Goal: Task Accomplishment & Management: Complete application form

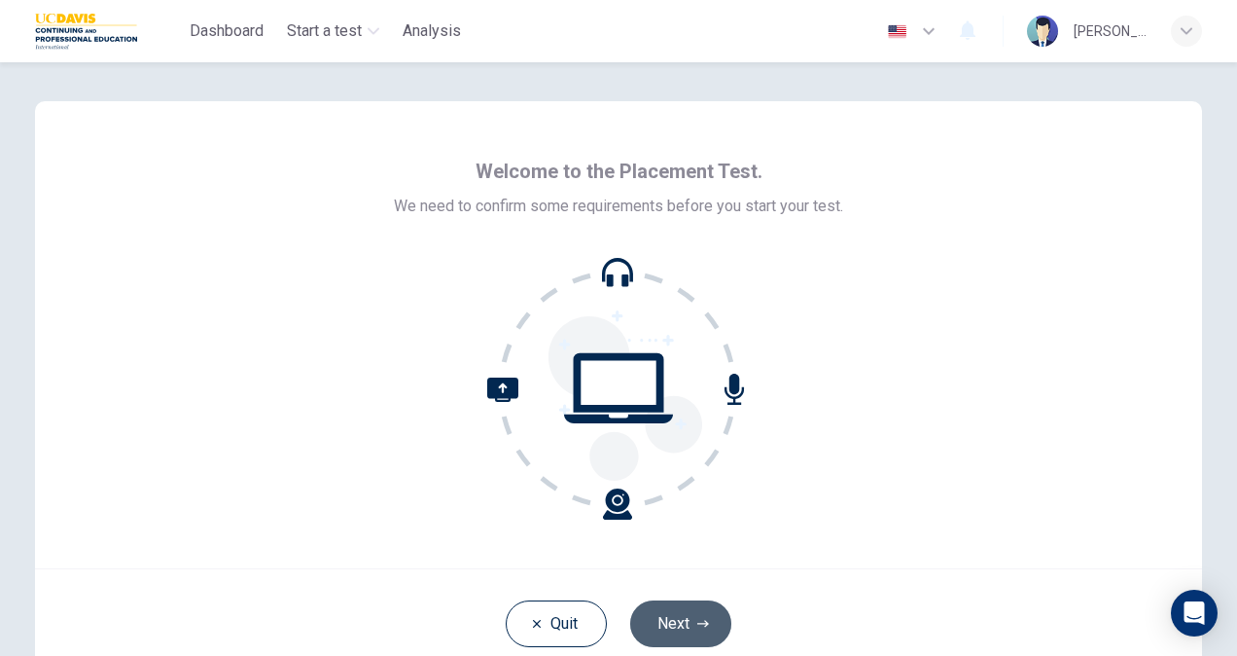
click at [685, 623] on button "Next" at bounding box center [680, 623] width 101 height 47
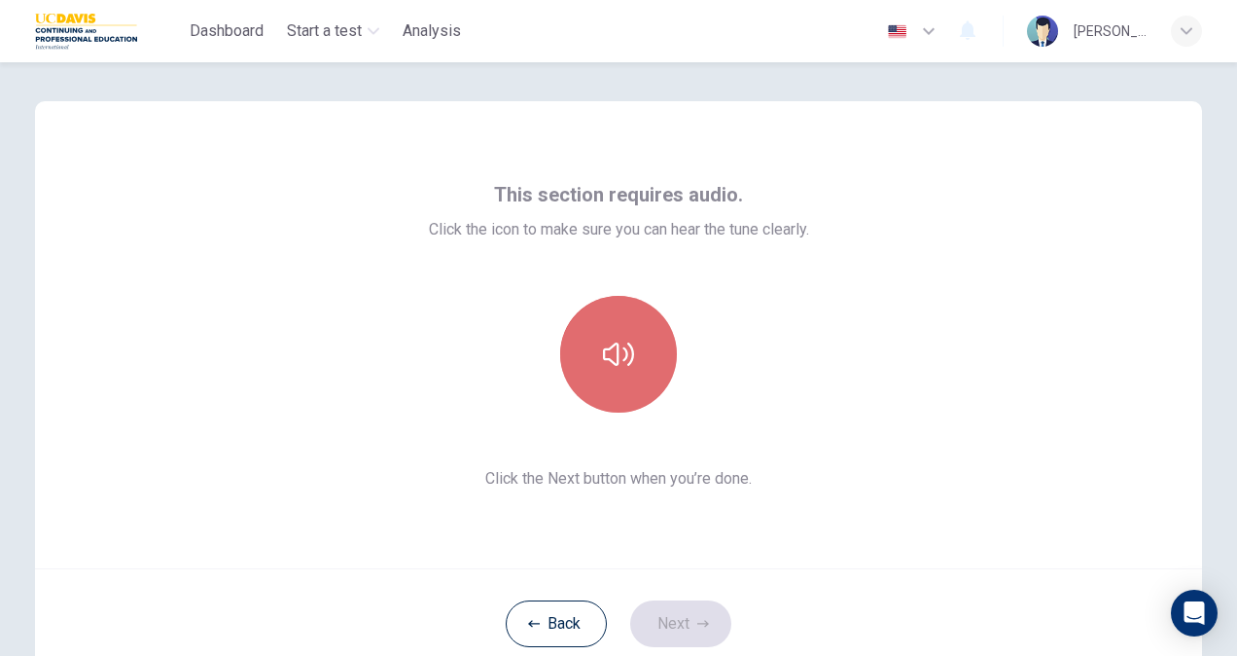
click at [612, 348] on icon "button" at bounding box center [618, 353] width 31 height 23
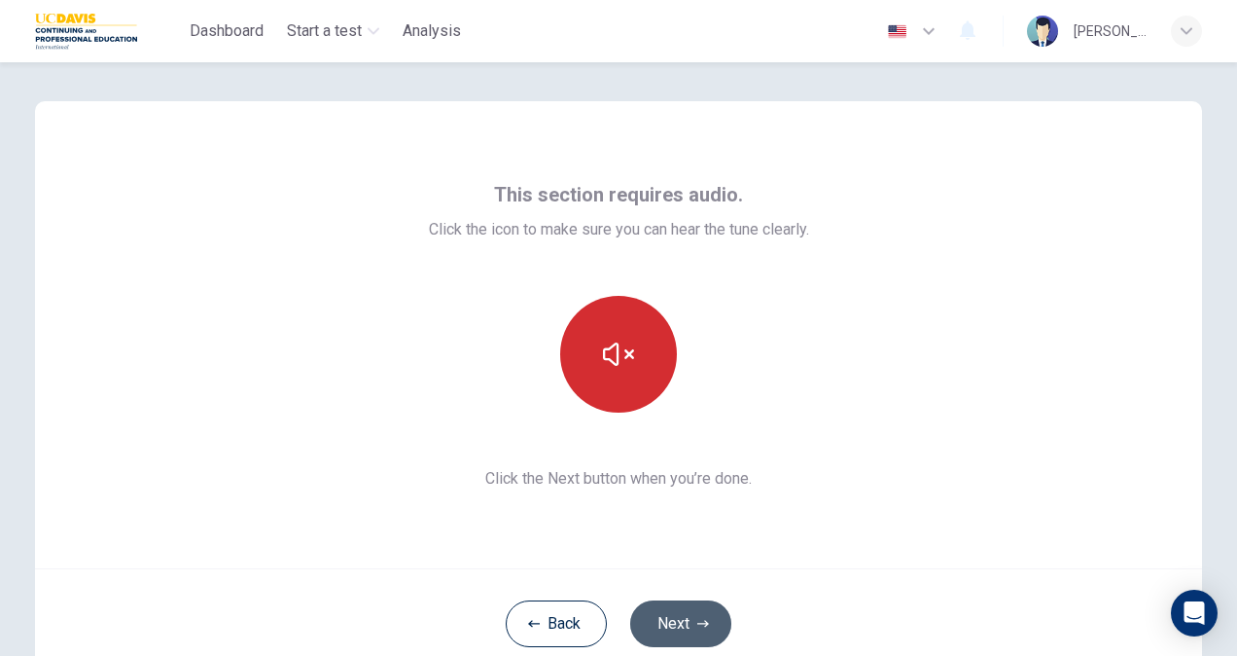
click at [649, 612] on button "Next" at bounding box center [680, 623] width 101 height 47
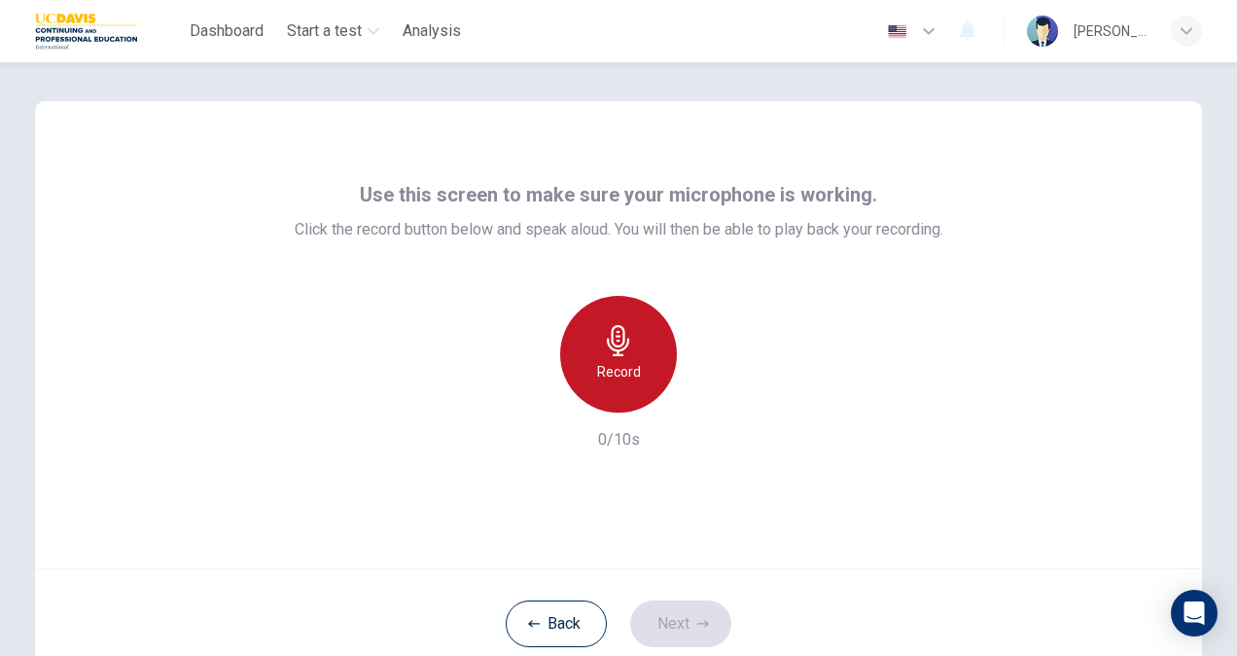
click at [621, 364] on h6 "Record" at bounding box center [619, 371] width 44 height 23
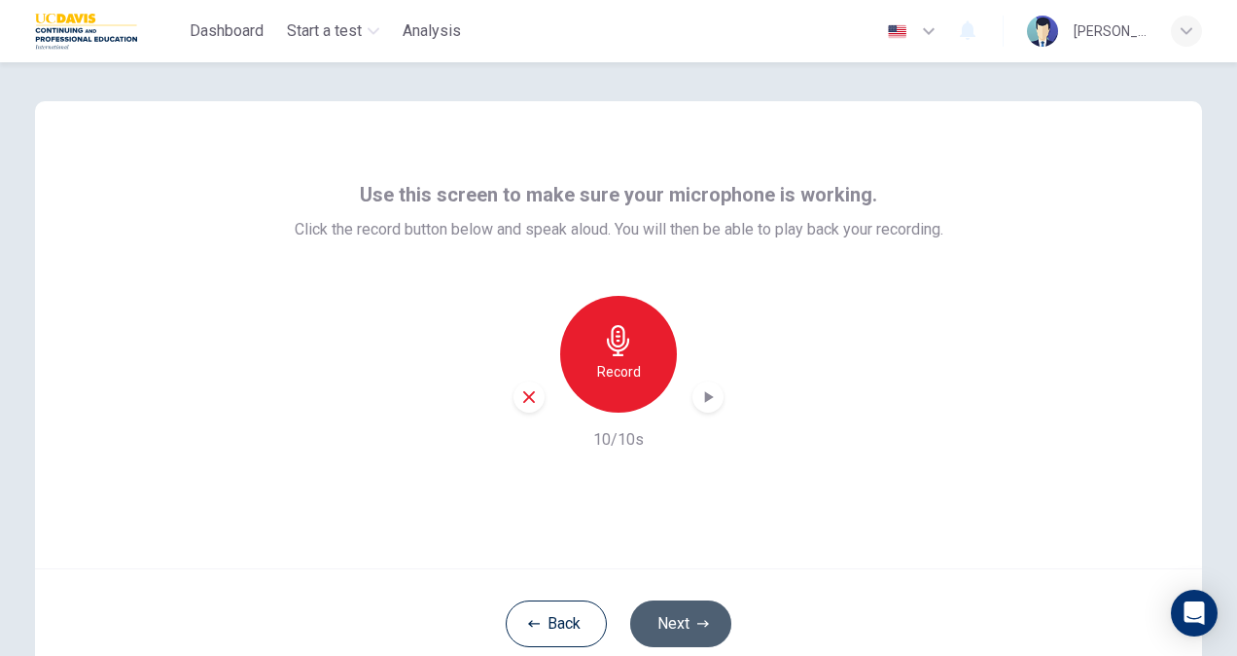
click at [675, 618] on button "Next" at bounding box center [680, 623] width 101 height 47
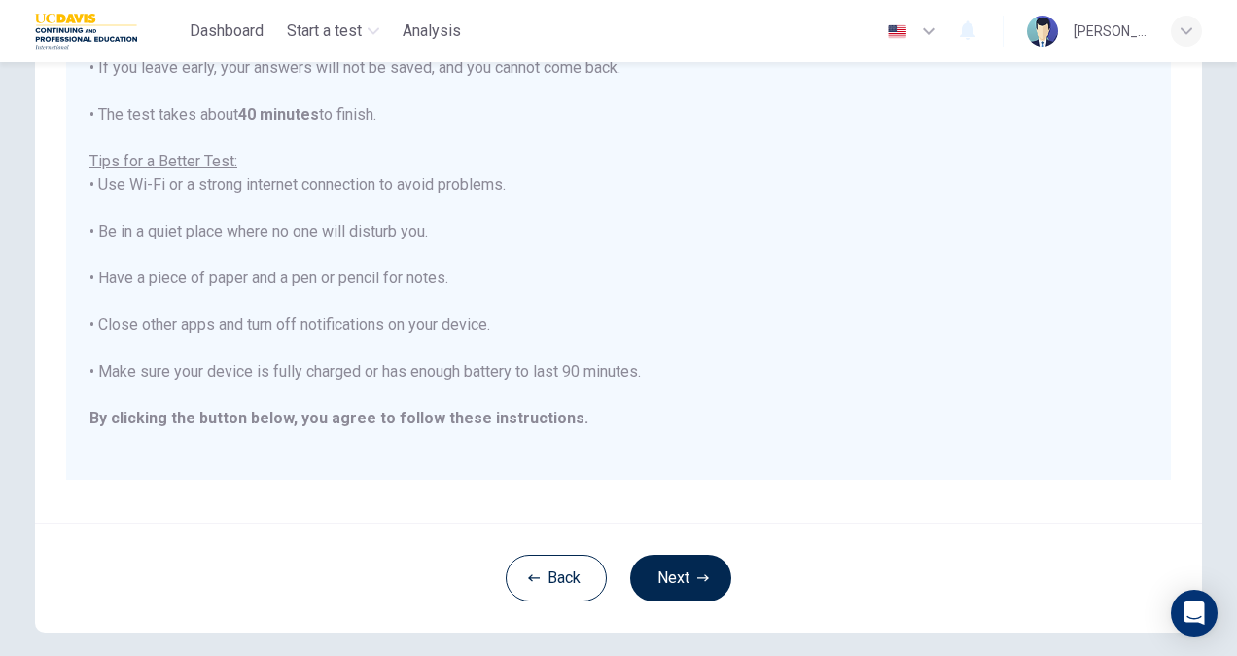
scroll to position [296, 0]
click at [650, 562] on button "Next" at bounding box center [680, 576] width 101 height 47
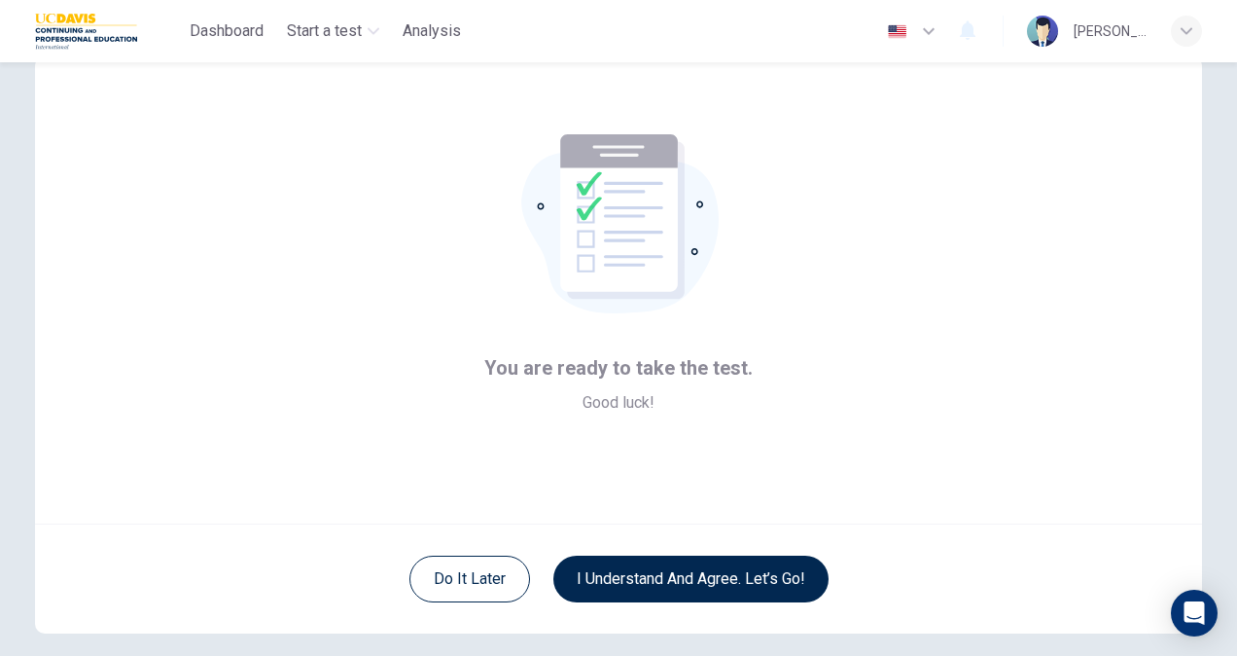
scroll to position [45, 0]
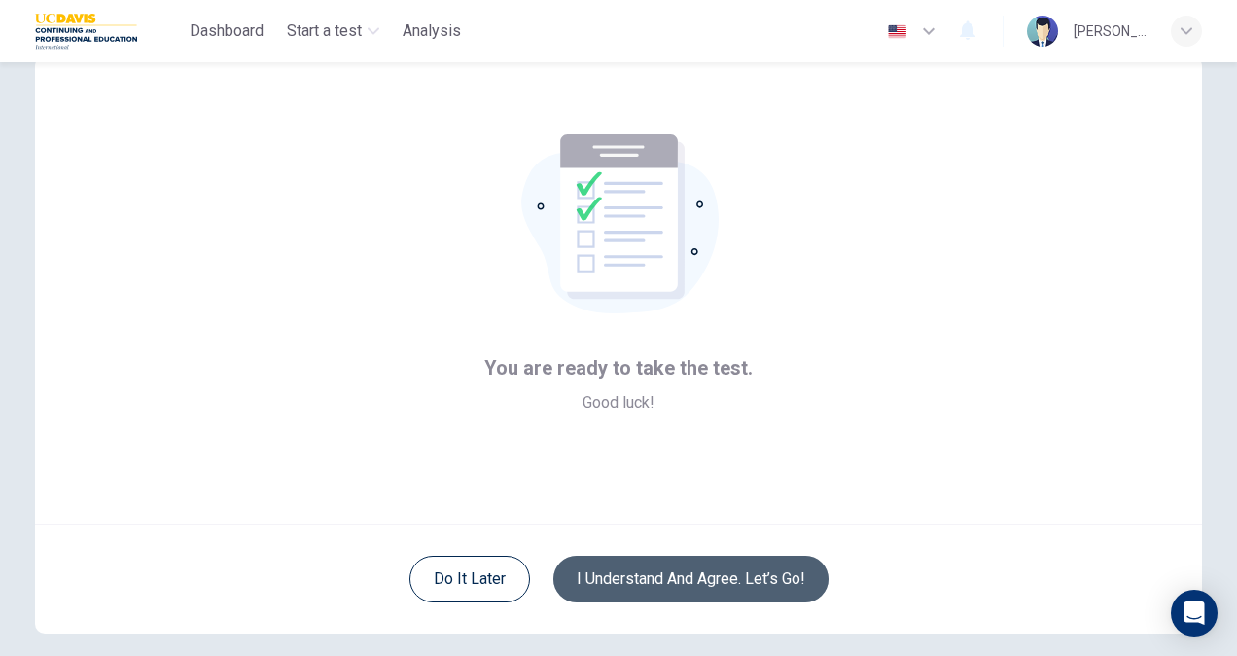
click at [602, 576] on button "I understand and agree. Let’s go!" at bounding box center [690, 578] width 275 height 47
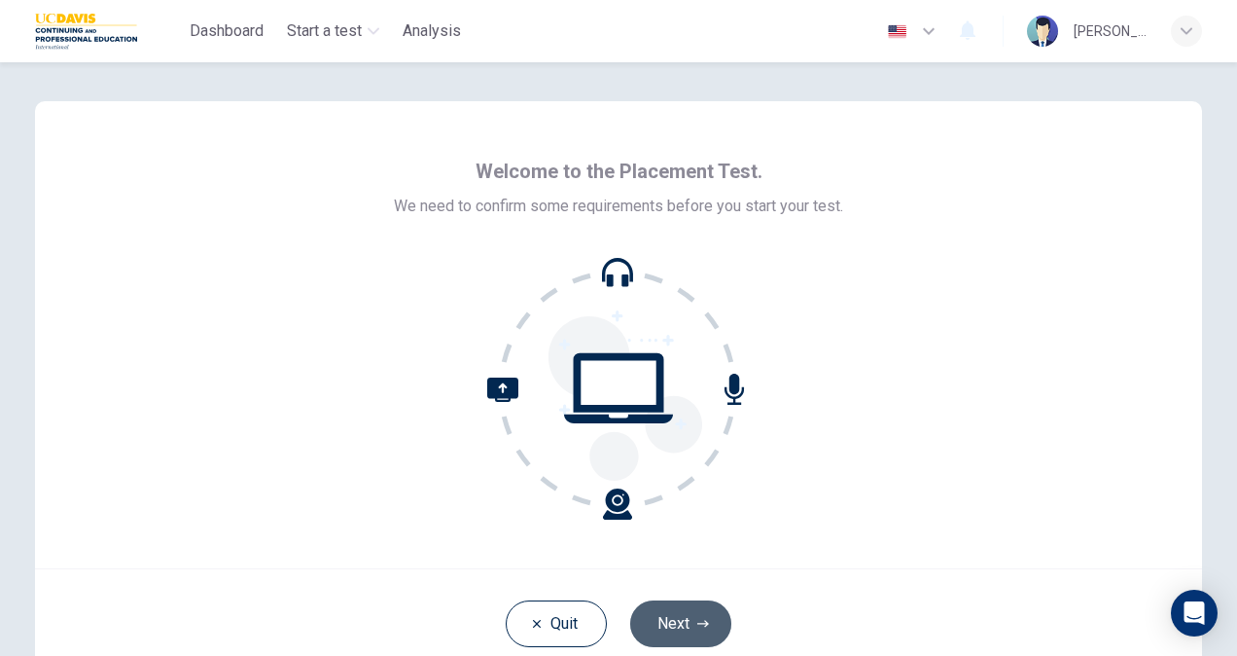
click at [658, 625] on button "Next" at bounding box center [680, 623] width 101 height 47
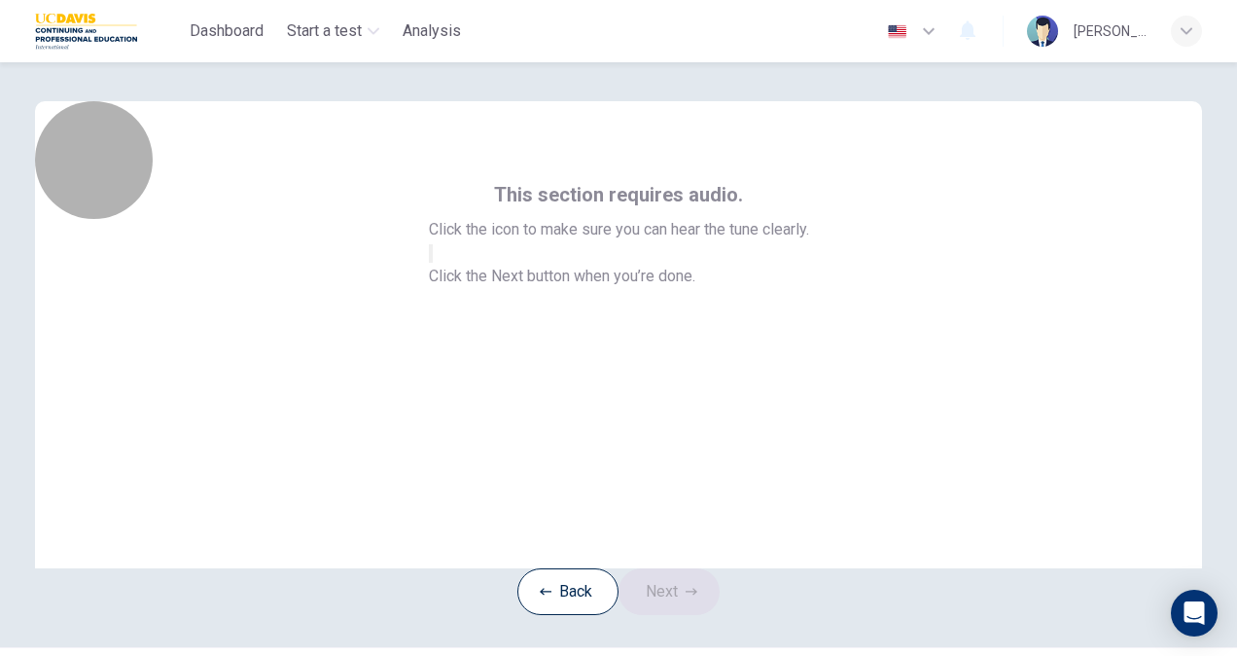
click at [431, 258] on icon "button" at bounding box center [431, 258] width 0 height 0
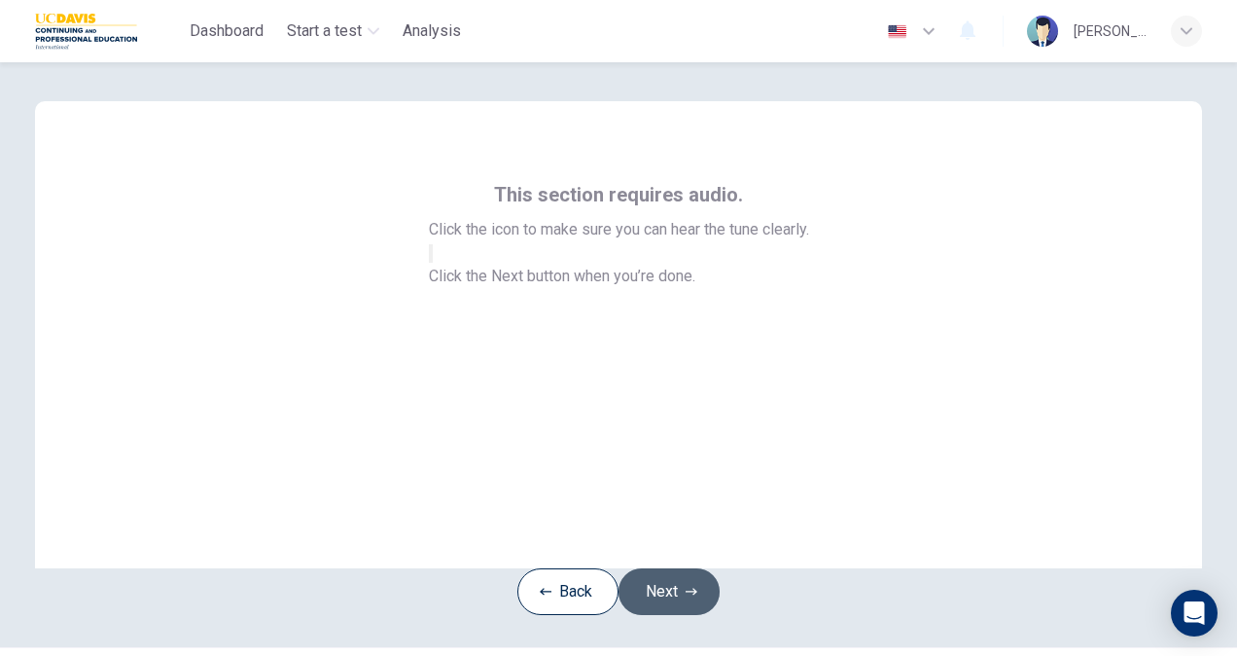
click at [691, 615] on button "Next" at bounding box center [669, 591] width 101 height 47
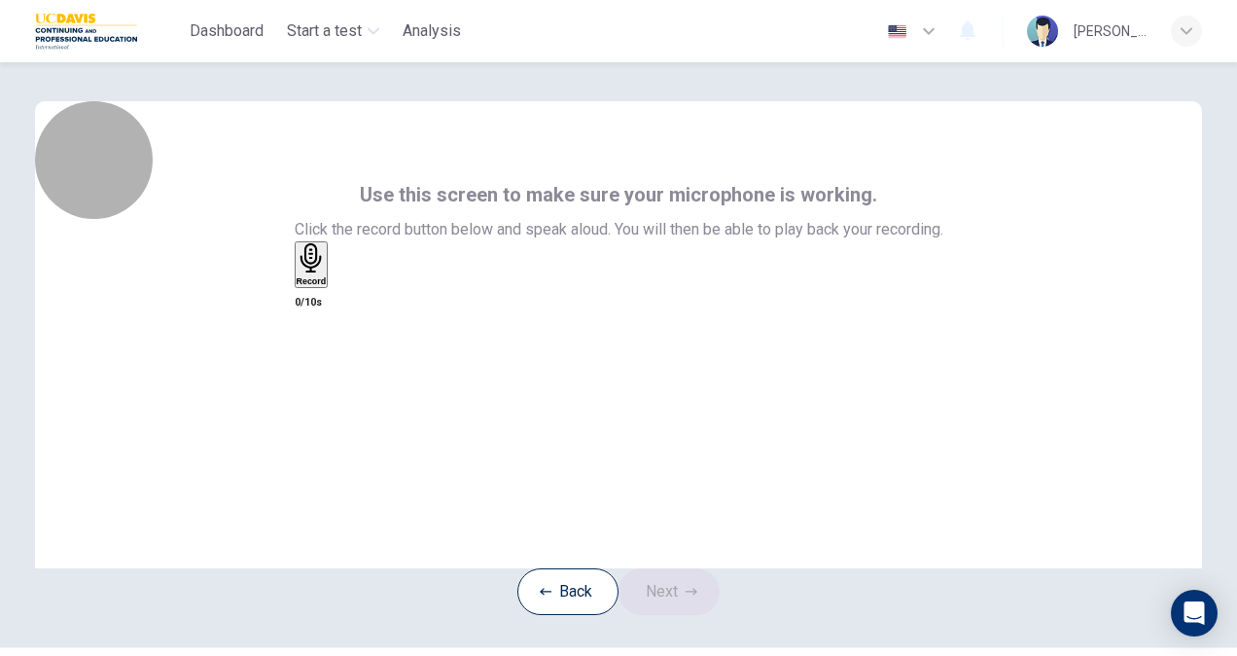
click at [327, 286] on h6 "Record" at bounding box center [312, 281] width 30 height 10
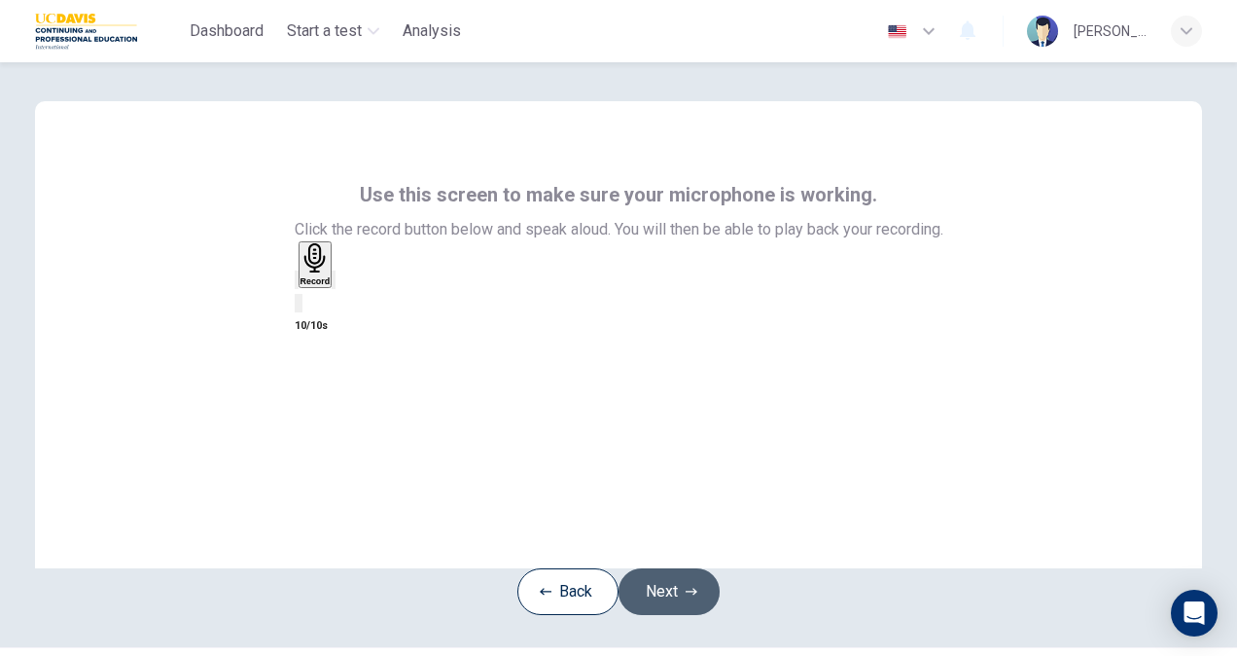
click at [667, 608] on button "Next" at bounding box center [669, 591] width 101 height 47
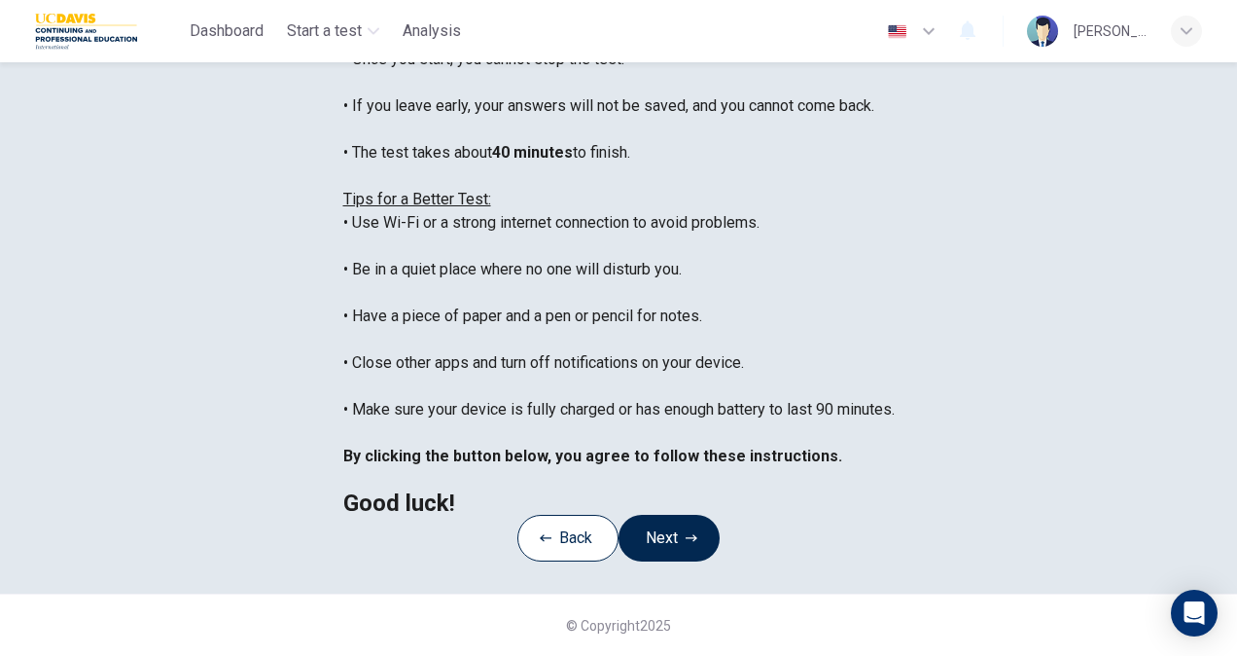
scroll to position [282, 0]
click at [667, 561] on button "Next" at bounding box center [669, 538] width 101 height 47
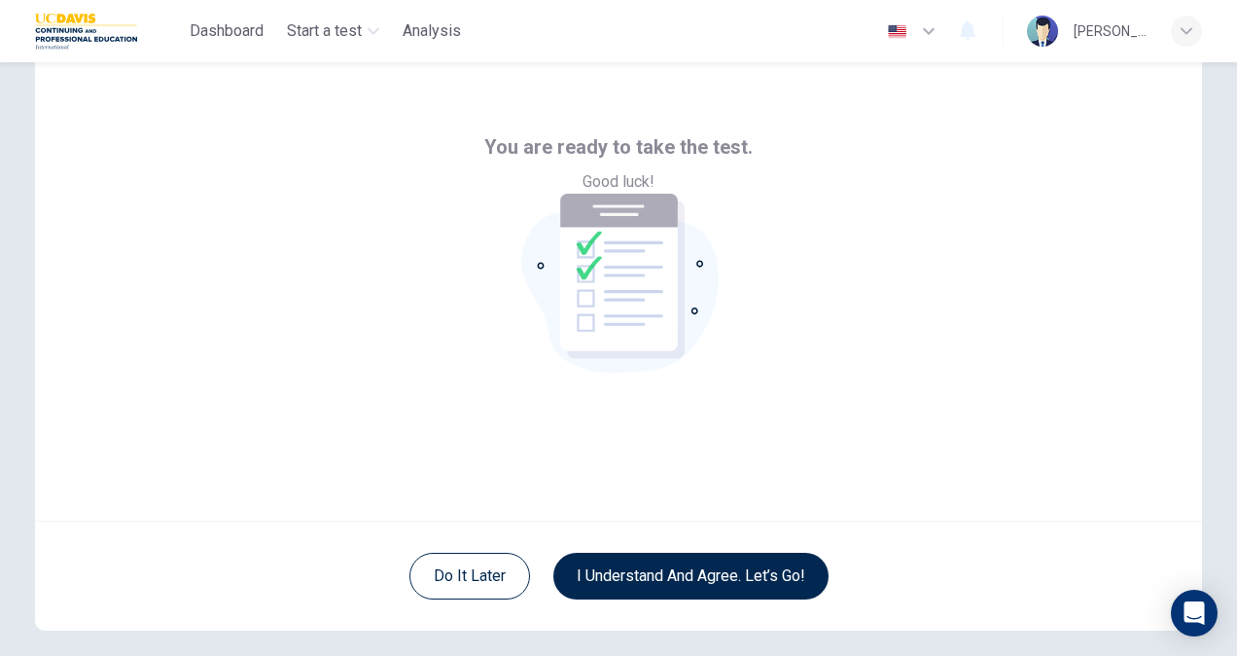
scroll to position [45, 0]
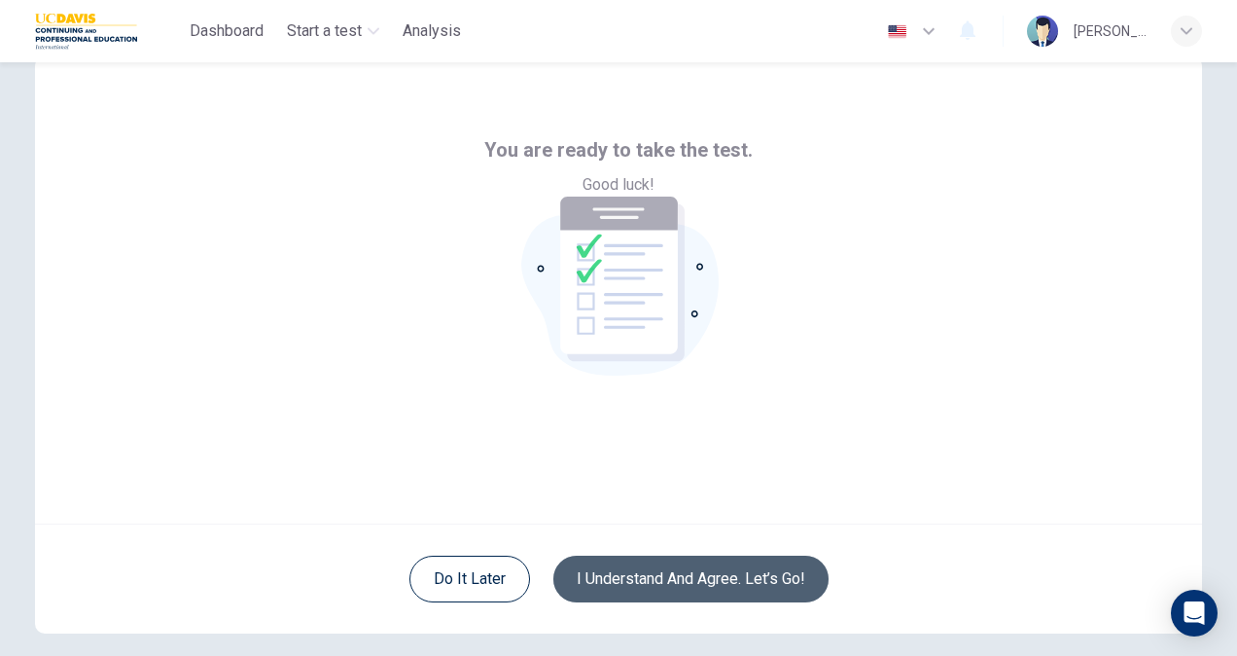
click at [784, 582] on button "I understand and agree. Let’s go!" at bounding box center [690, 578] width 275 height 47
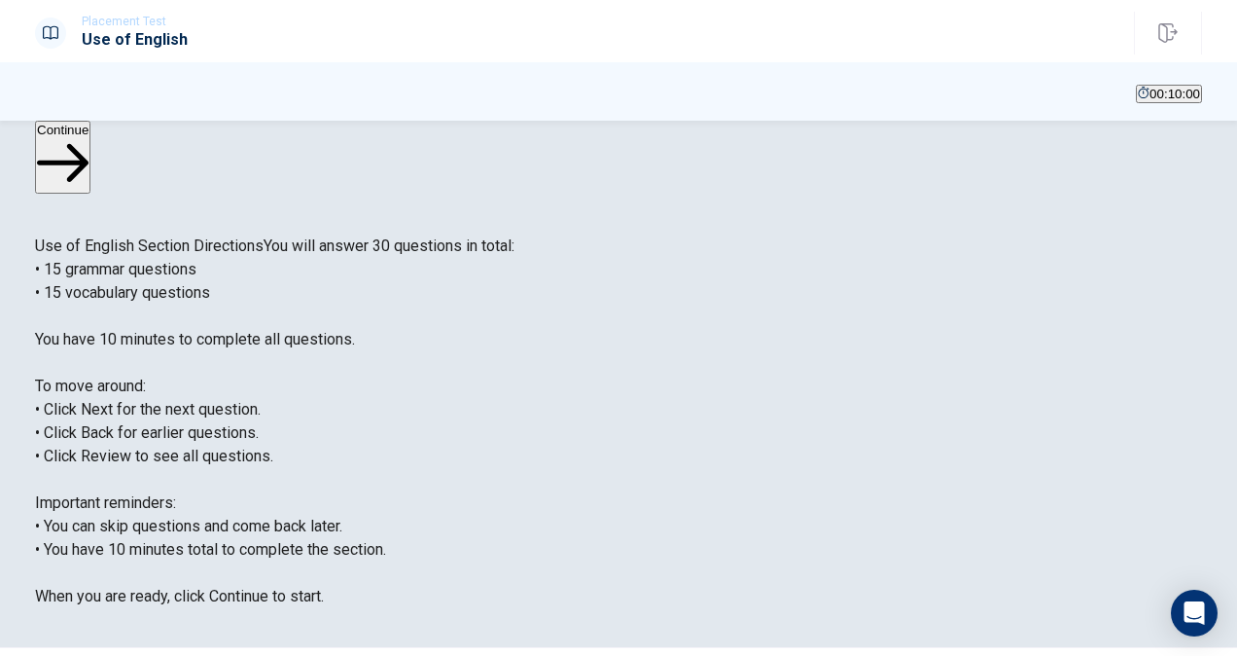
click at [90, 159] on button "Continue" at bounding box center [62, 157] width 55 height 73
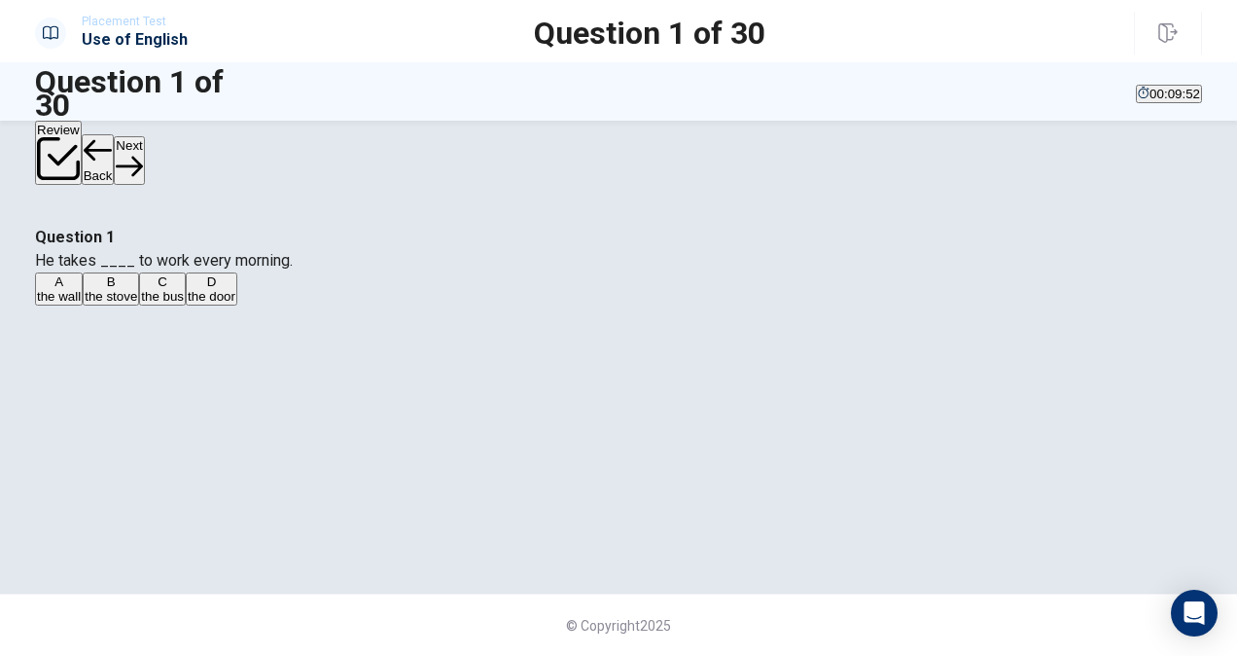
scroll to position [61, 0]
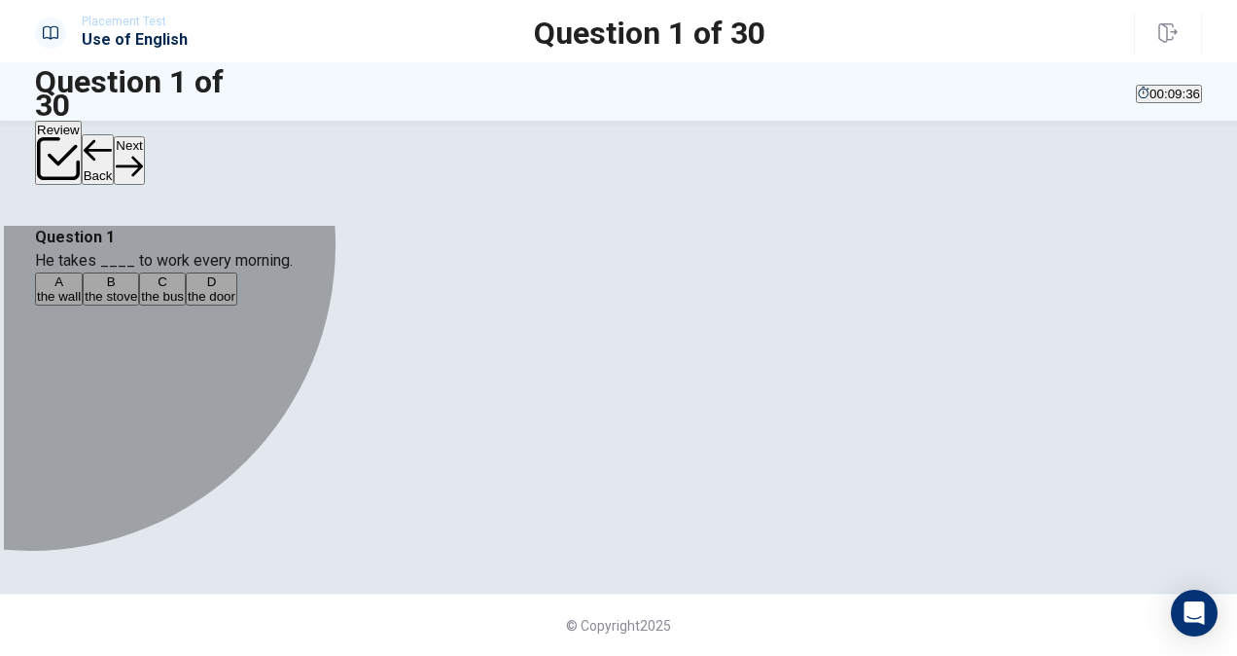
click at [184, 289] on div "C" at bounding box center [162, 281] width 43 height 15
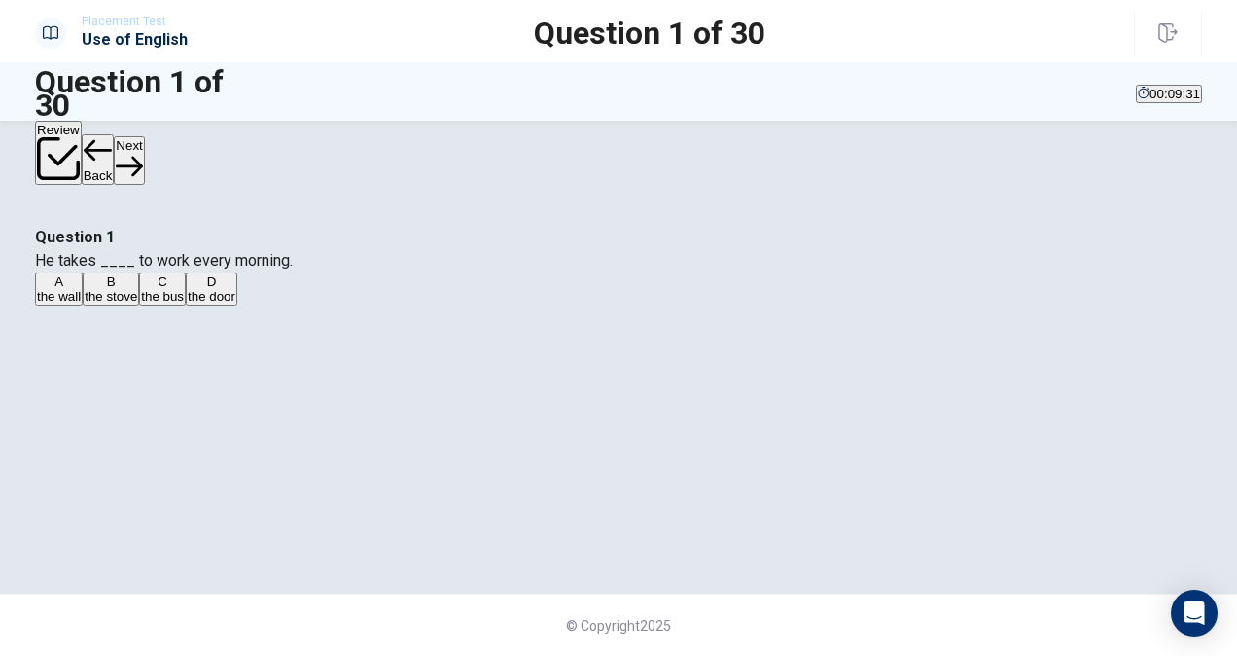
click at [144, 159] on button "Next" at bounding box center [129, 160] width 30 height 48
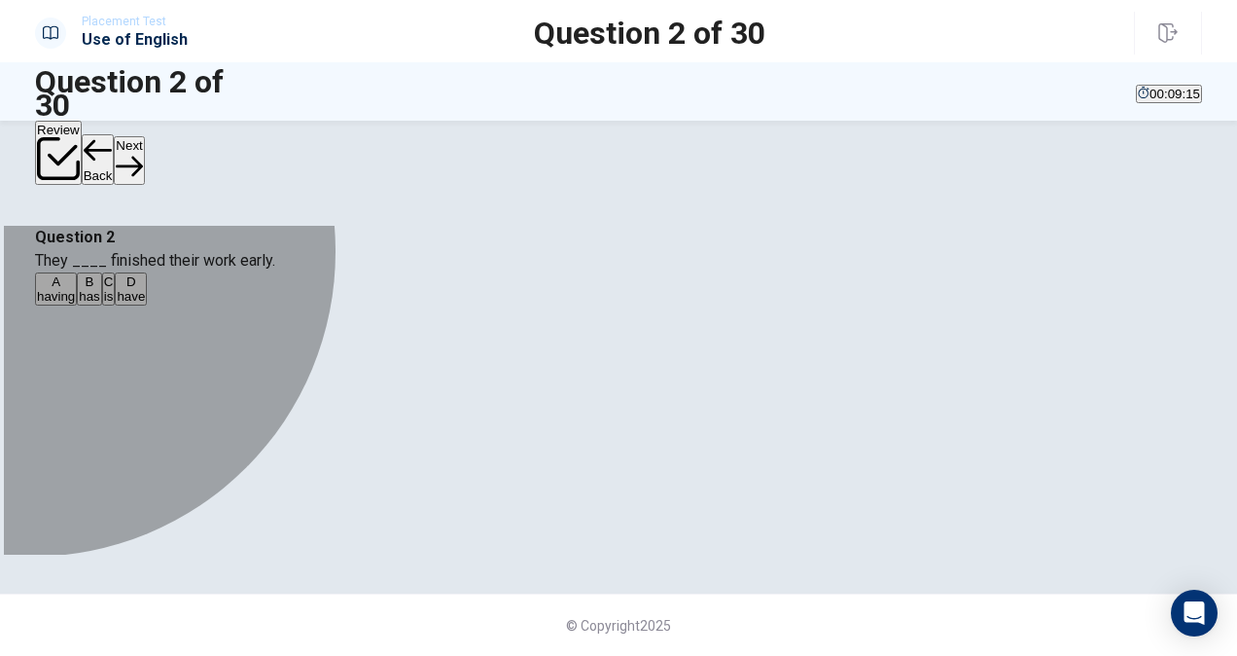
click at [100, 289] on div "B" at bounding box center [89, 281] width 21 height 15
click at [145, 289] on div "D" at bounding box center [131, 281] width 28 height 15
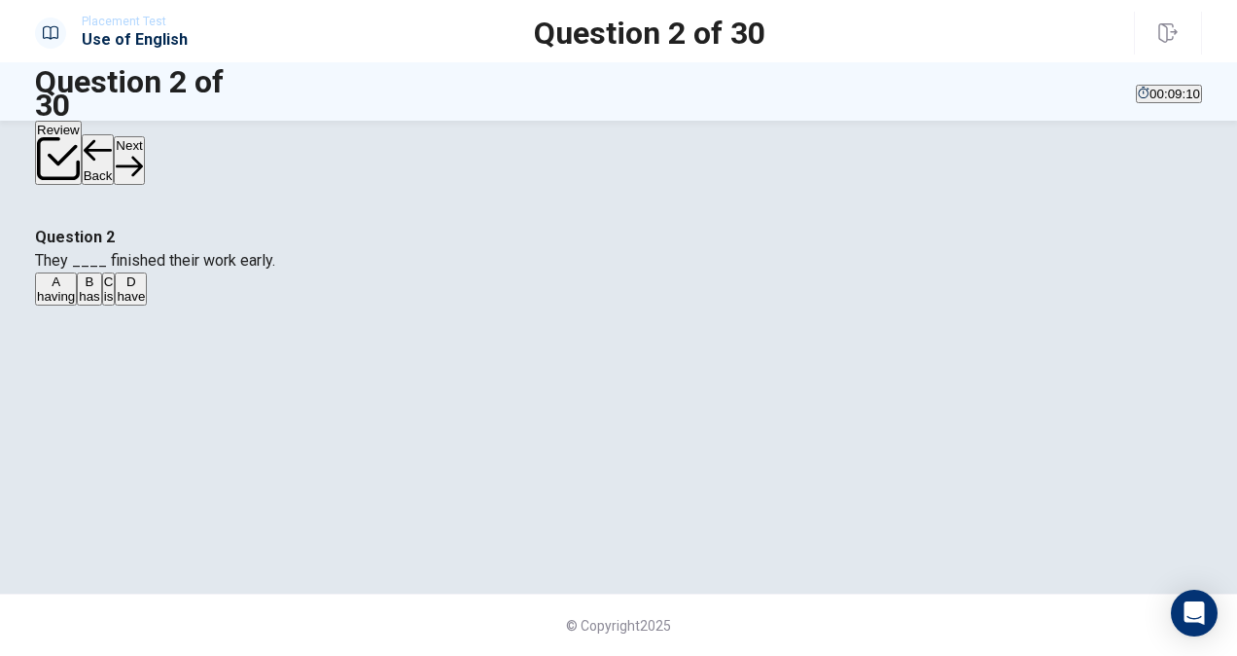
click at [144, 152] on button "Next" at bounding box center [129, 160] width 30 height 48
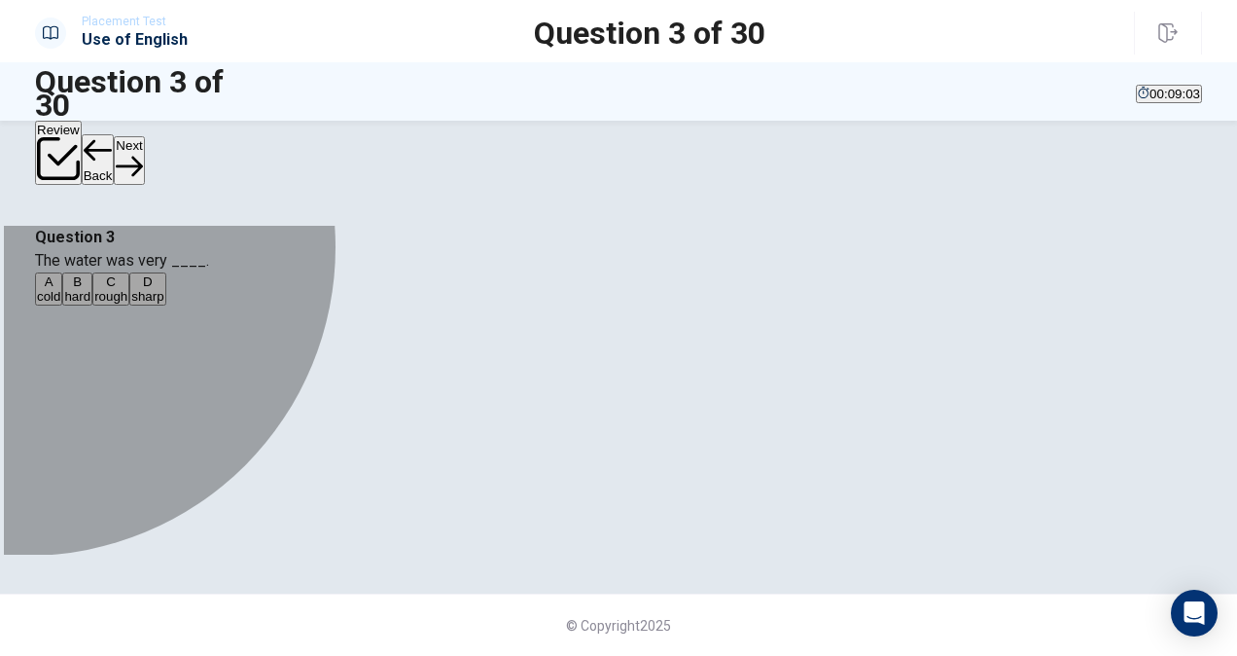
click at [60, 289] on div "A" at bounding box center [48, 281] width 23 height 15
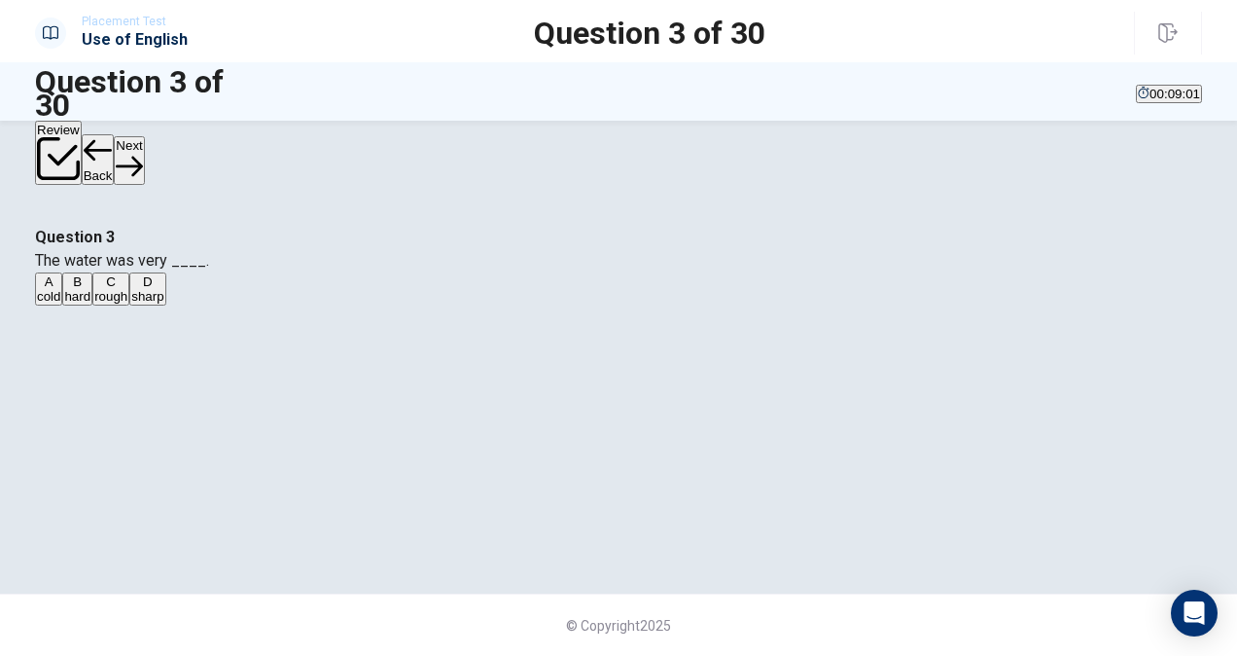
click at [144, 164] on button "Next" at bounding box center [129, 160] width 30 height 48
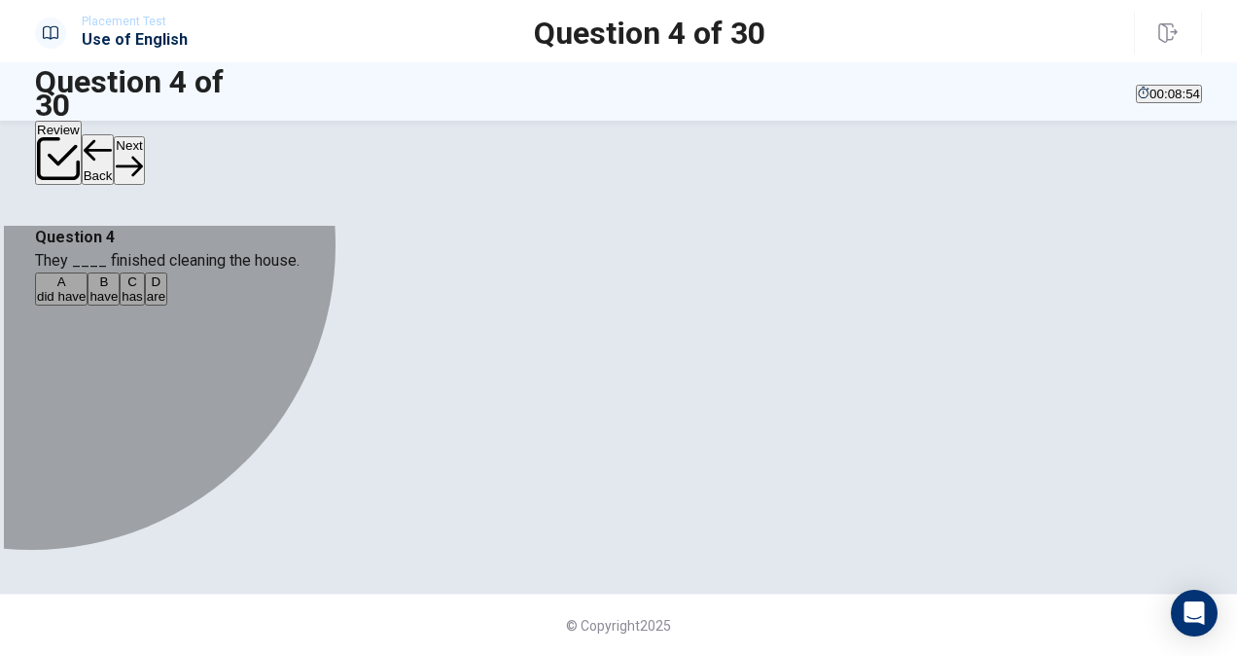
click at [143, 289] on div "C" at bounding box center [132, 281] width 21 height 15
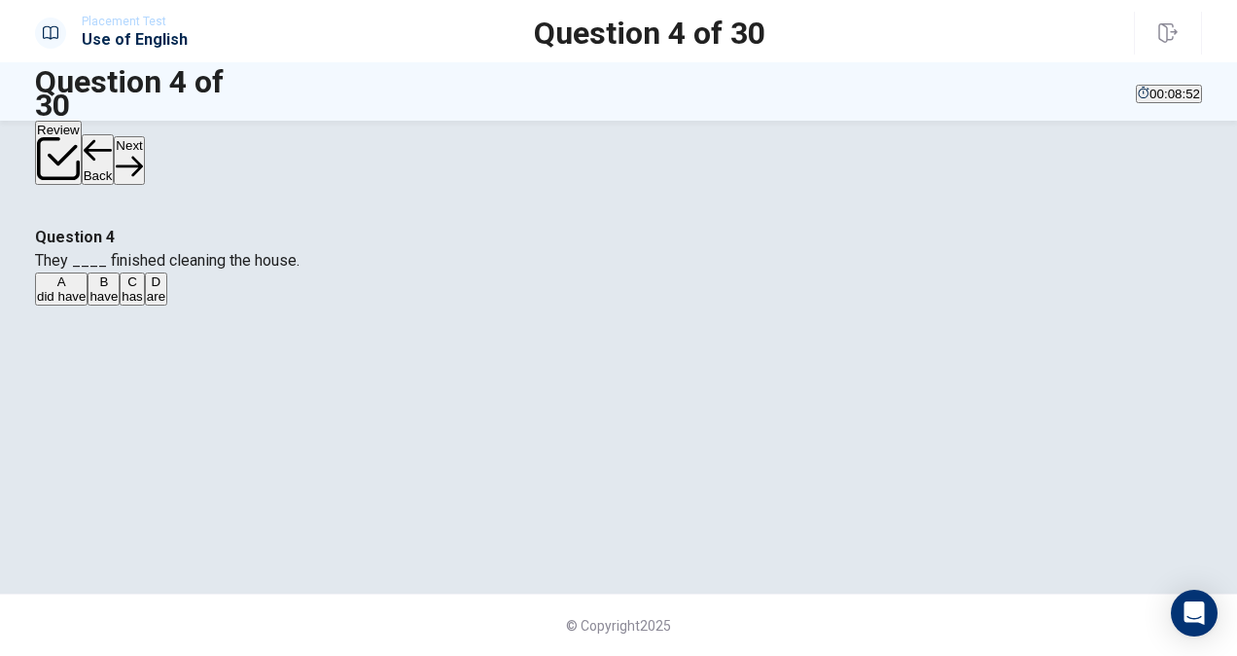
click at [144, 148] on button "Next" at bounding box center [129, 160] width 30 height 48
click at [84, 289] on div "B" at bounding box center [69, 281] width 28 height 15
click at [144, 141] on button "Next" at bounding box center [129, 160] width 30 height 48
click at [471, 307] on div "A go B going C gone D goes" at bounding box center [618, 289] width 1167 height 35
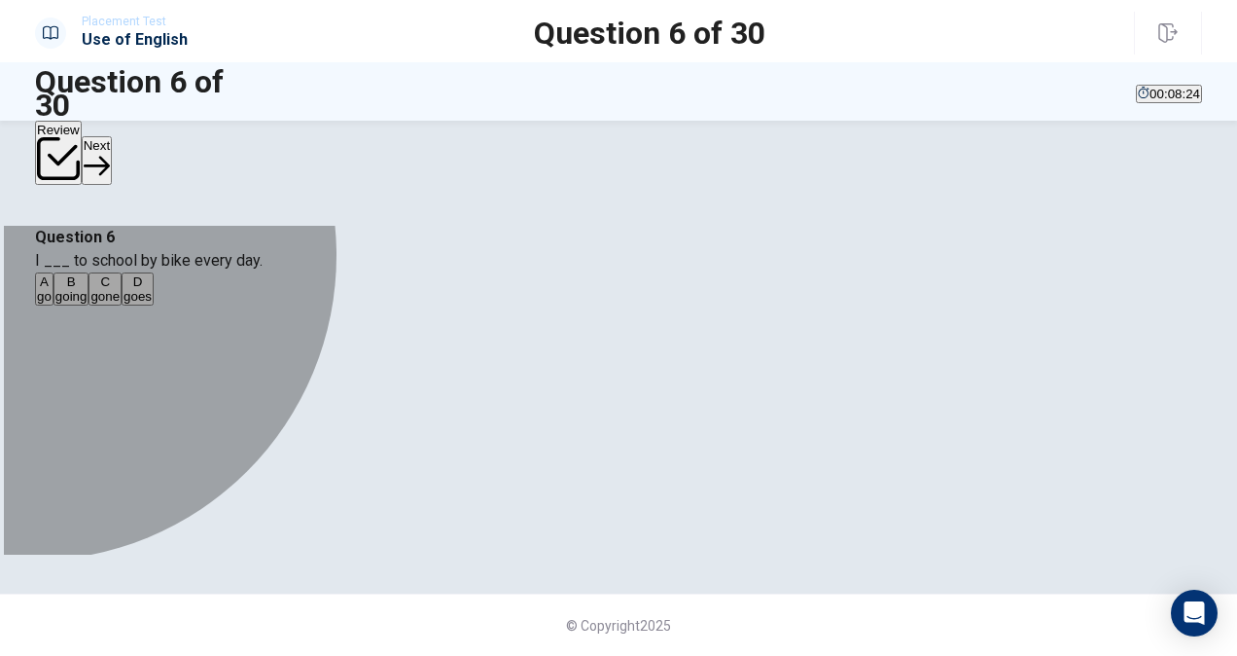
click at [88, 289] on div "B" at bounding box center [71, 281] width 32 height 15
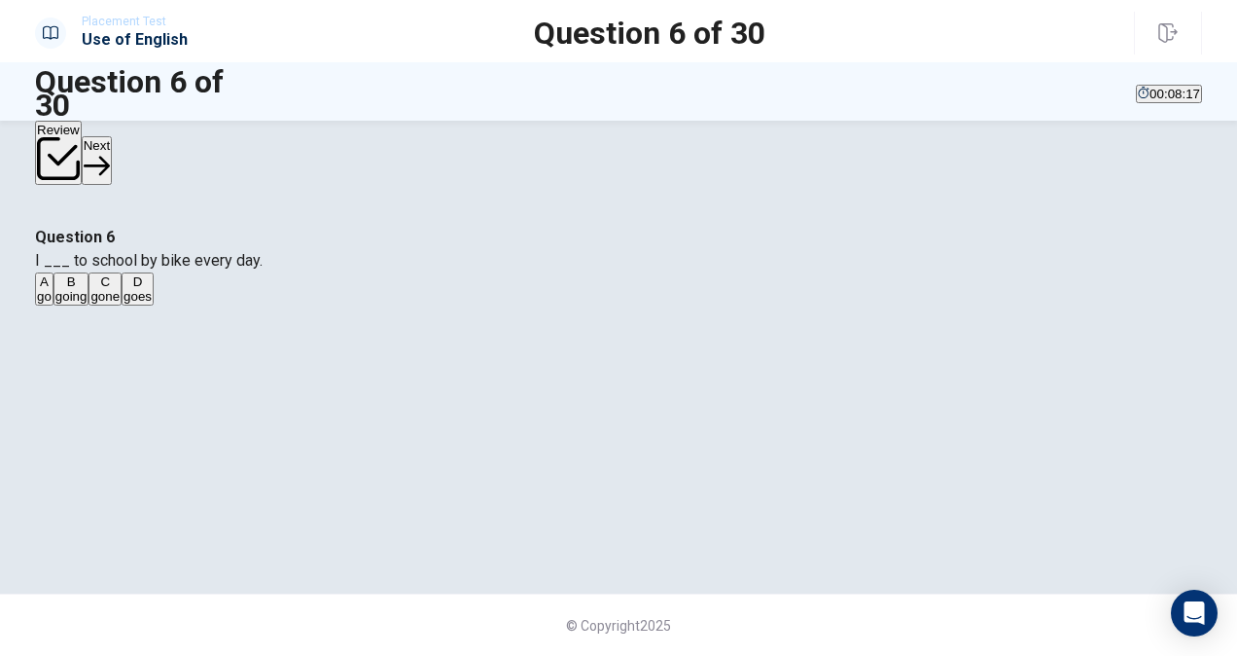
click at [152, 289] on div "D" at bounding box center [138, 281] width 28 height 15
click at [112, 168] on button "Next" at bounding box center [97, 160] width 30 height 48
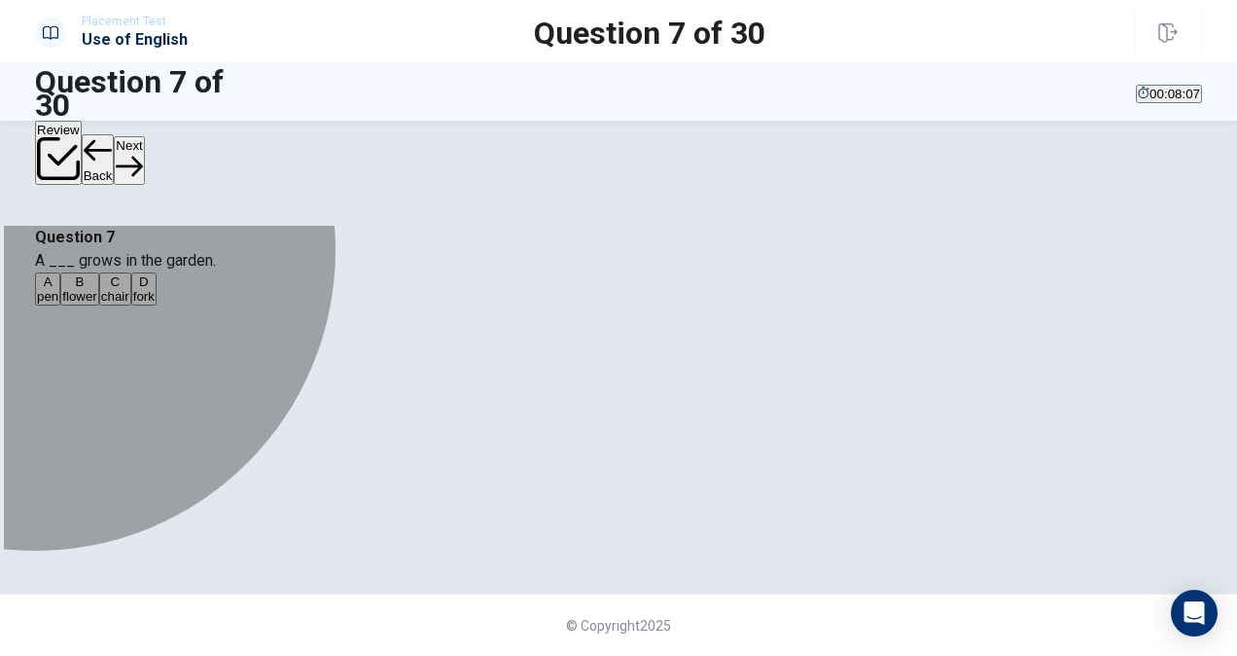
click at [97, 289] on div "B" at bounding box center [79, 281] width 35 height 15
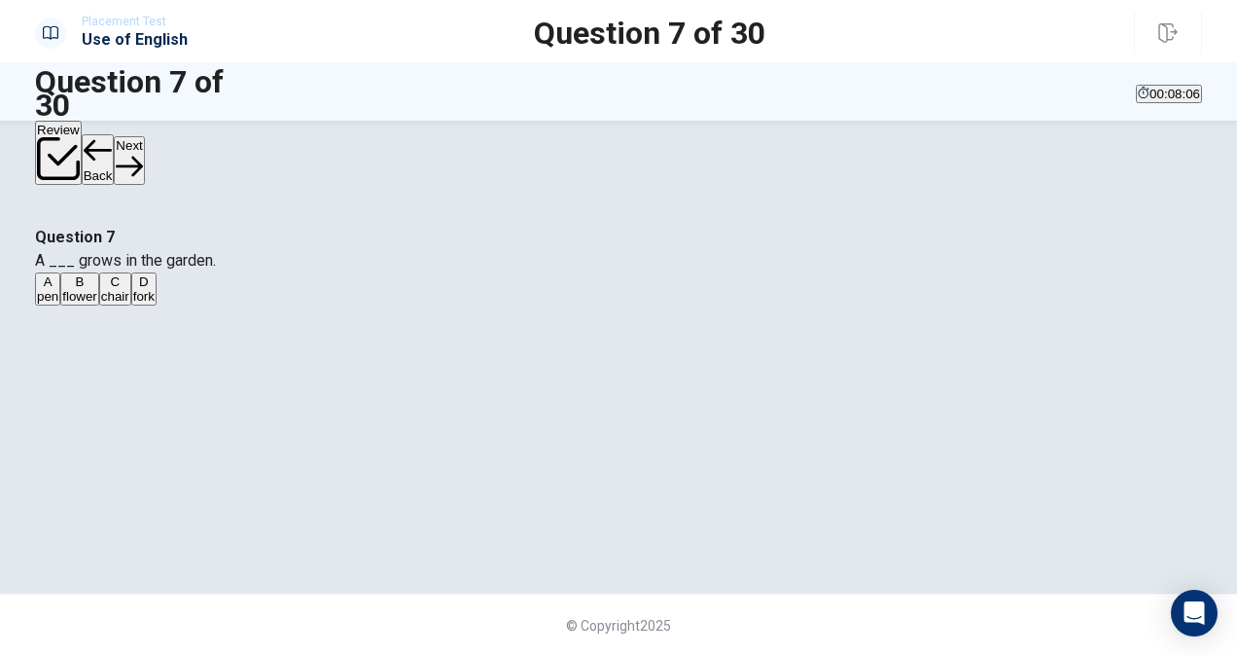
click at [1169, 130] on div "Review Back Next" at bounding box center [618, 154] width 1237 height 66
click at [144, 154] on button "Next" at bounding box center [129, 160] width 30 height 48
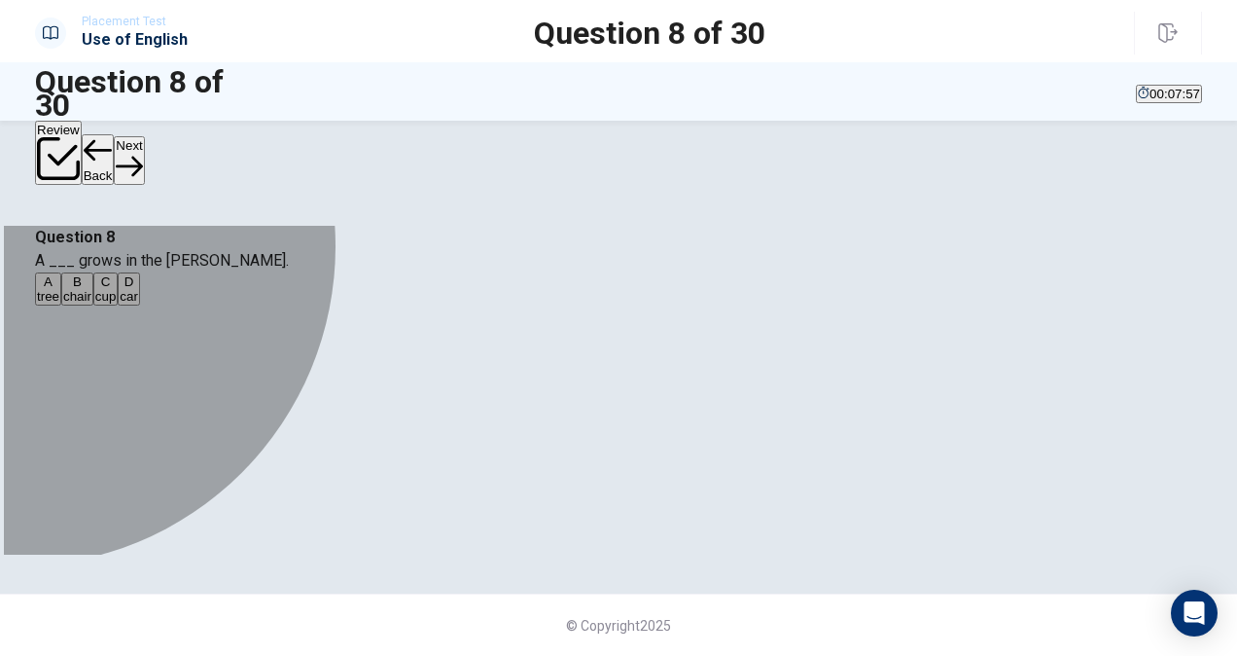
click at [59, 289] on div "A" at bounding box center [48, 281] width 22 height 15
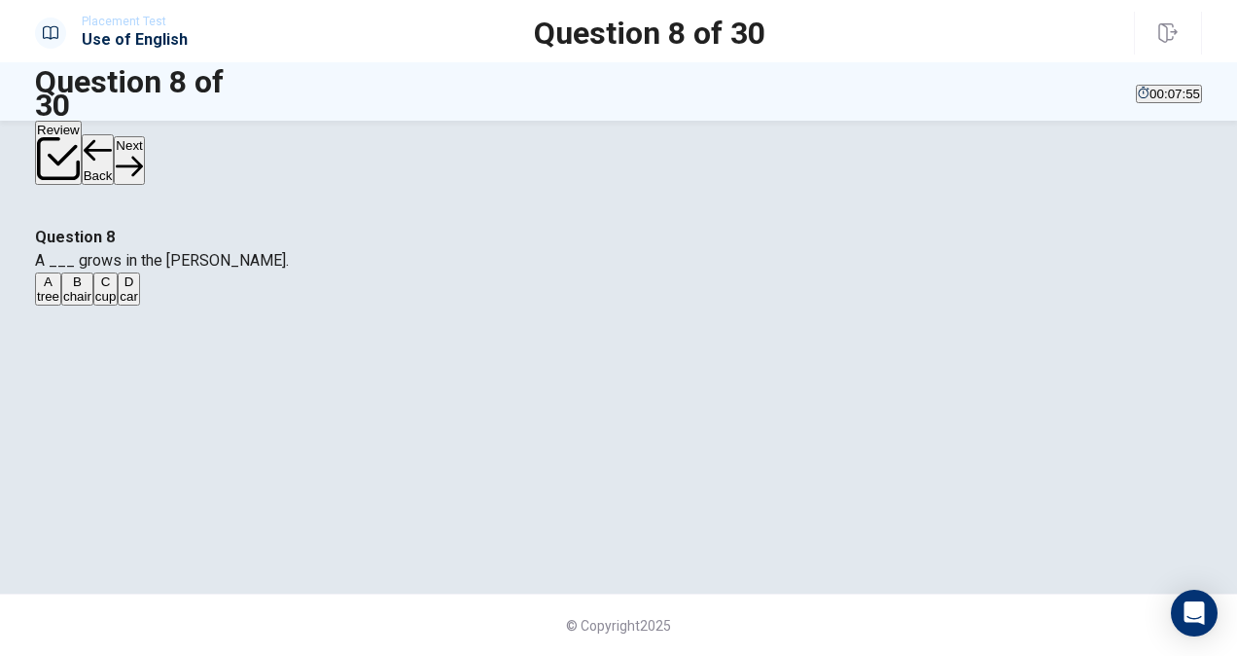
click at [144, 142] on button "Next" at bounding box center [129, 160] width 30 height 48
click at [59, 289] on div "A" at bounding box center [48, 281] width 22 height 15
click at [115, 153] on button "Back" at bounding box center [98, 159] width 33 height 51
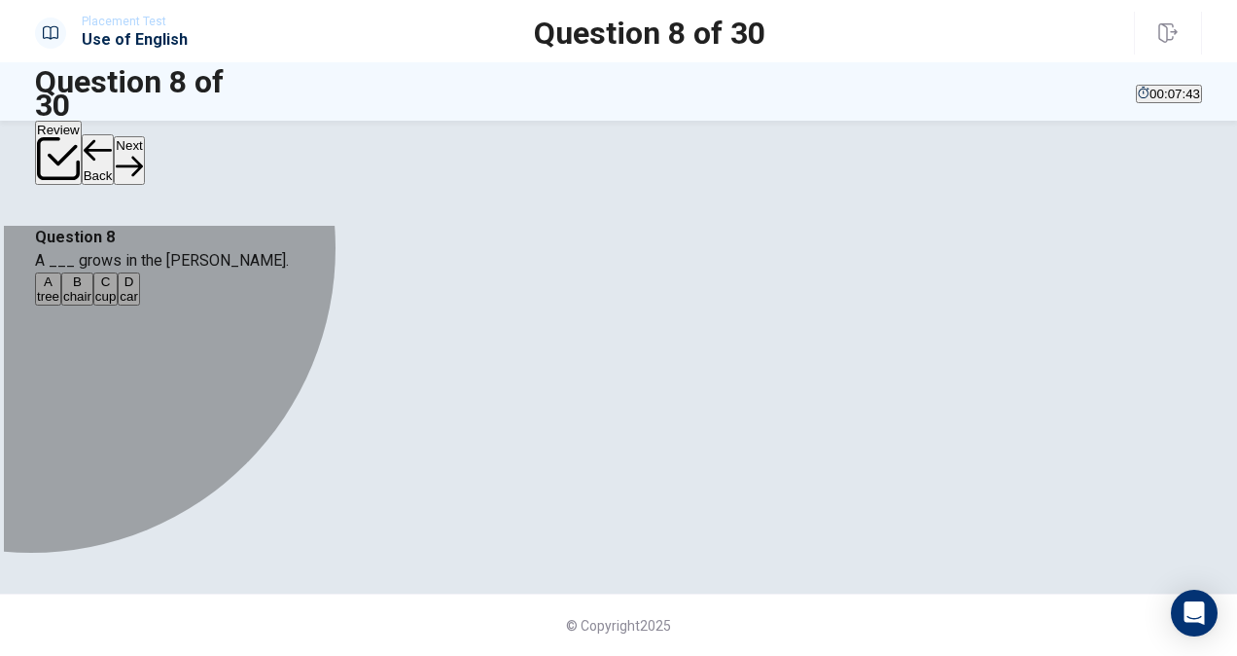
click at [91, 289] on div "B" at bounding box center [77, 281] width 28 height 15
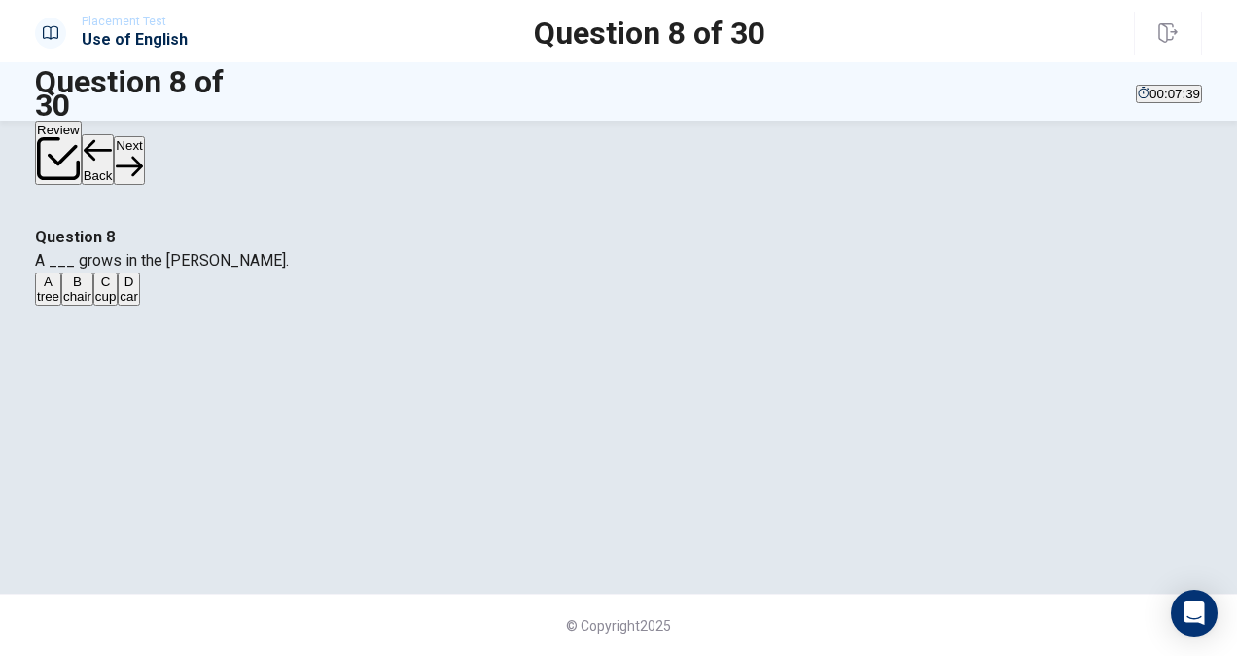
click at [144, 156] on button "Next" at bounding box center [129, 160] width 30 height 48
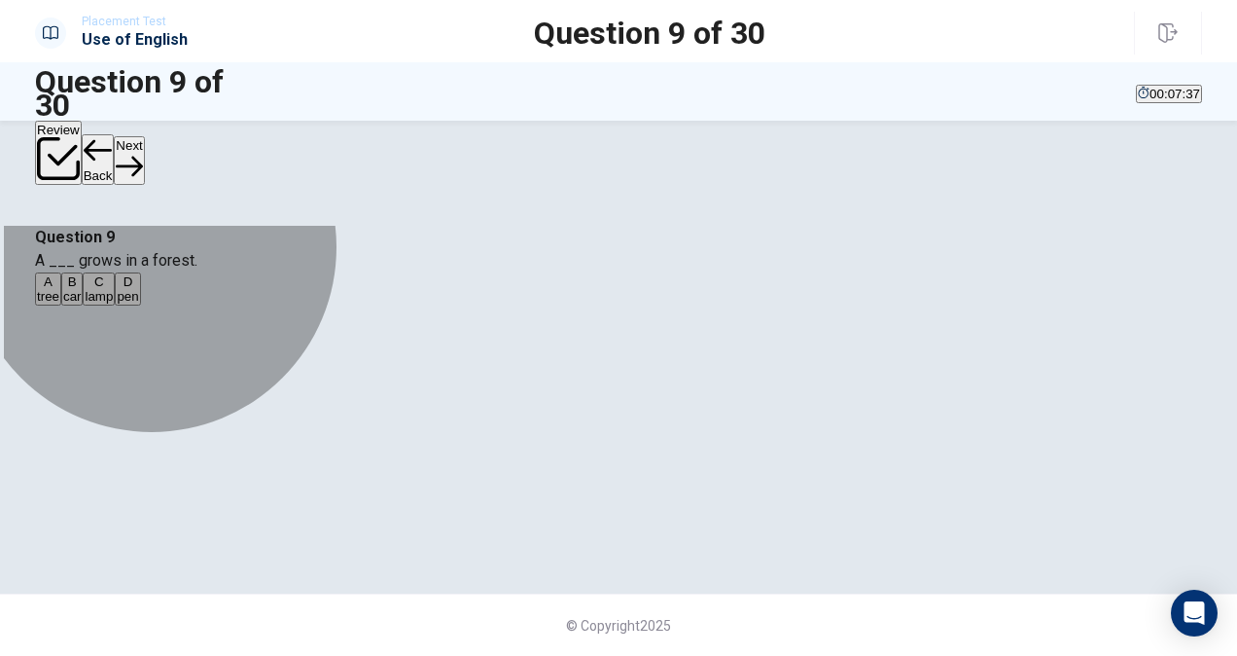
click at [61, 305] on button "A tree" at bounding box center [48, 288] width 26 height 33
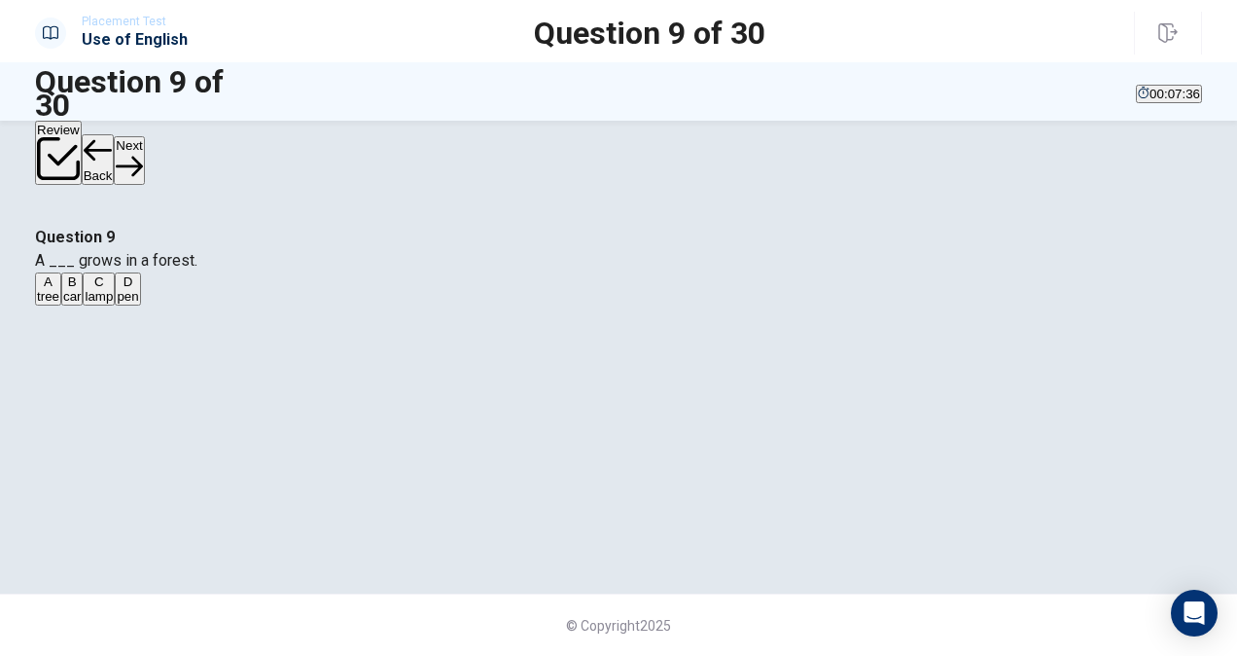
click at [144, 156] on button "Next" at bounding box center [129, 160] width 30 height 48
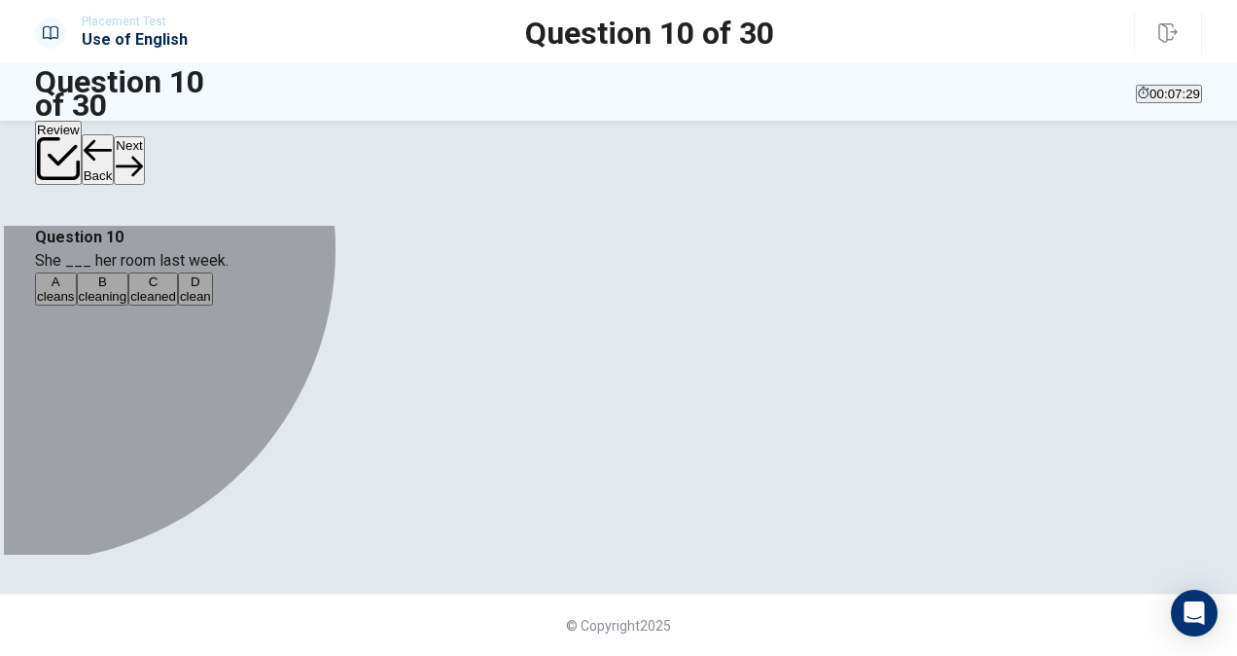
click at [176, 289] on div "C" at bounding box center [153, 281] width 46 height 15
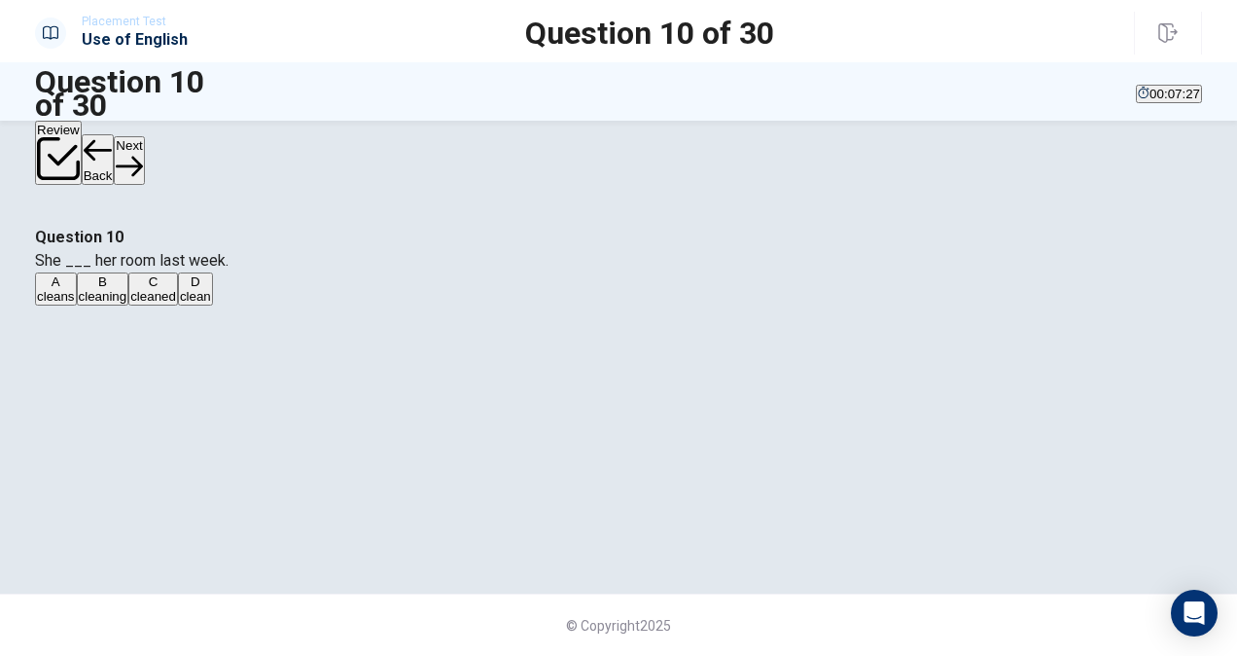
click at [144, 149] on button "Next" at bounding box center [129, 160] width 30 height 48
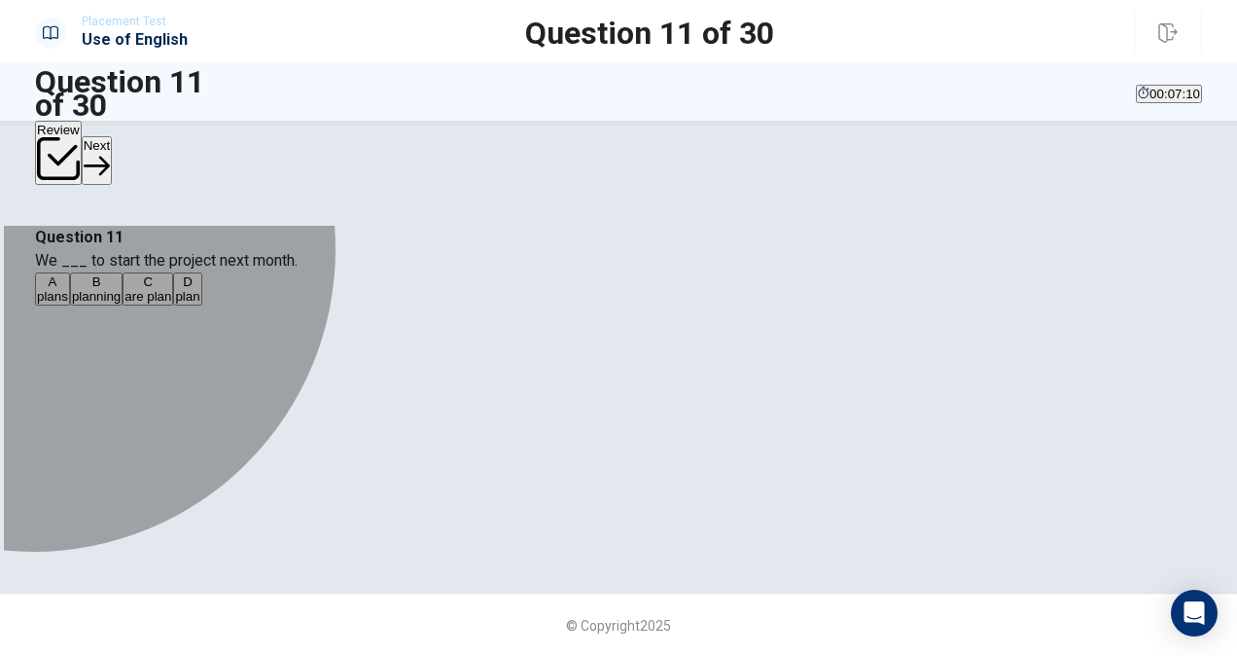
click at [199, 289] on div "D" at bounding box center [187, 281] width 24 height 15
click at [123, 305] on button "B planning" at bounding box center [96, 288] width 53 height 33
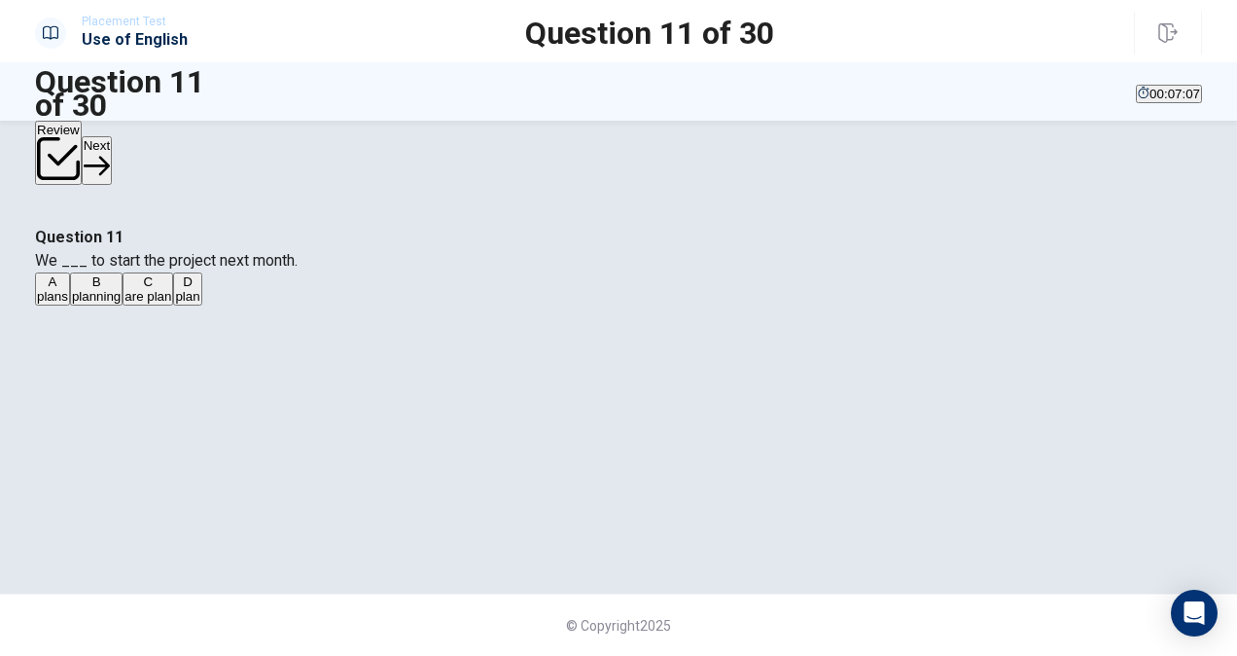
click at [112, 136] on button "Next" at bounding box center [97, 160] width 30 height 48
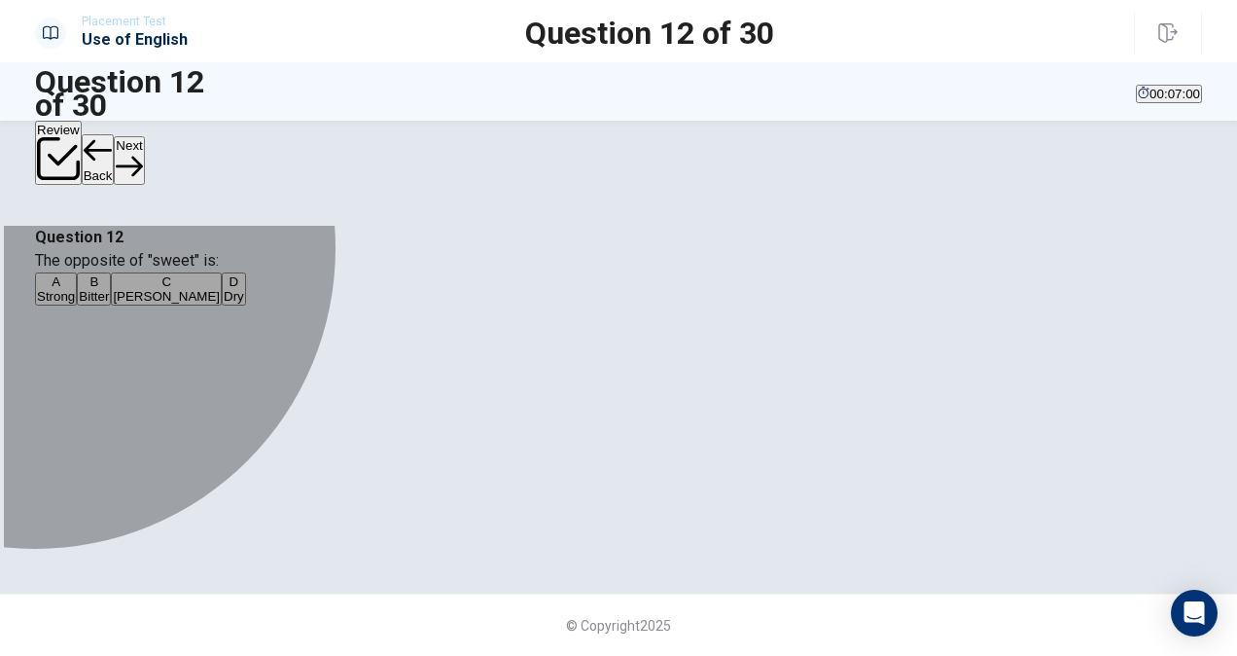
click at [109, 289] on div "B" at bounding box center [94, 281] width 30 height 15
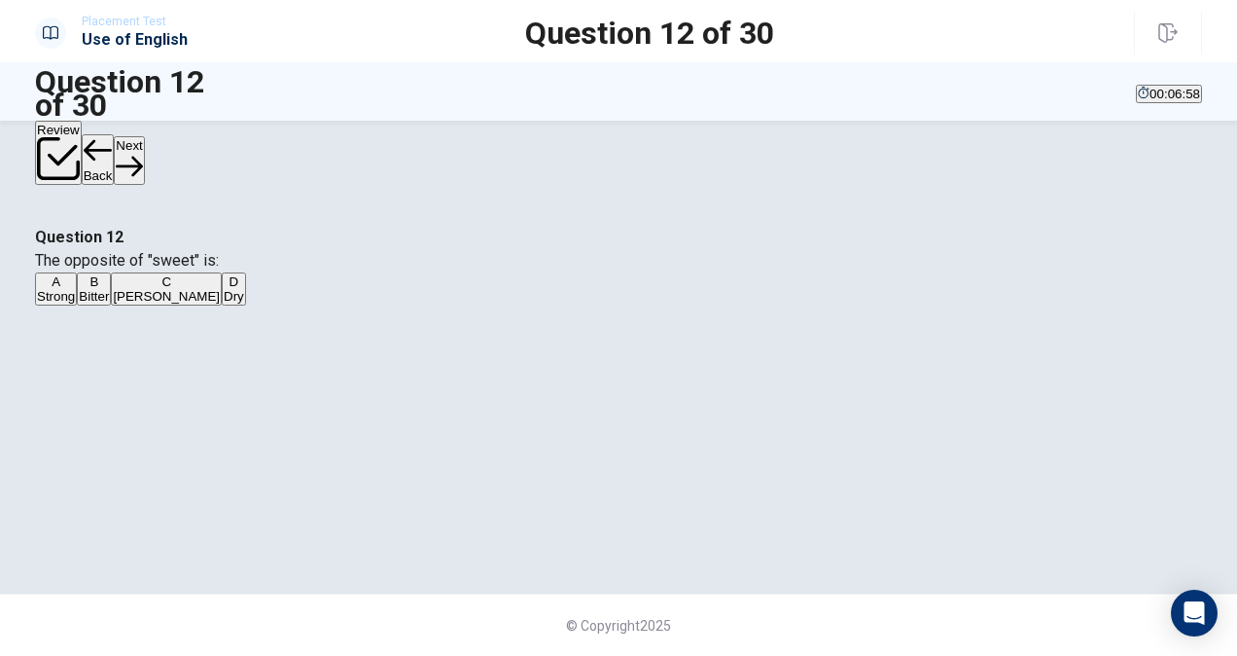
click at [144, 156] on button "Next" at bounding box center [129, 160] width 30 height 48
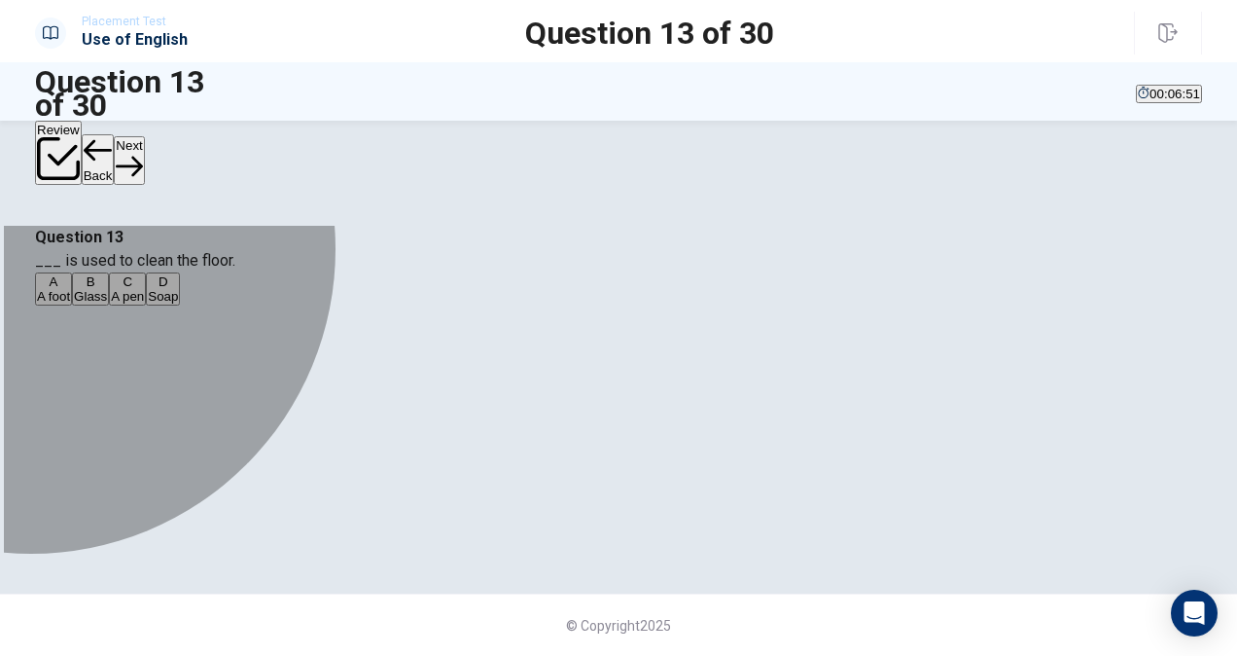
click at [178, 289] on div "D" at bounding box center [163, 281] width 30 height 15
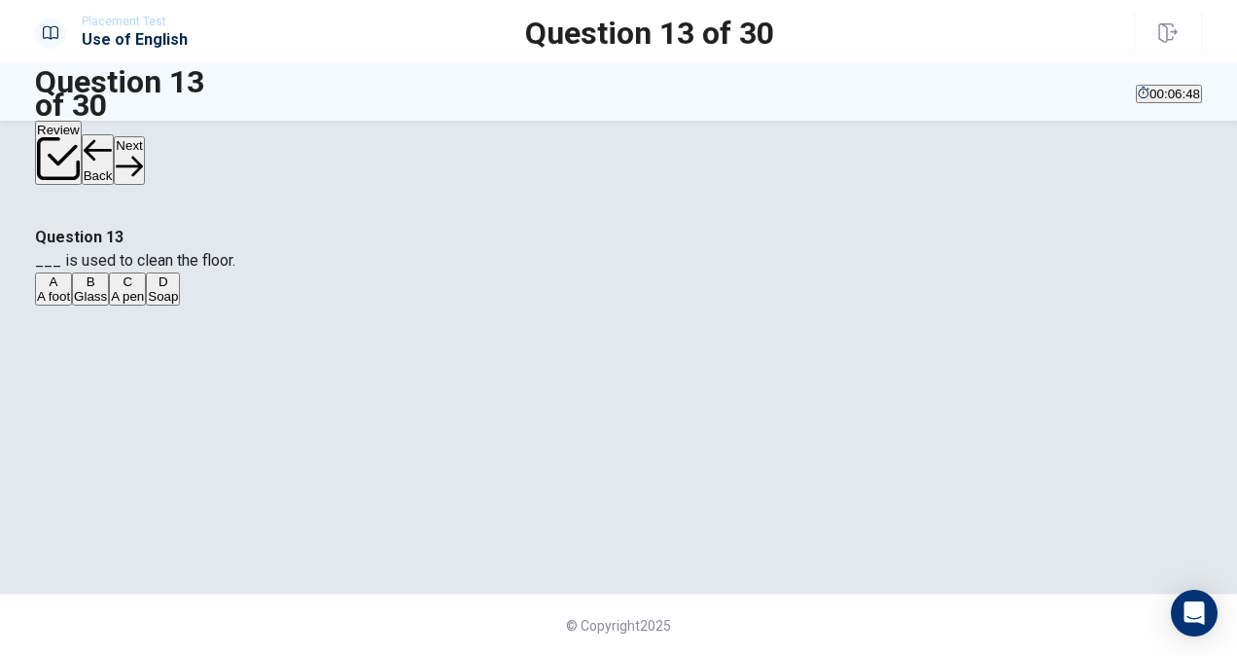
click at [144, 151] on button "Next" at bounding box center [129, 160] width 30 height 48
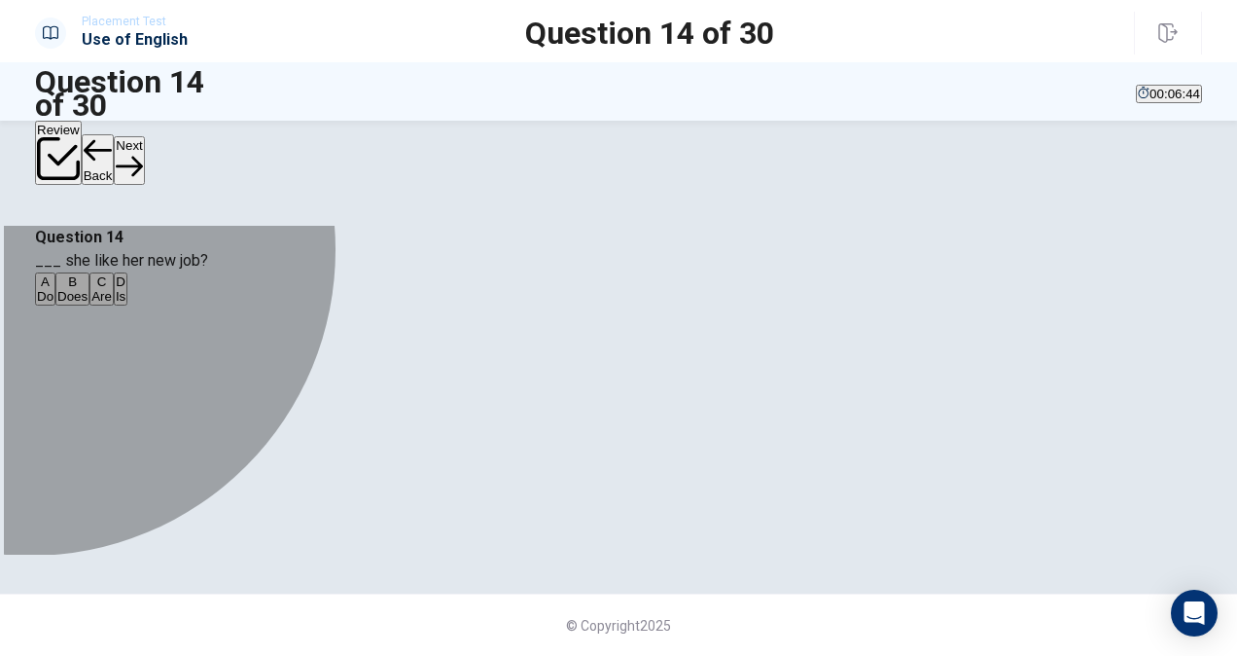
click at [88, 289] on div "B" at bounding box center [72, 281] width 30 height 15
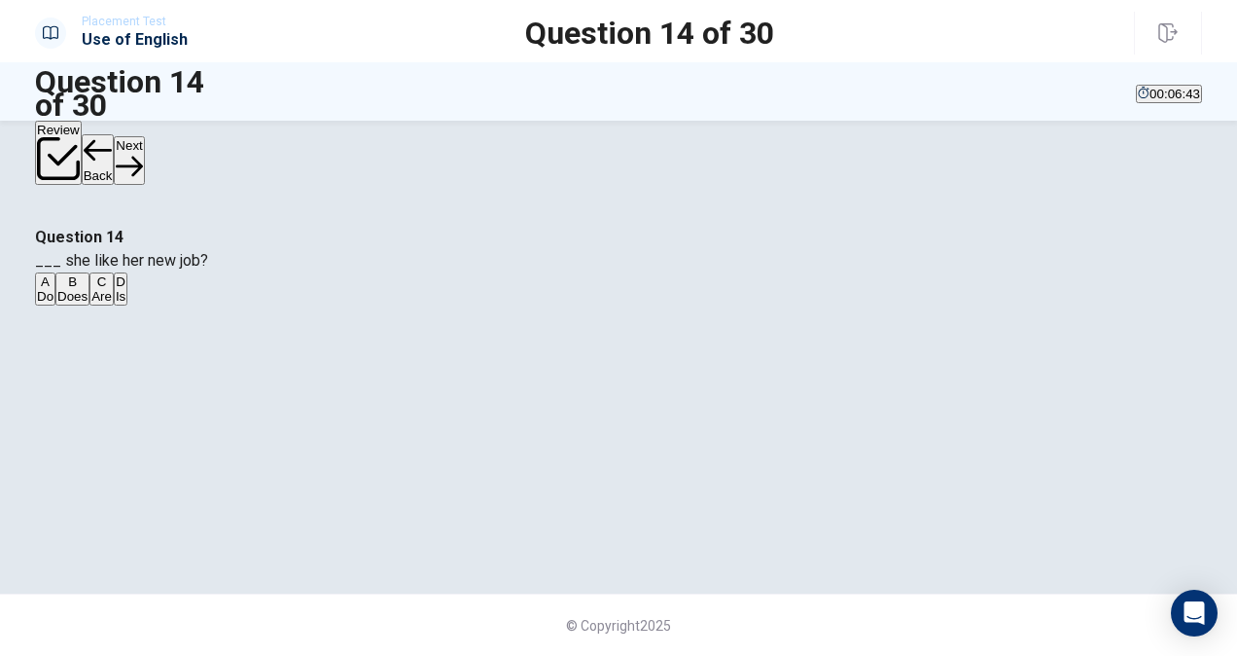
click at [144, 160] on button "Next" at bounding box center [129, 160] width 30 height 48
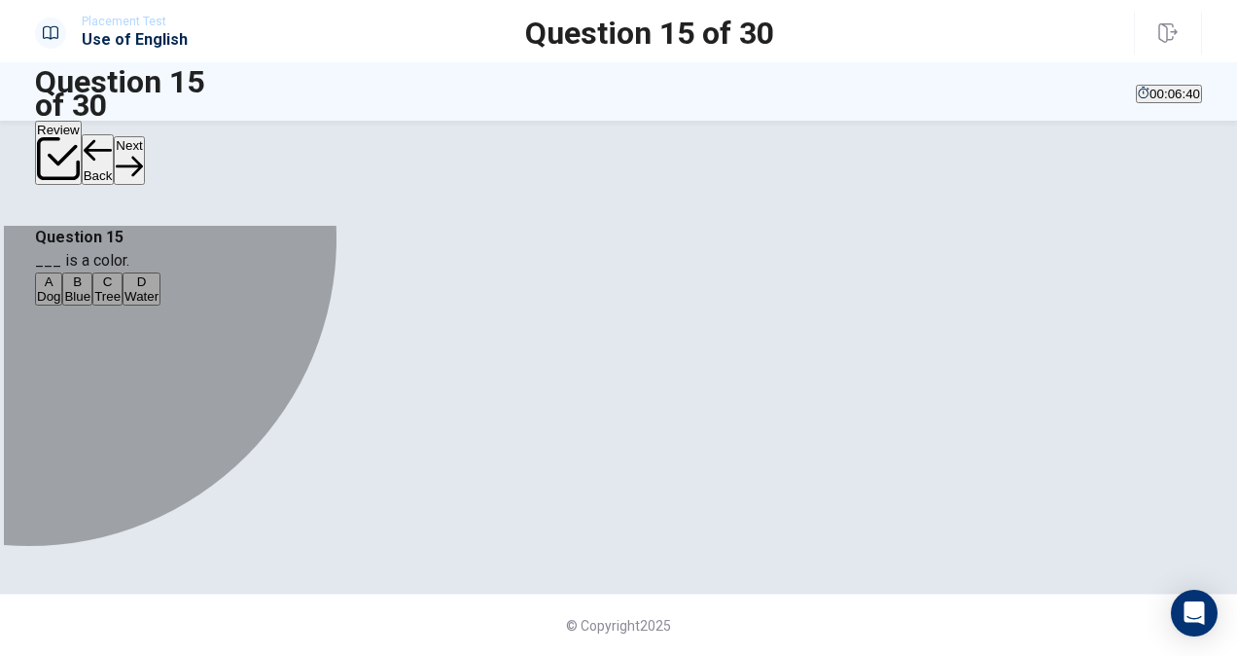
click at [90, 289] on div "B" at bounding box center [77, 281] width 26 height 15
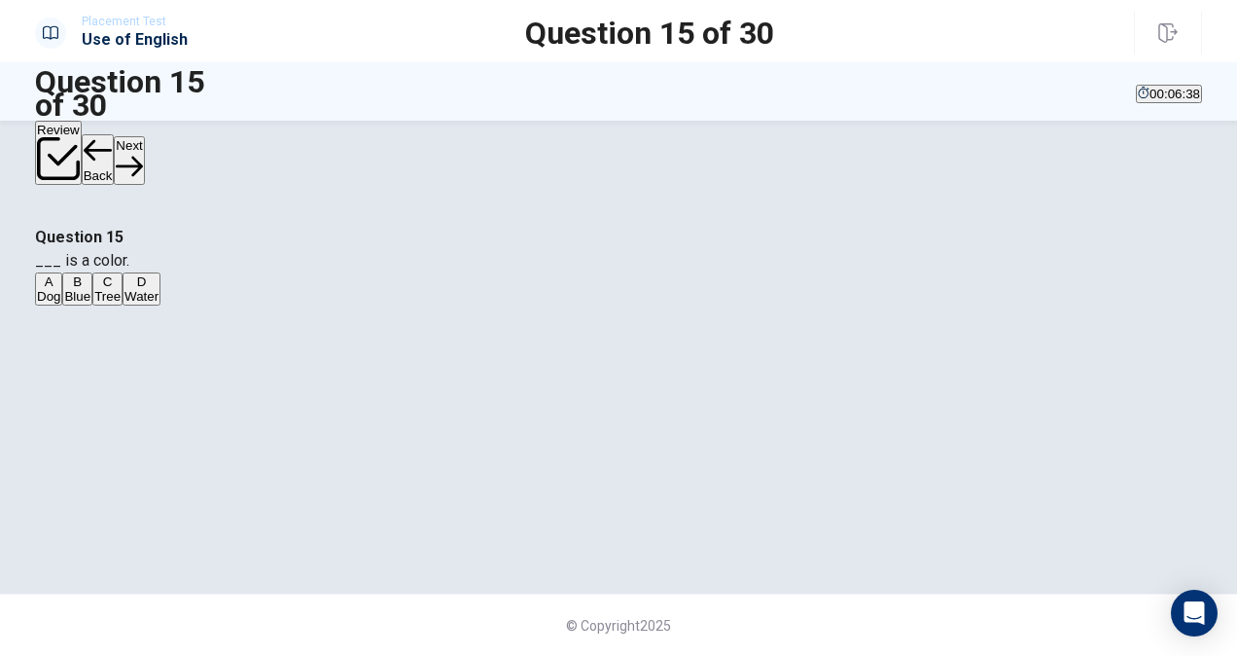
click at [144, 158] on button "Next" at bounding box center [129, 160] width 30 height 48
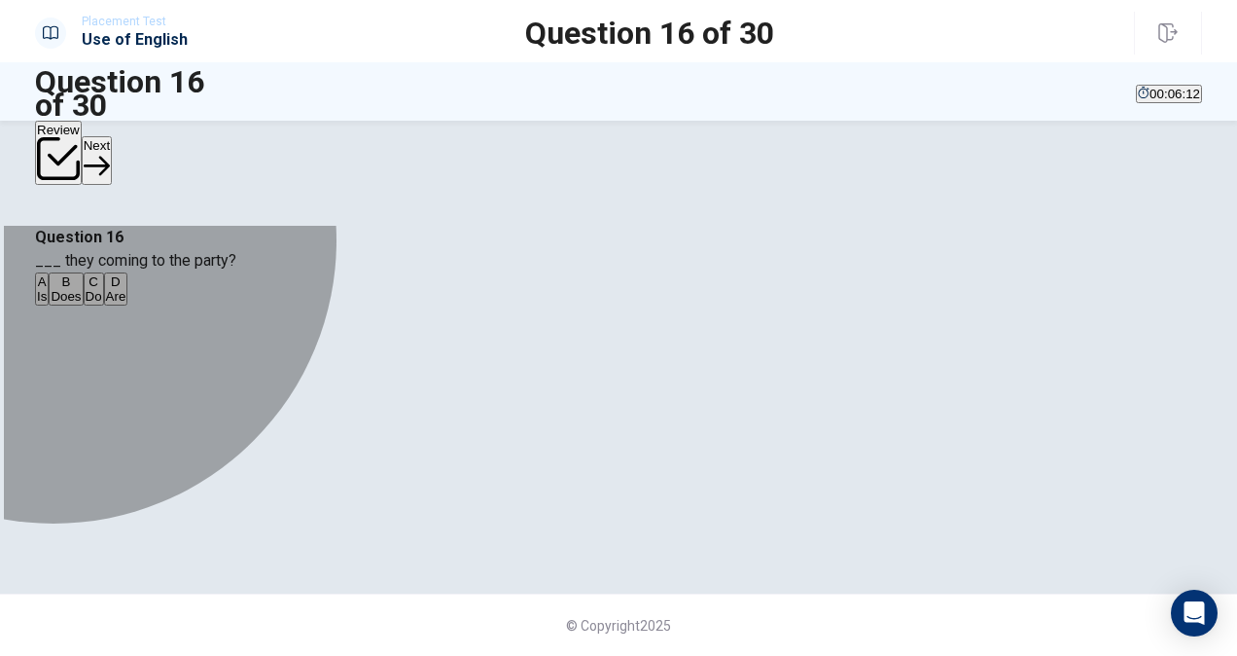
click at [126, 303] on span "Are" at bounding box center [116, 296] width 20 height 15
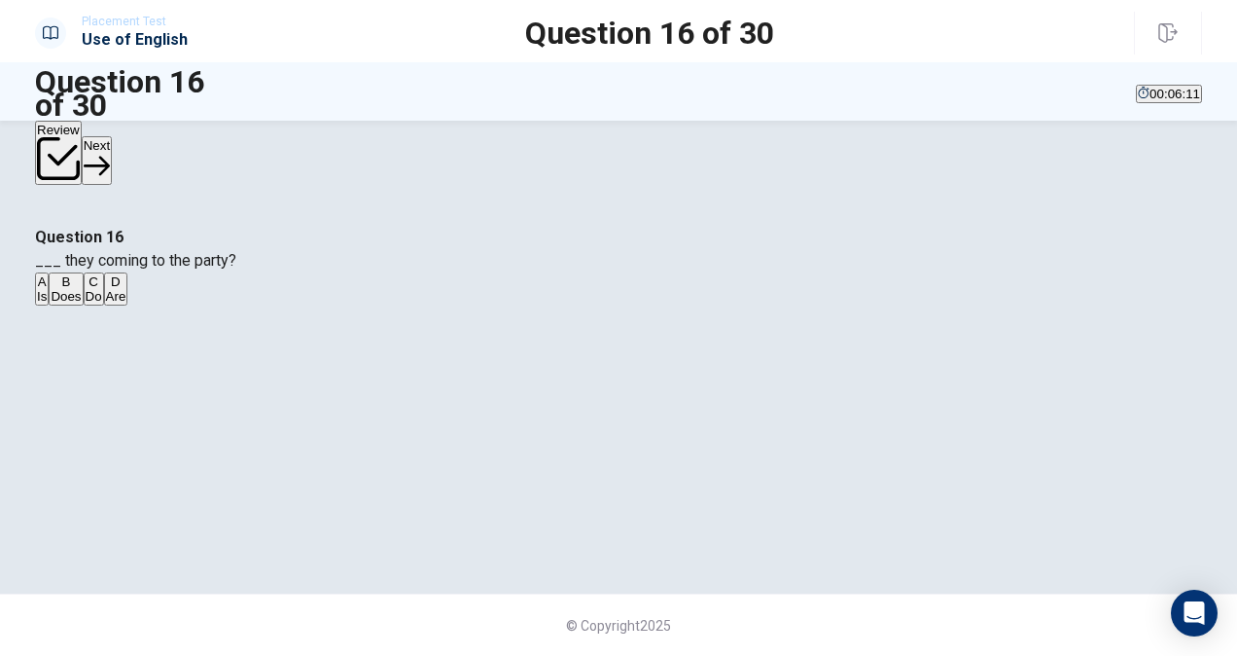
click at [112, 142] on button "Next" at bounding box center [97, 160] width 30 height 48
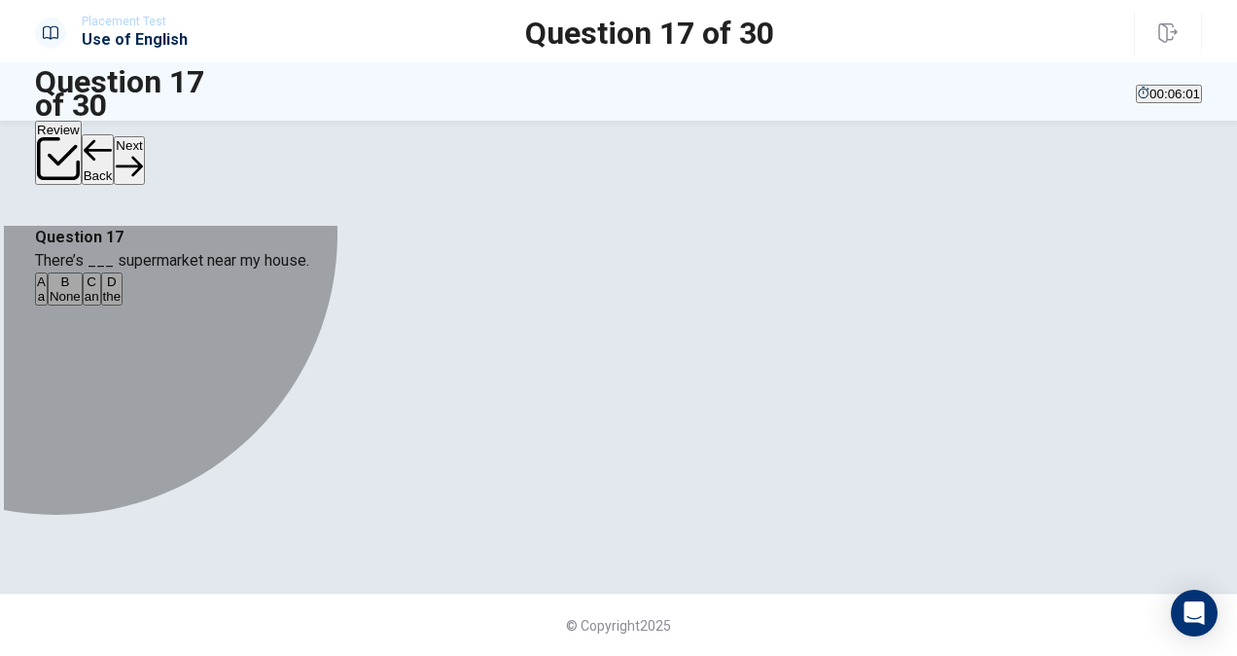
click at [83, 305] on button "B None" at bounding box center [65, 288] width 35 height 33
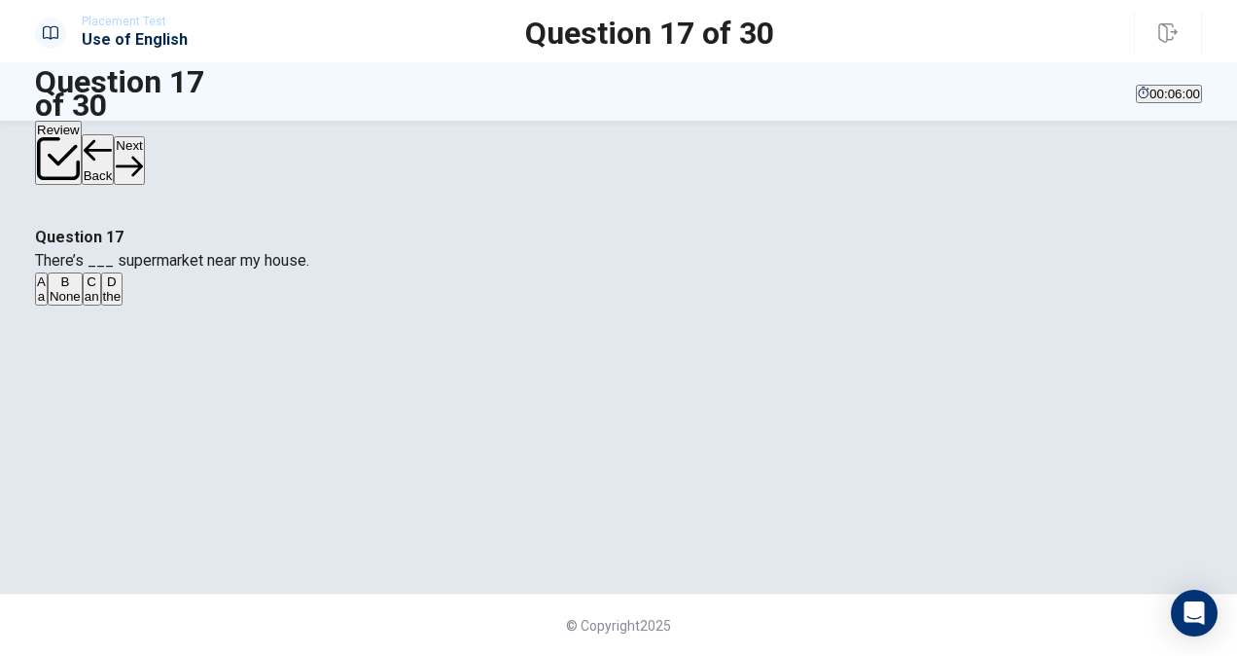
click at [144, 137] on button "Next" at bounding box center [129, 160] width 30 height 48
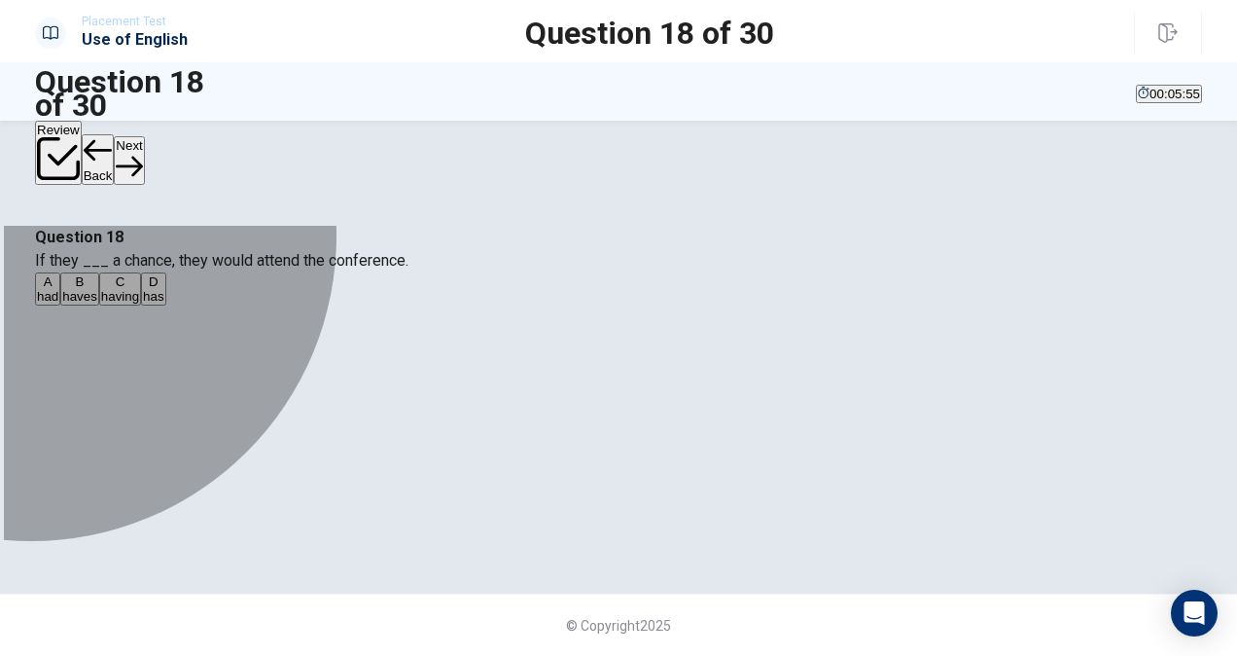
click at [58, 289] on div "A" at bounding box center [47, 281] width 21 height 15
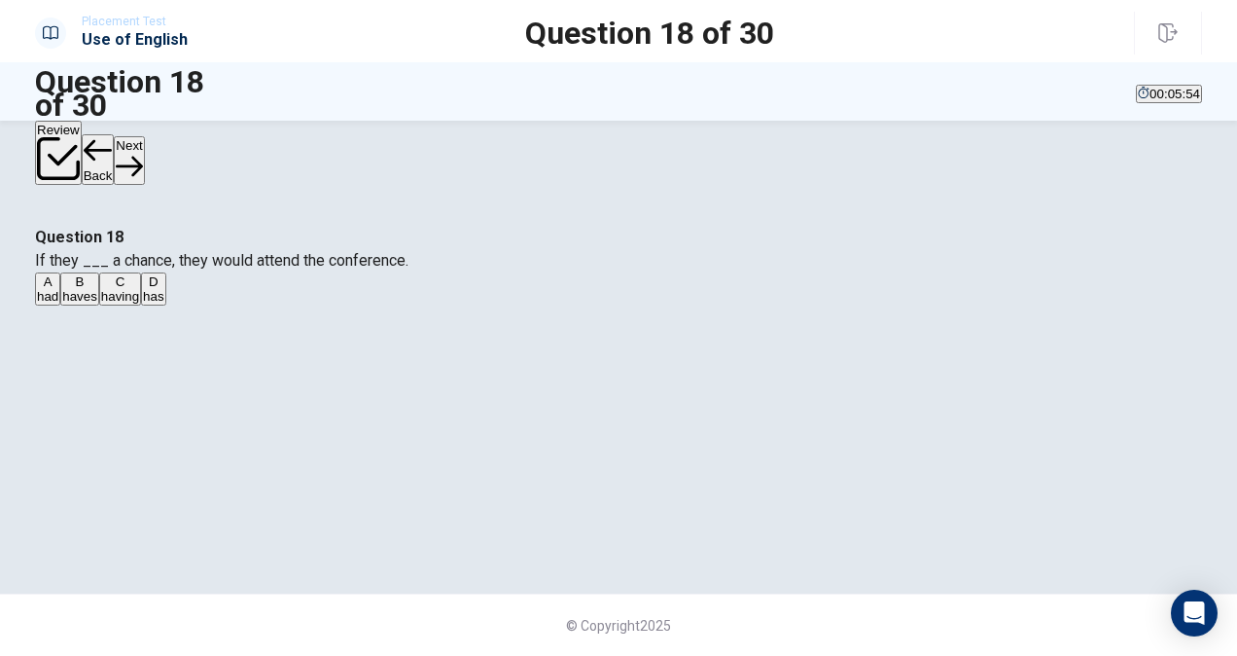
click at [144, 148] on button "Next" at bounding box center [129, 160] width 30 height 48
click at [276, 303] on span "have been working" at bounding box center [221, 296] width 109 height 15
click at [144, 142] on button "Next" at bounding box center [129, 160] width 30 height 48
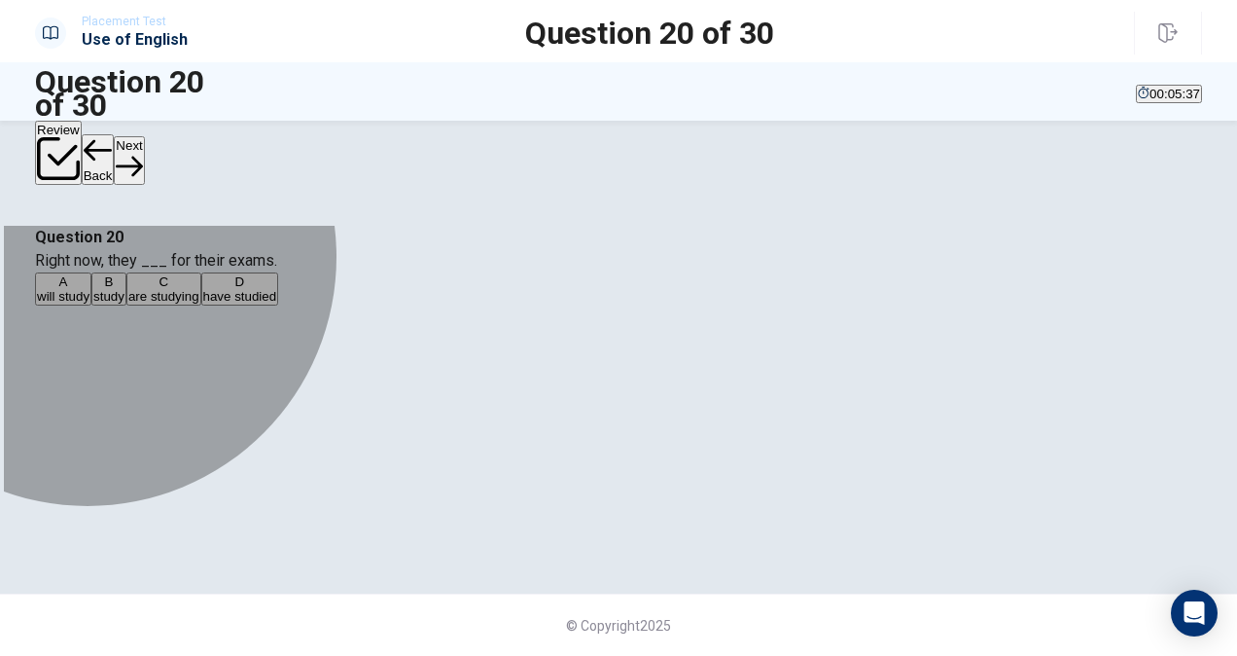
click at [89, 303] on span "will study" at bounding box center [63, 296] width 53 height 15
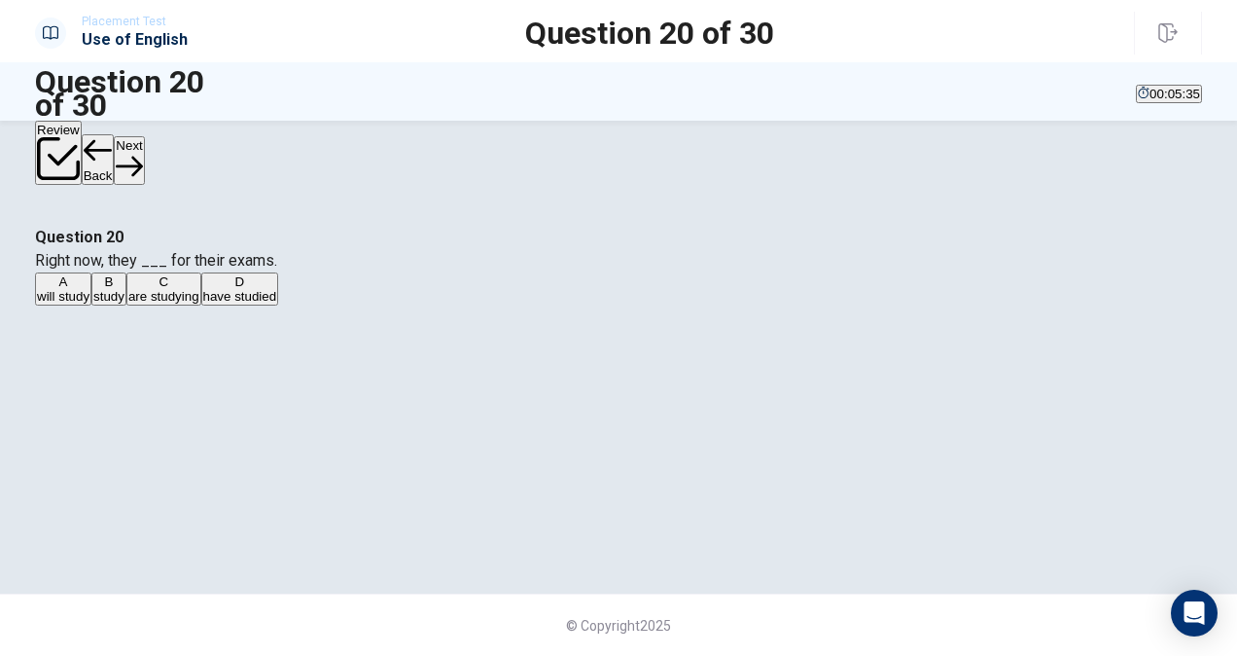
click at [144, 155] on button "Next" at bounding box center [129, 160] width 30 height 48
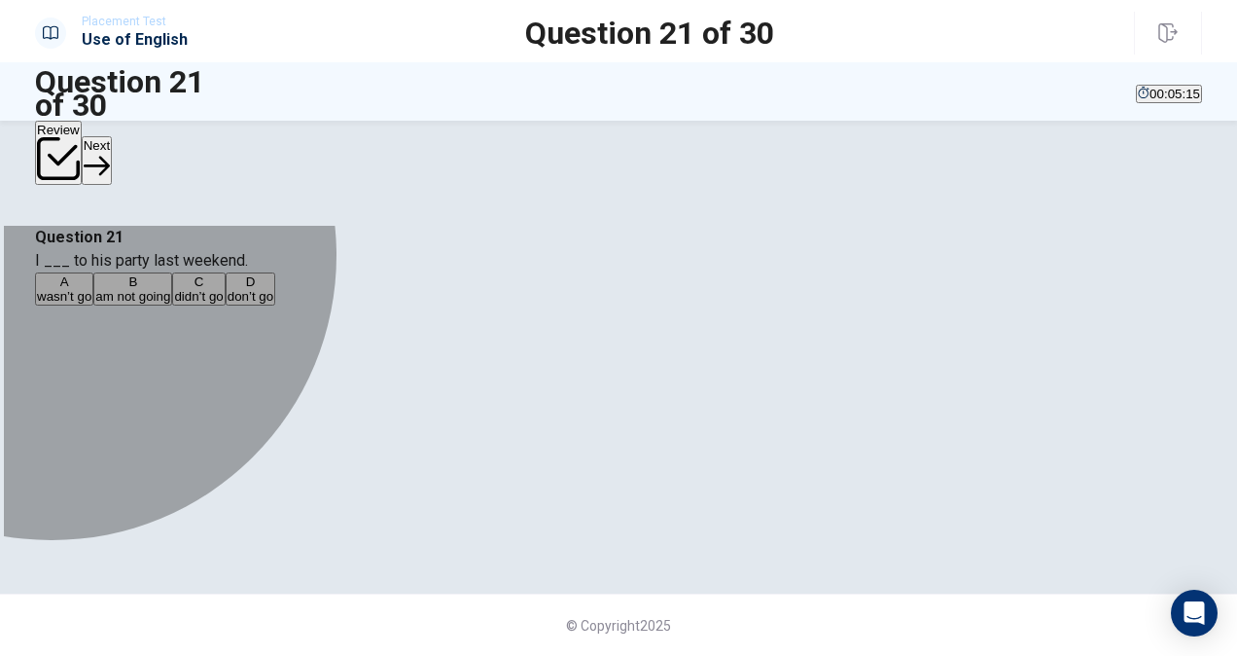
click at [273, 303] on span "don’t go" at bounding box center [251, 296] width 46 height 15
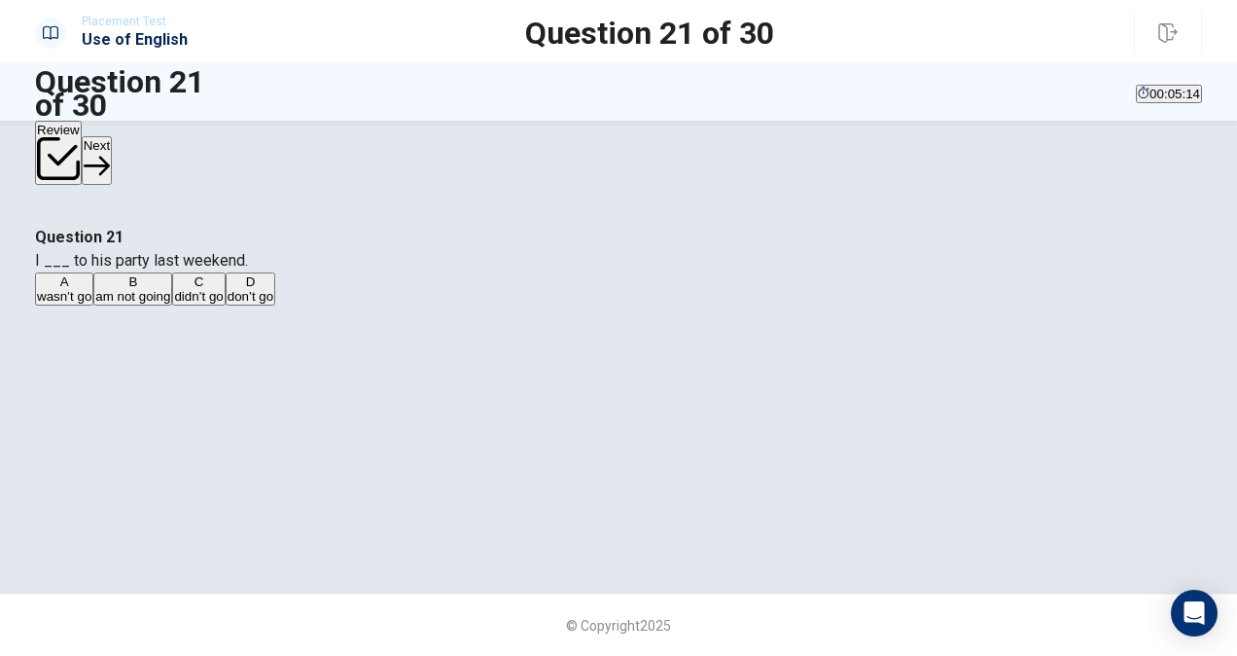
click at [112, 164] on button "Next" at bounding box center [97, 160] width 30 height 48
click at [89, 303] on span "complete" at bounding box center [63, 296] width 53 height 15
click at [144, 137] on button "Next" at bounding box center [129, 160] width 30 height 48
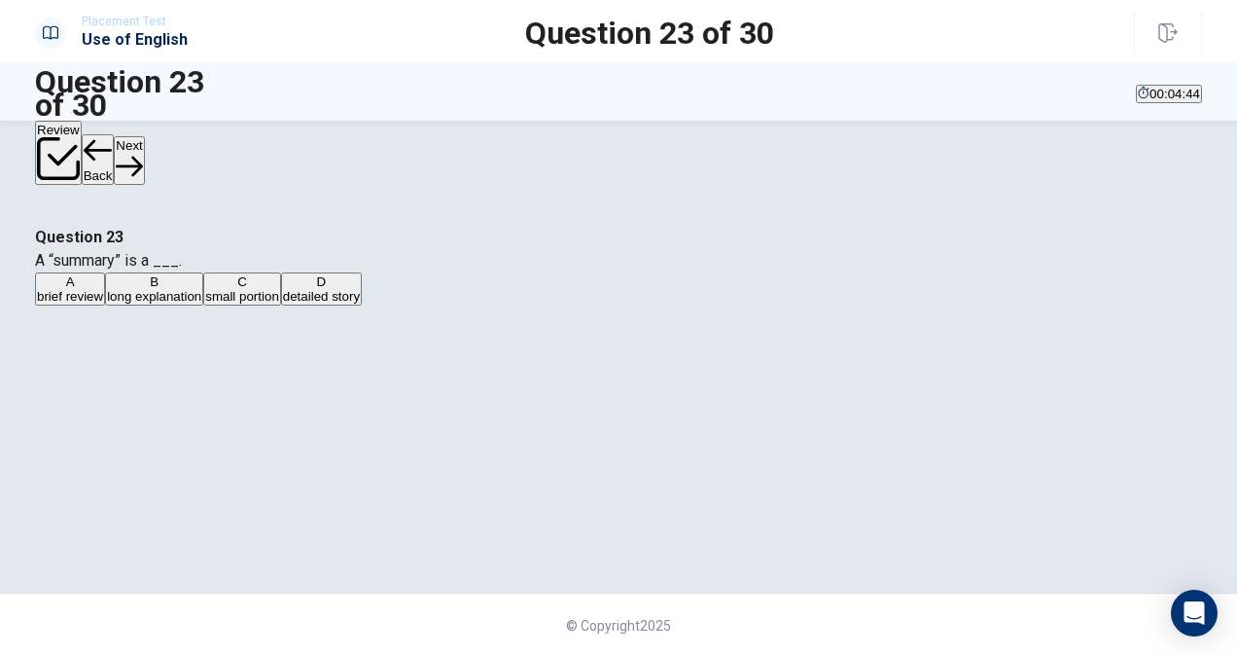
click at [544, 307] on div "A brief review B long explanation C small portion D detailed story" at bounding box center [618, 289] width 1167 height 35
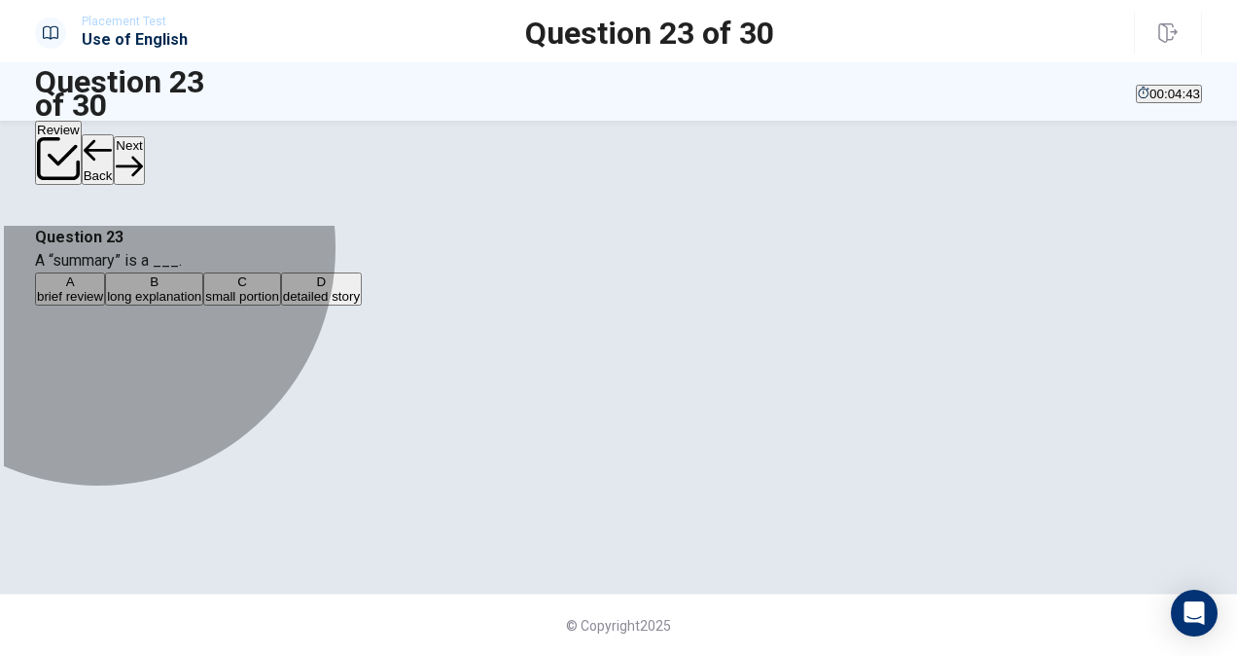
click at [201, 303] on span "long explanation" at bounding box center [154, 296] width 94 height 15
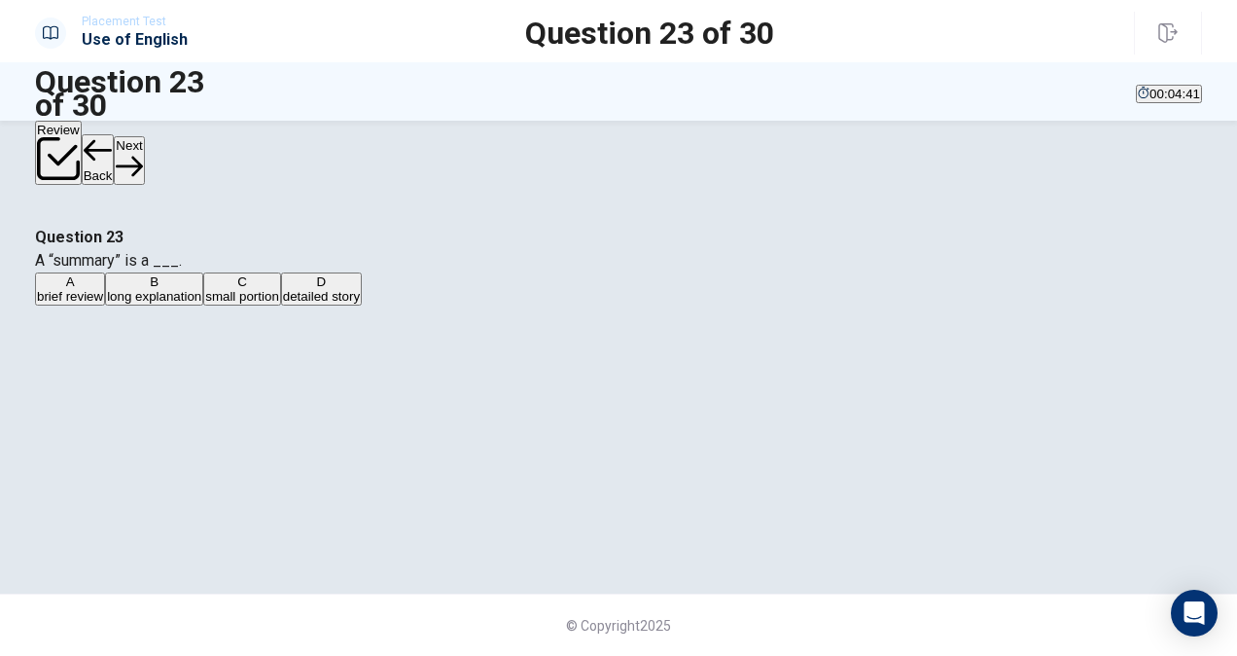
click at [144, 160] on button "Next" at bounding box center [129, 160] width 30 height 48
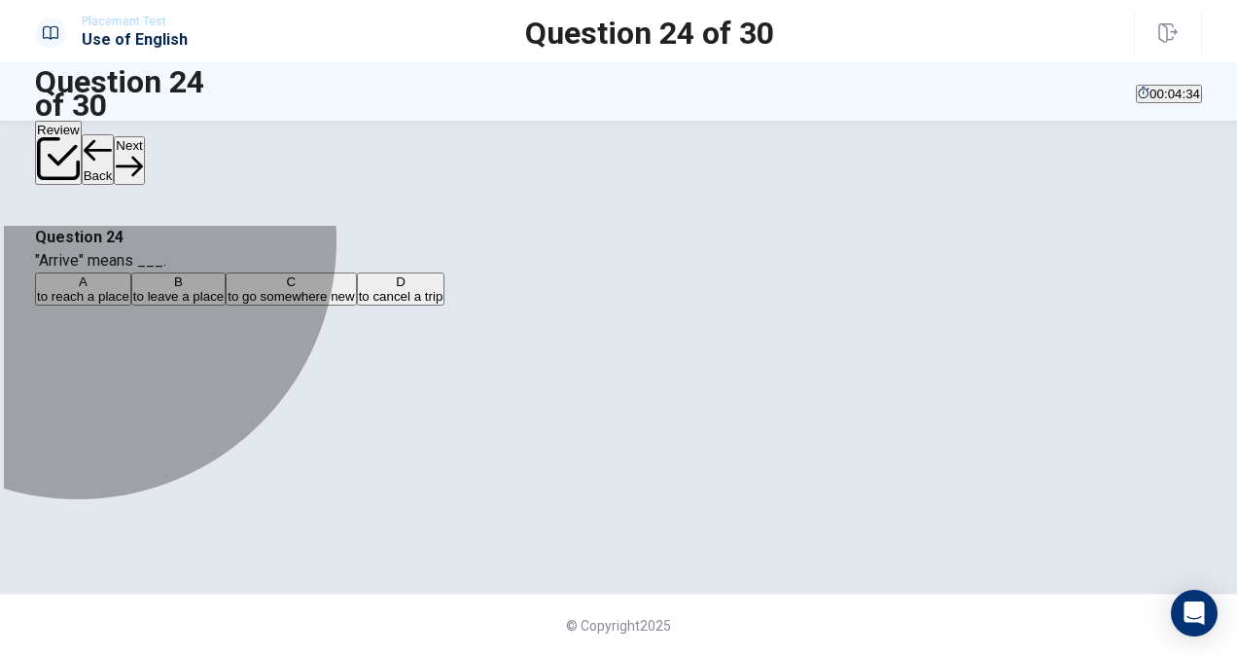
click at [129, 303] on span "to reach a place" at bounding box center [83, 296] width 92 height 15
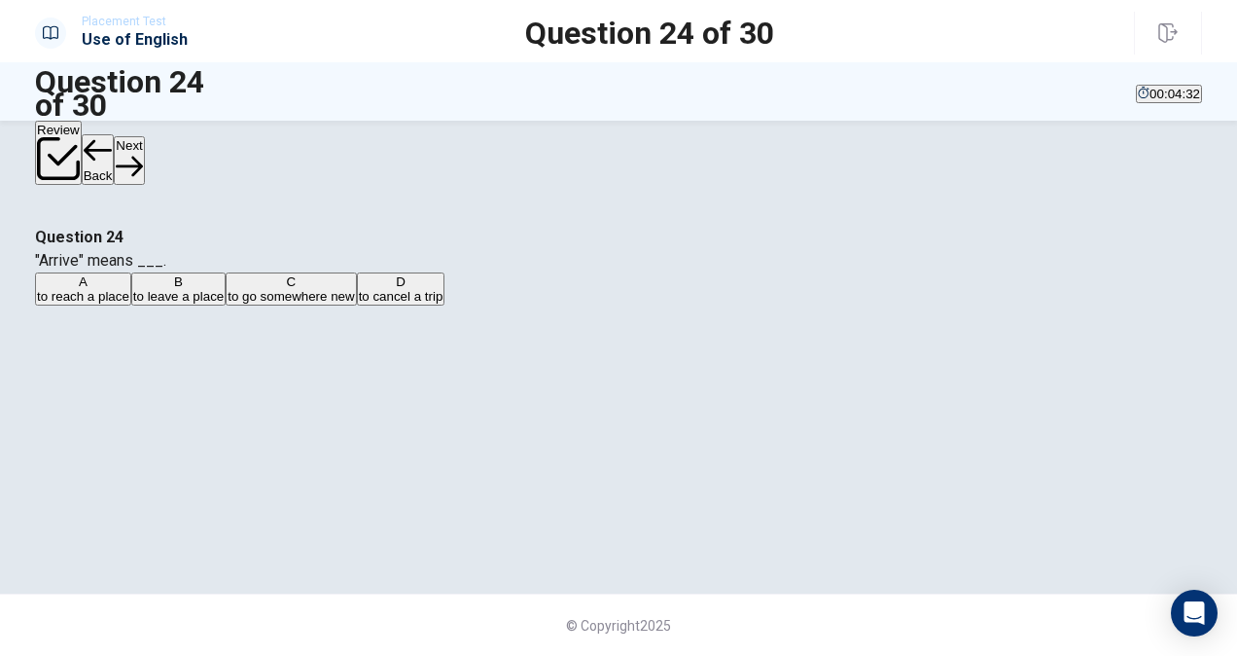
click at [144, 167] on button "Next" at bounding box center [129, 160] width 30 height 48
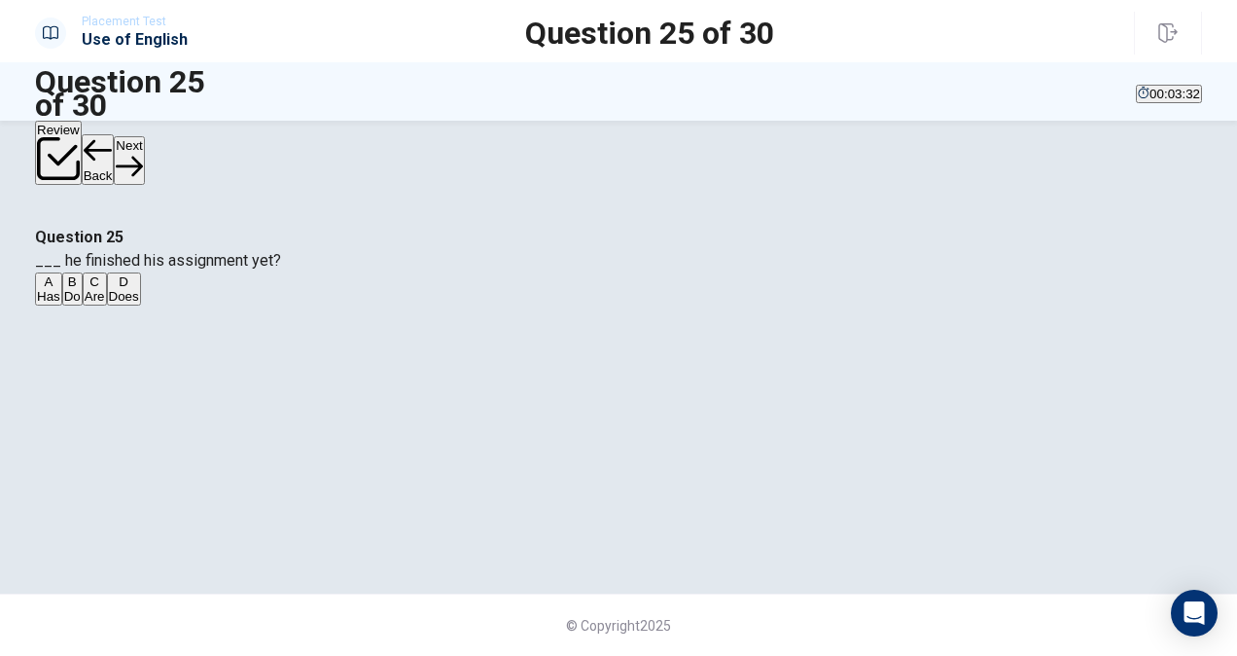
click at [139, 303] on span "Does" at bounding box center [124, 296] width 30 height 15
click at [144, 154] on button "Next" at bounding box center [129, 160] width 30 height 48
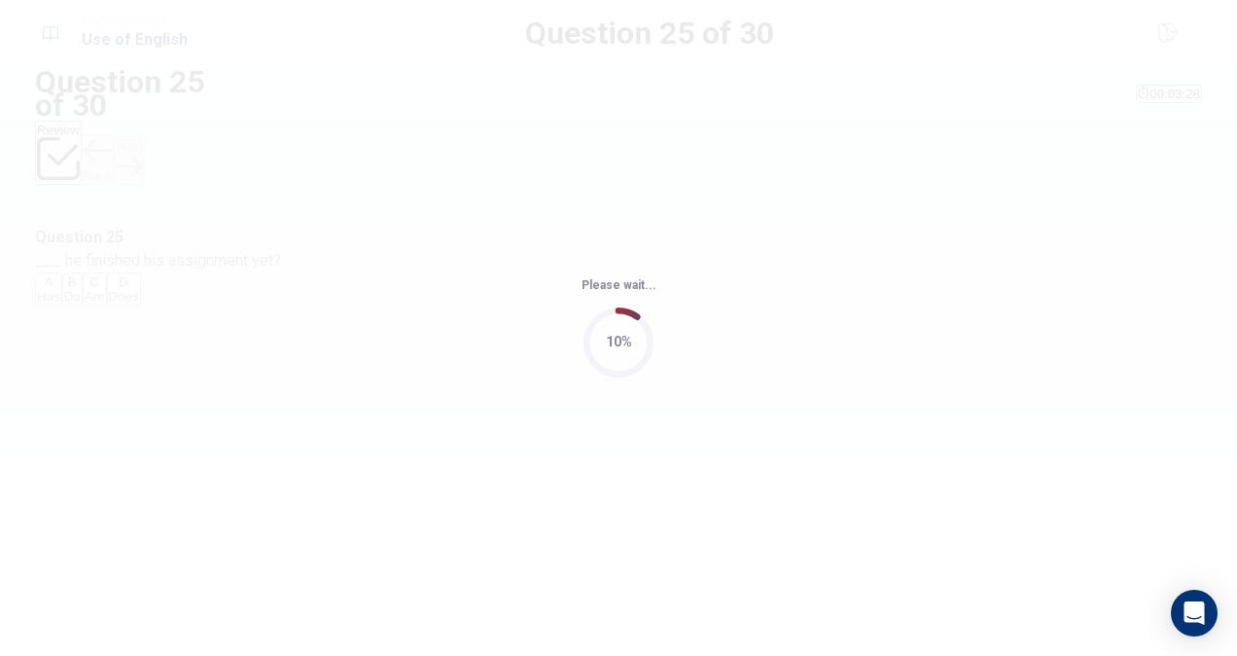
scroll to position [0, 0]
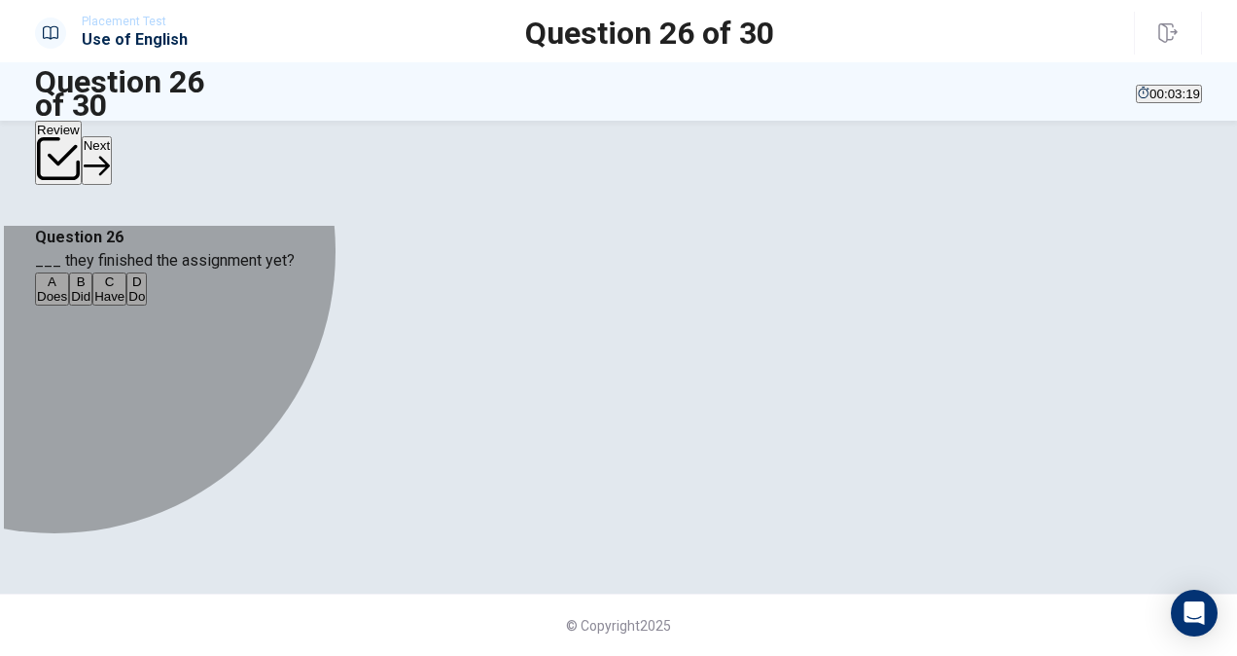
click at [67, 303] on span "Does" at bounding box center [52, 296] width 30 height 15
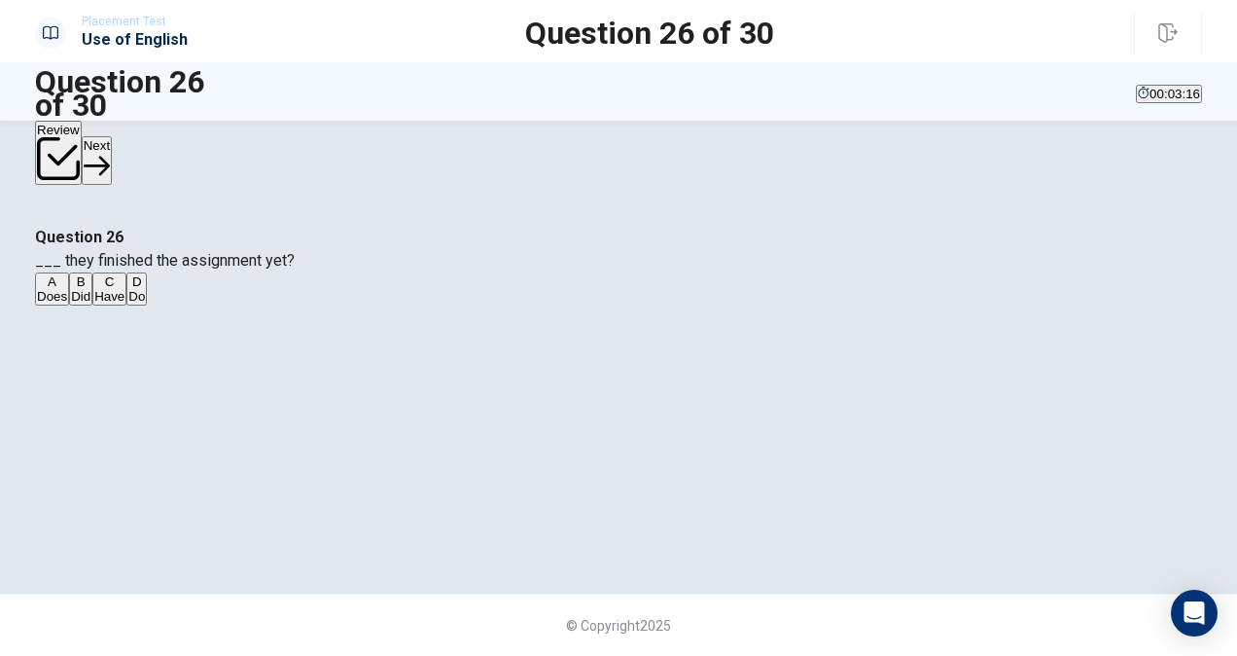
click at [112, 144] on button "Next" at bounding box center [97, 160] width 30 height 48
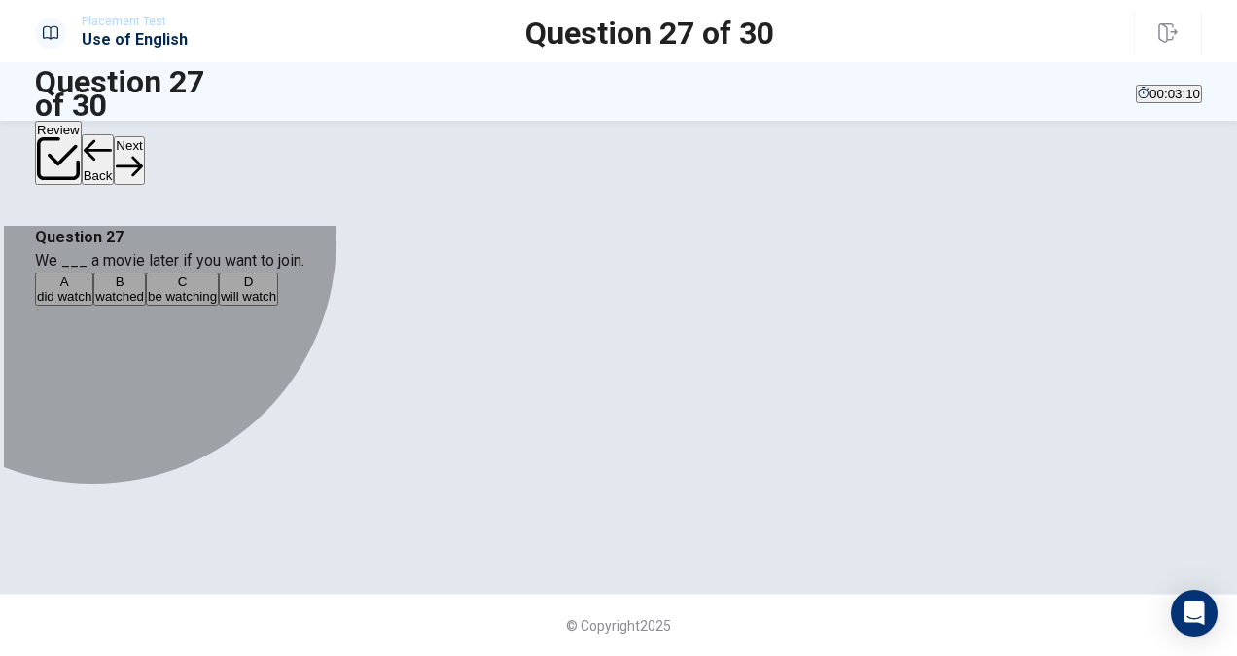
click at [144, 303] on span "watched" at bounding box center [119, 296] width 49 height 15
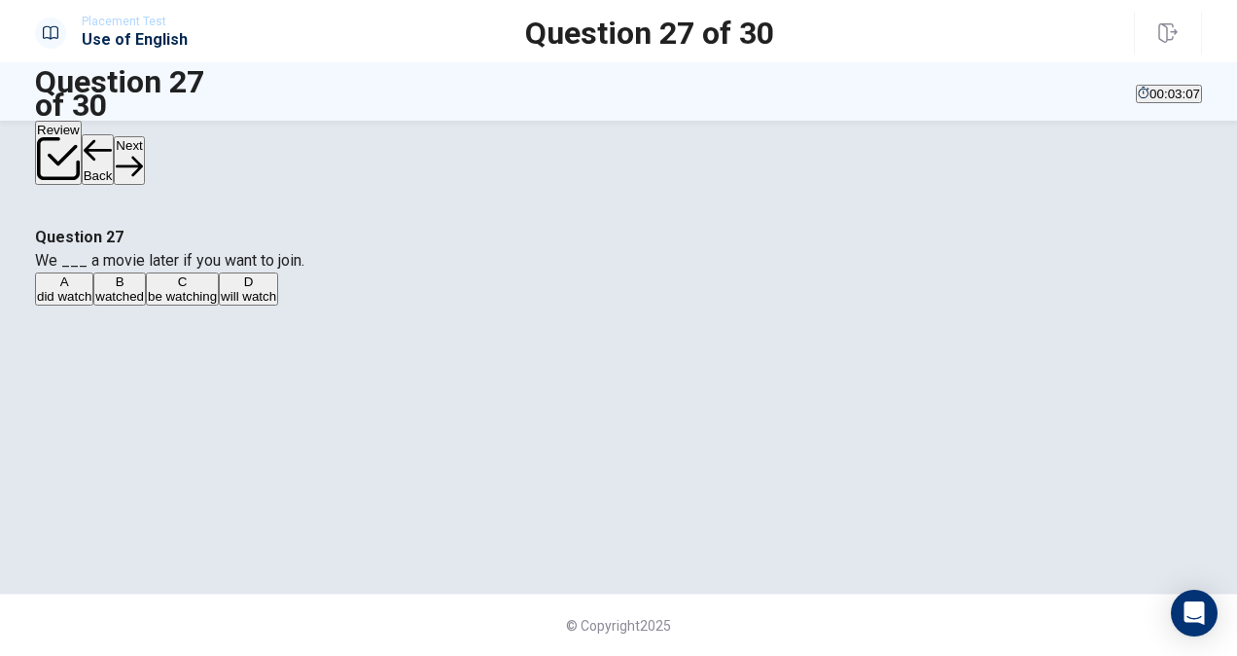
click at [144, 136] on button "Next" at bounding box center [129, 160] width 30 height 48
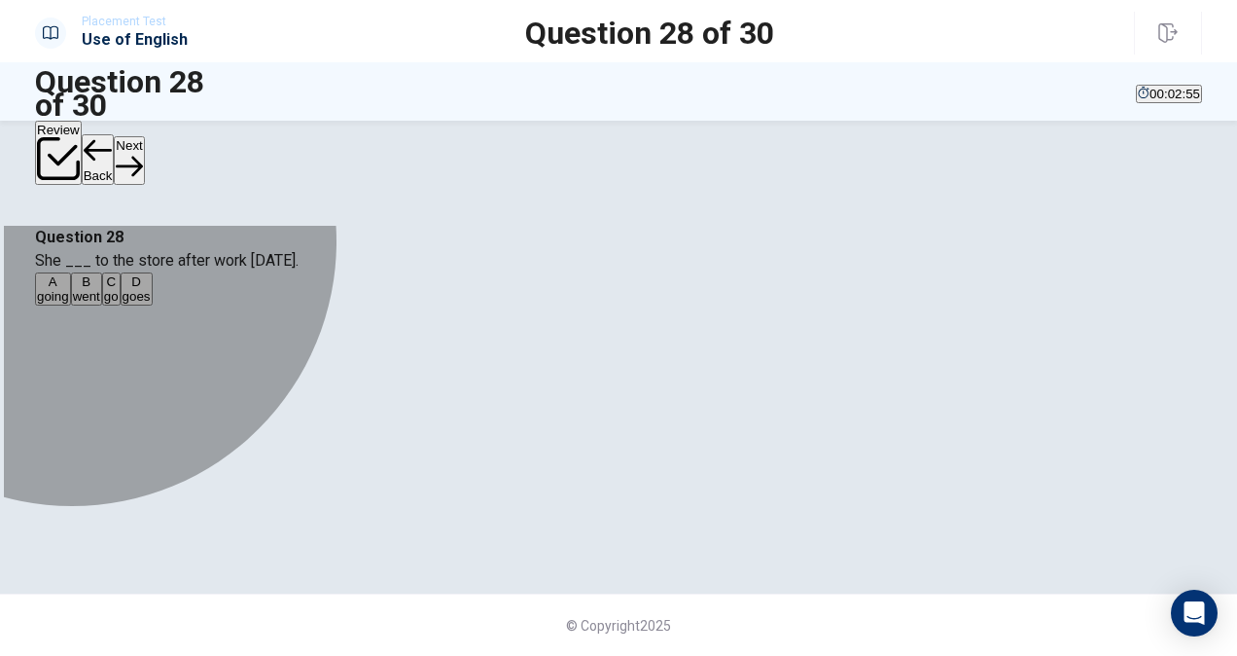
click at [100, 303] on span "went" at bounding box center [86, 296] width 27 height 15
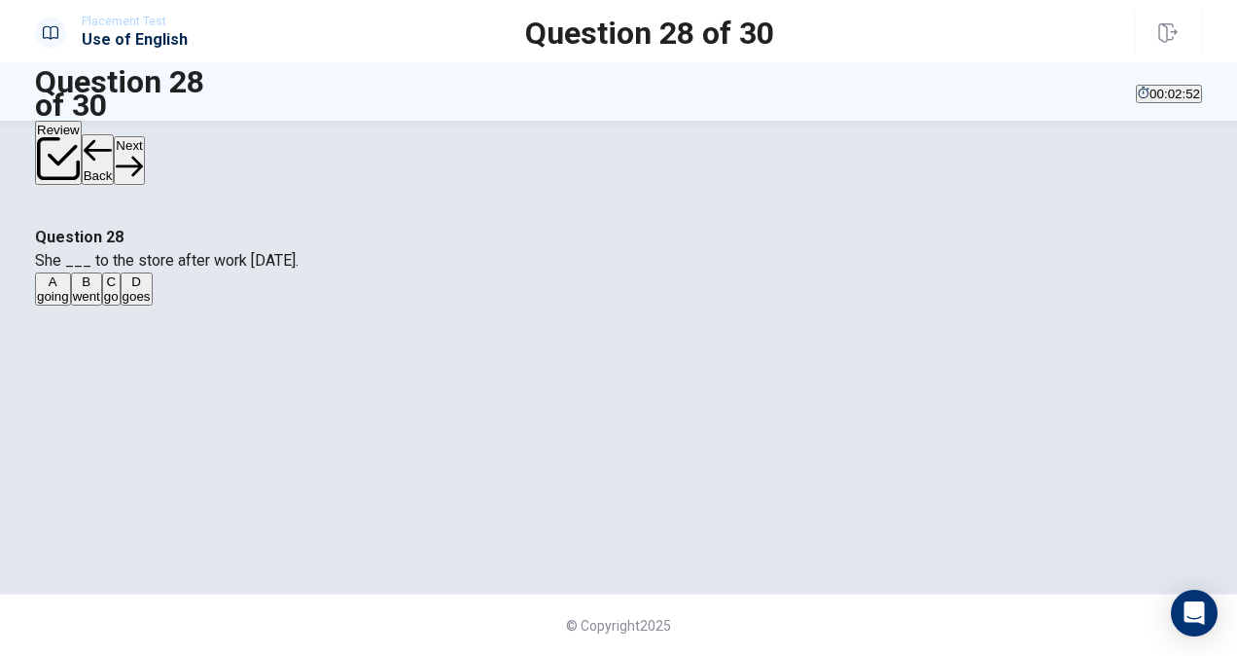
click at [144, 158] on button "Next" at bounding box center [129, 160] width 30 height 48
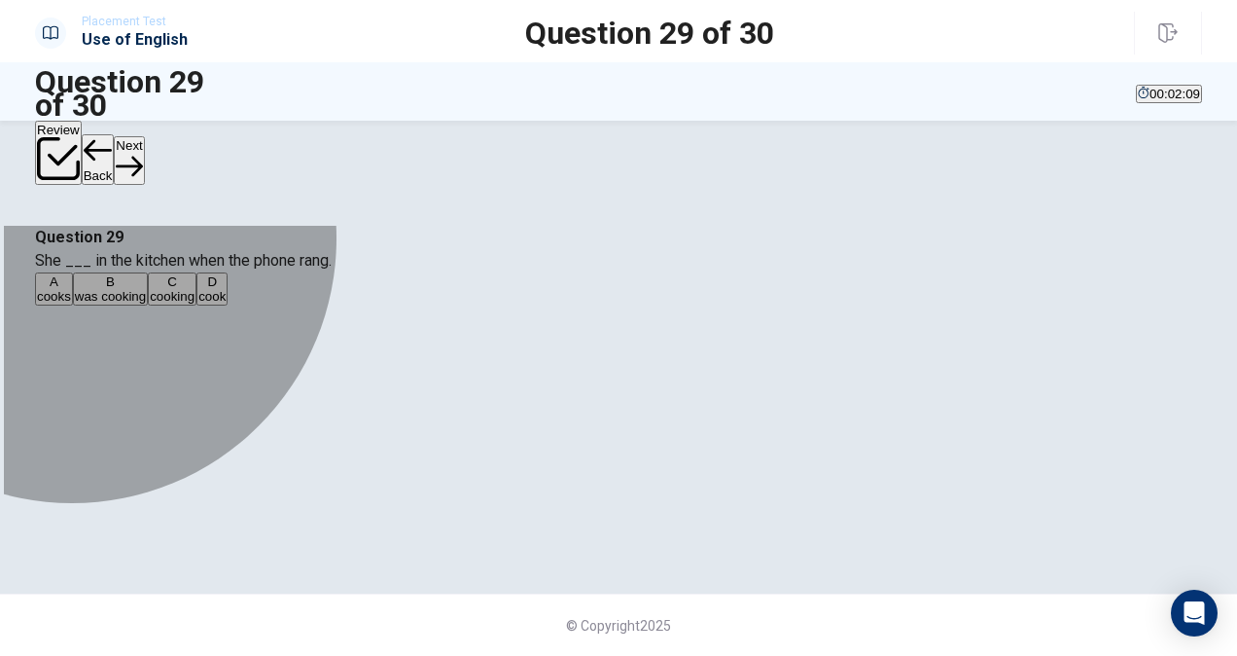
click at [146, 303] on span "was cooking" at bounding box center [110, 296] width 71 height 15
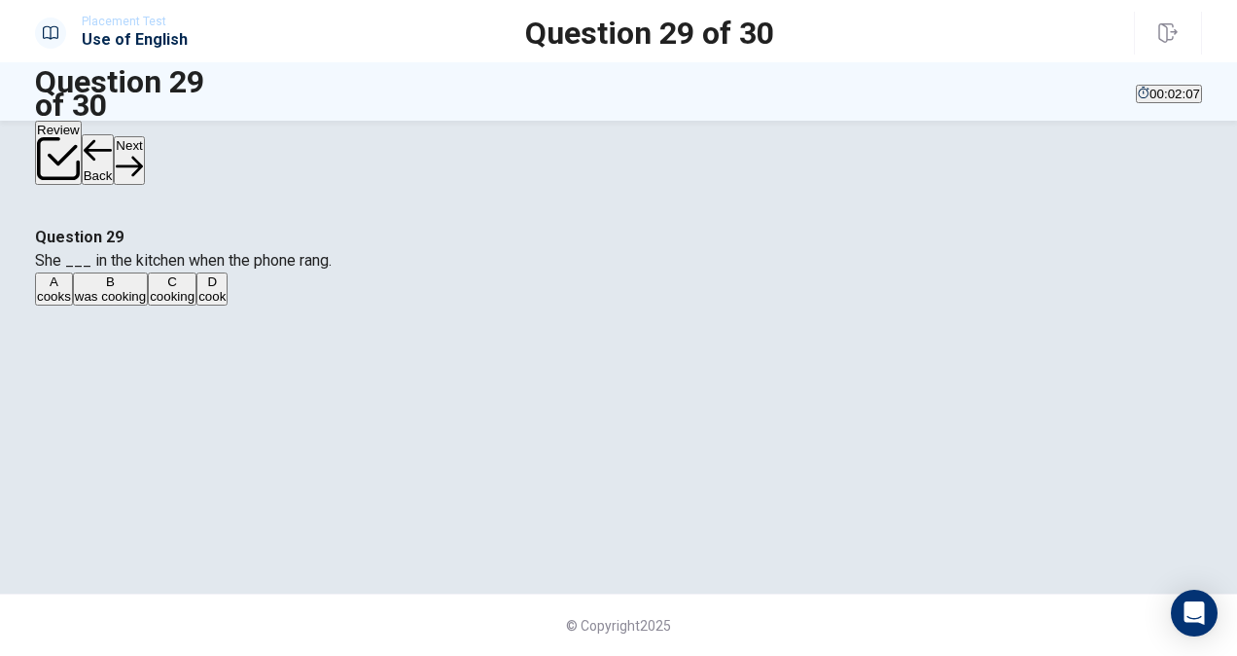
click at [144, 146] on button "Next" at bounding box center [129, 160] width 30 height 48
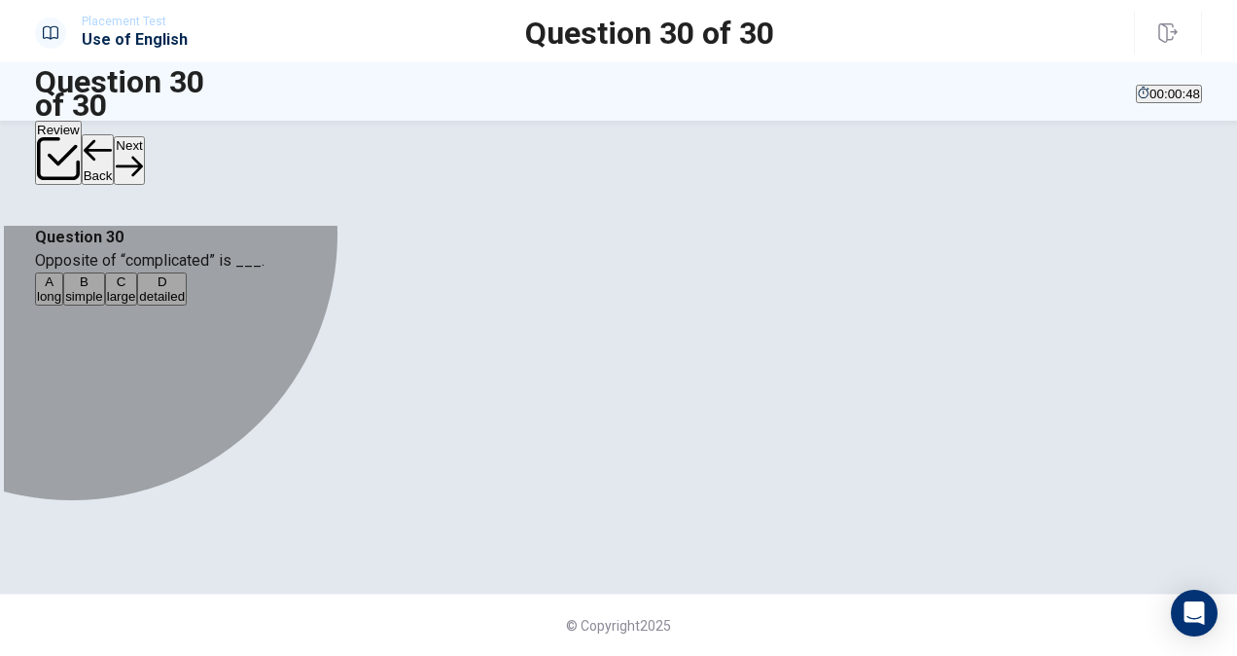
click at [187, 305] on button "D detailed" at bounding box center [162, 288] width 50 height 33
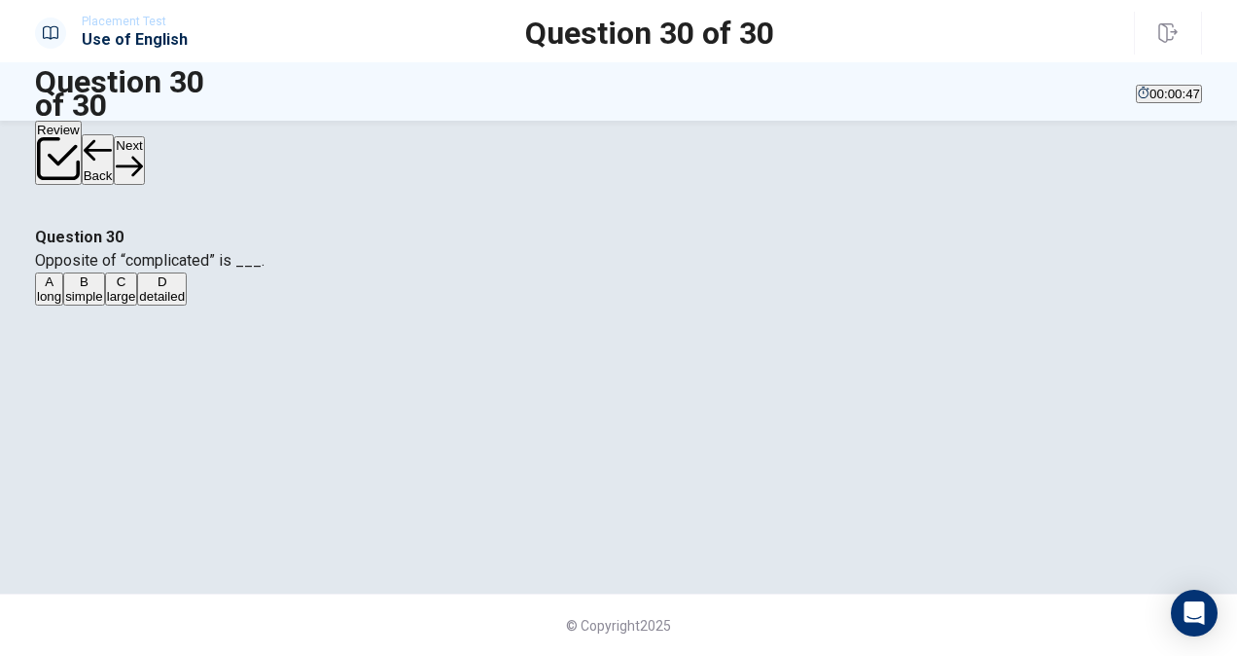
click at [144, 136] on button "Next" at bounding box center [129, 160] width 30 height 48
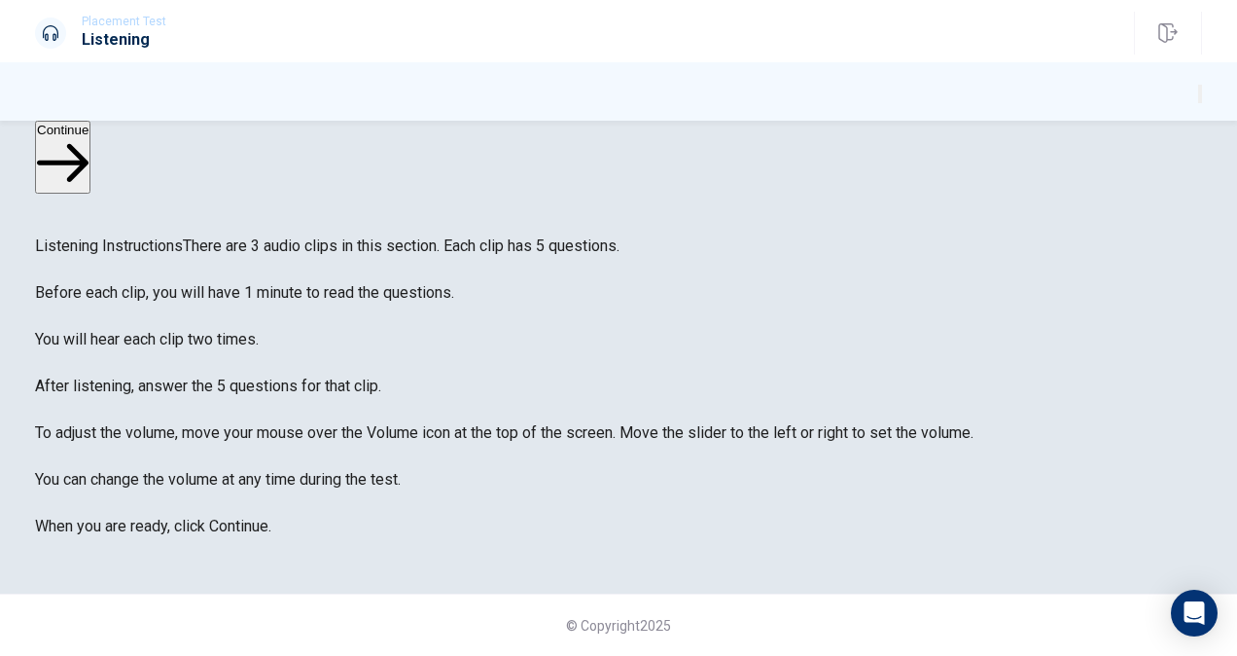
scroll to position [115, 0]
click at [90, 162] on button "Continue" at bounding box center [62, 157] width 55 height 73
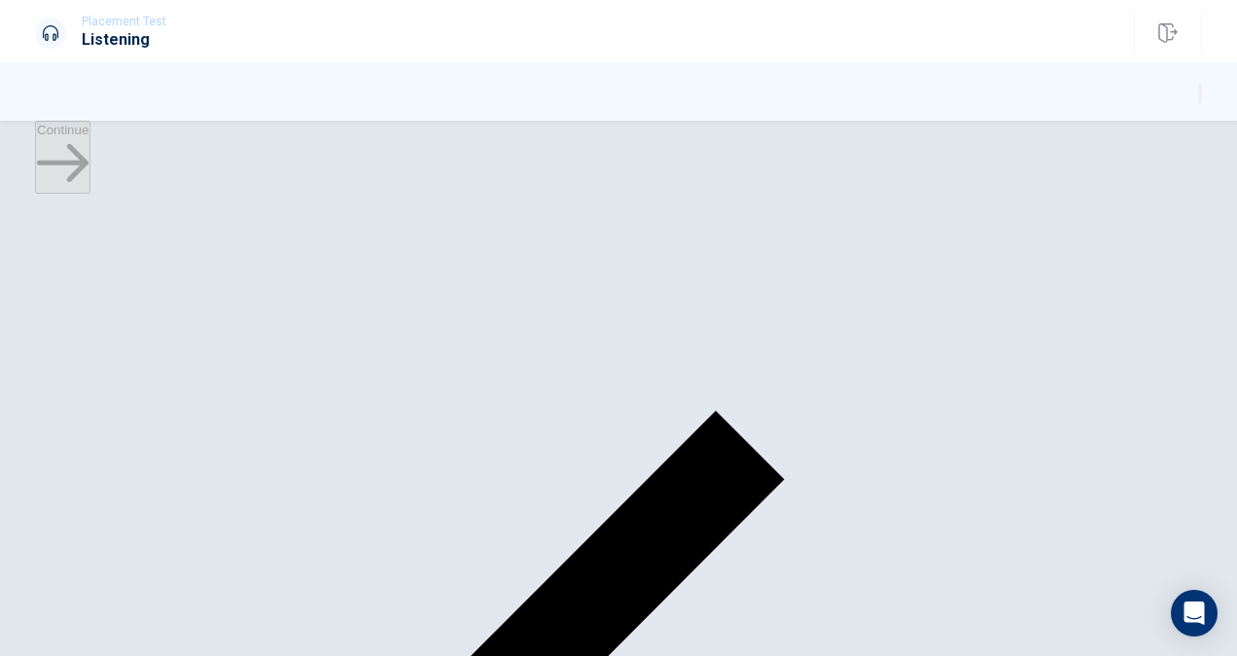
scroll to position [25, 0]
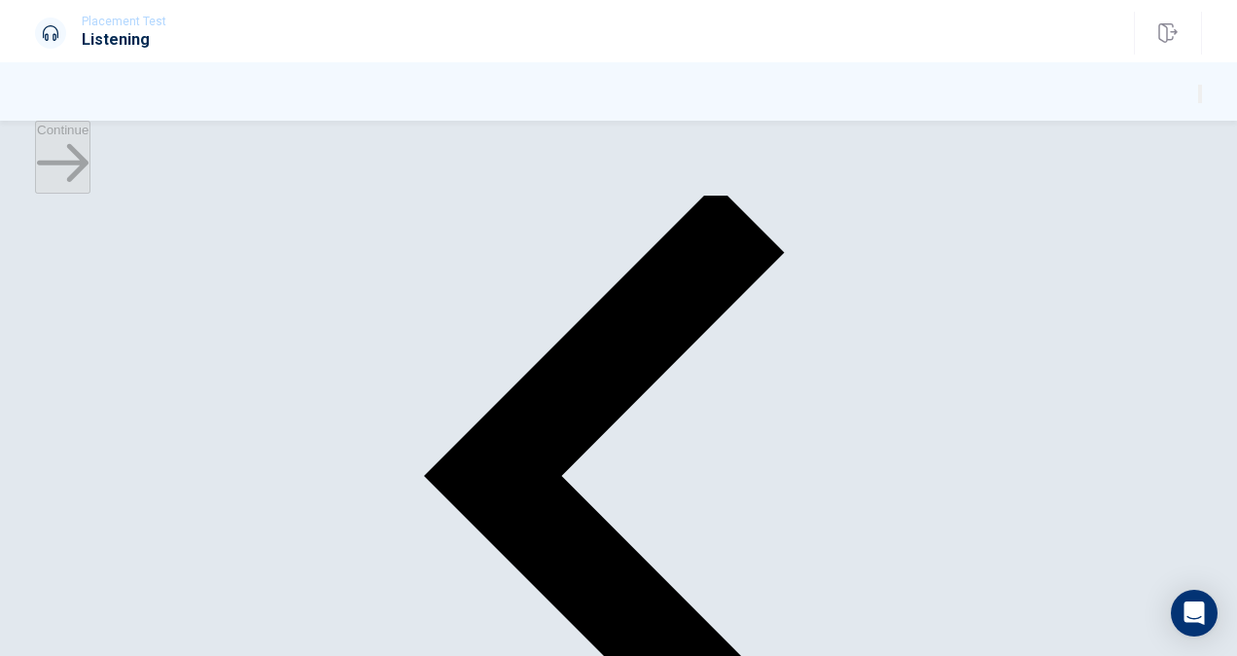
scroll to position [359, 0]
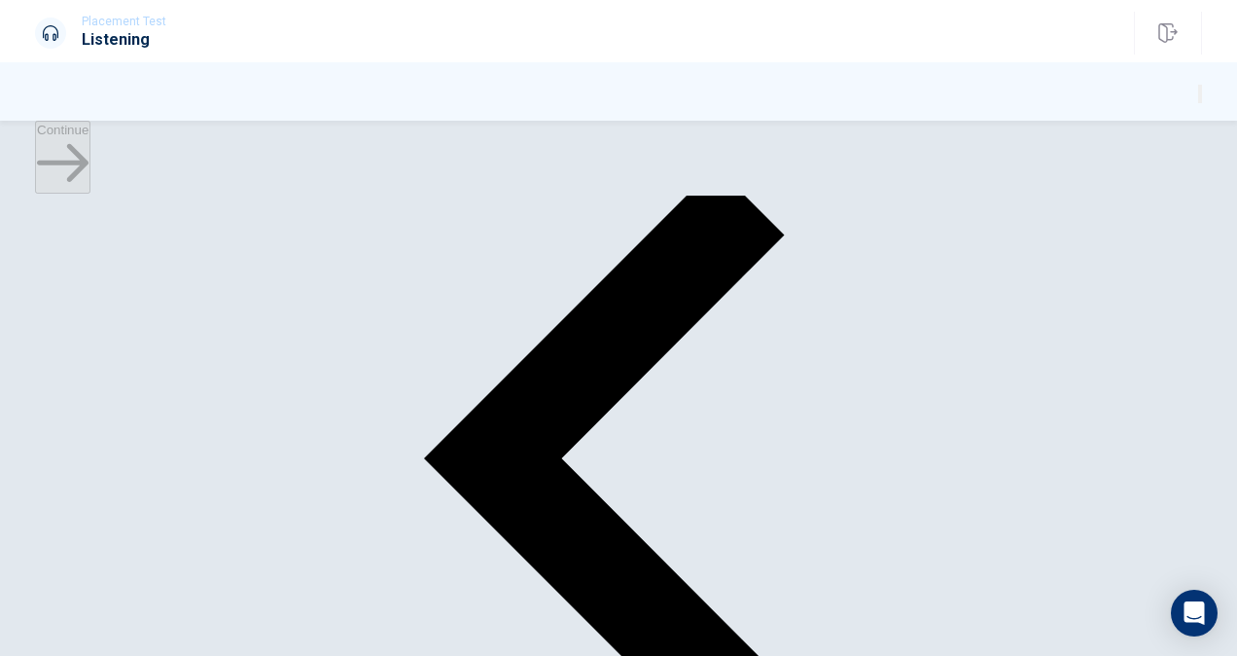
click at [90, 165] on button "Continue" at bounding box center [62, 157] width 55 height 73
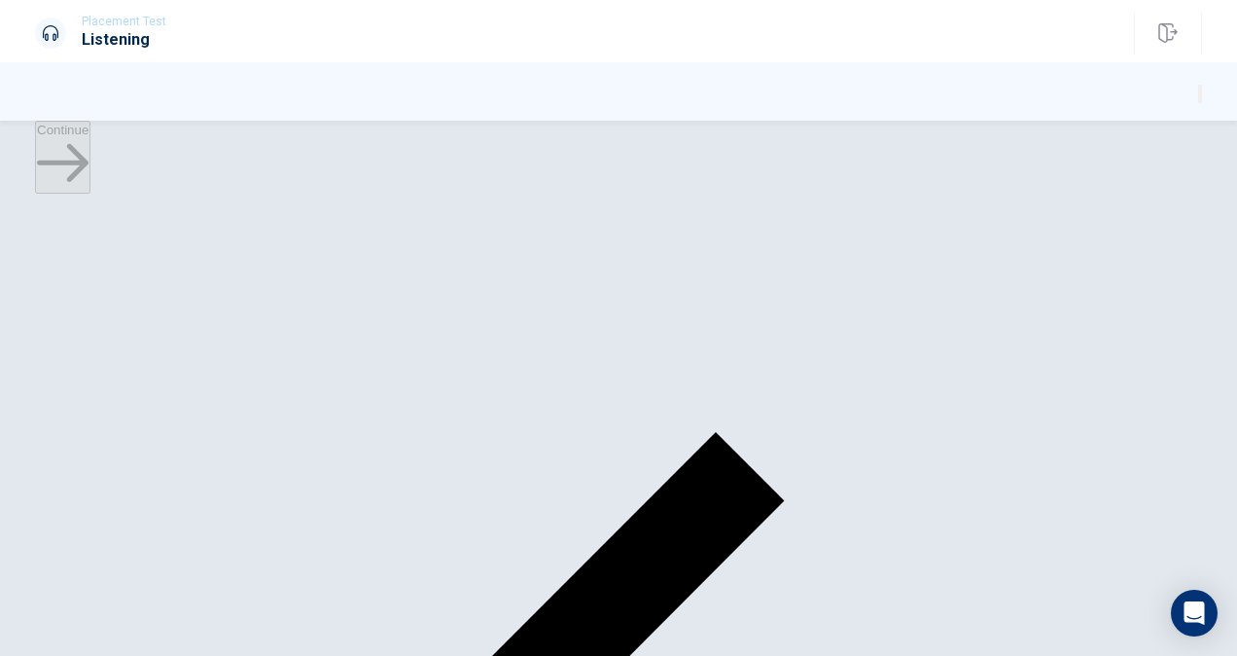
scroll to position [104, 0]
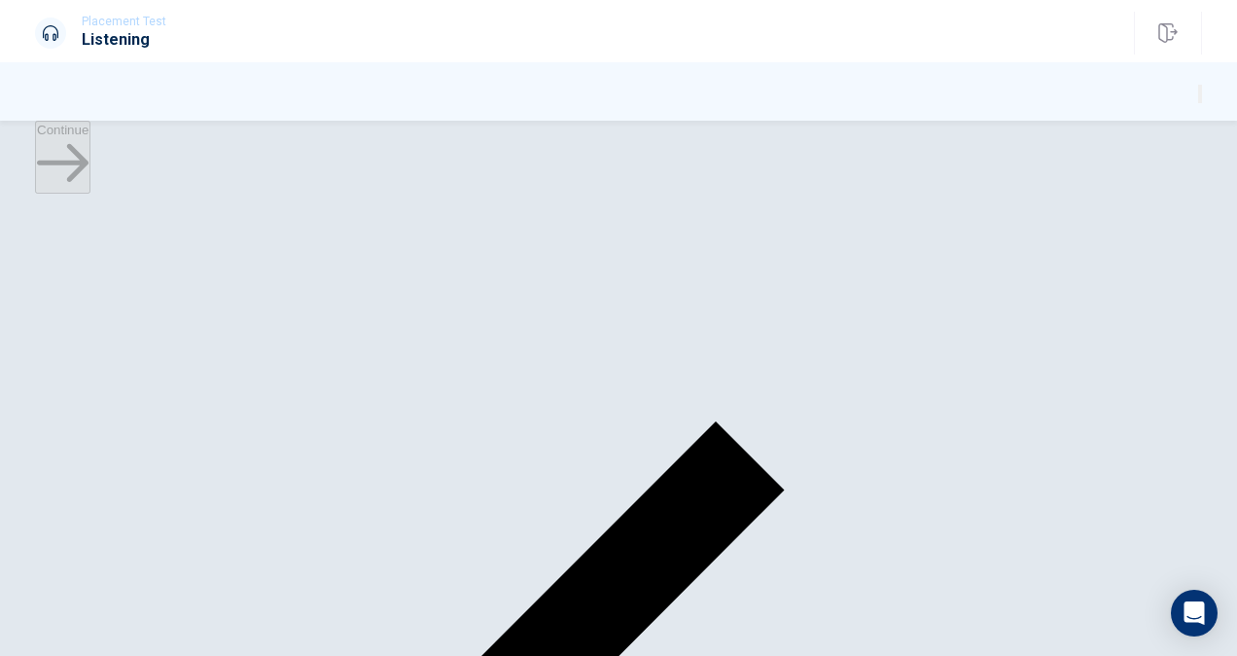
click at [914, 173] on div "Continue" at bounding box center [618, 158] width 1237 height 75
type input "4"
click at [48, 147] on input "checkbox" at bounding box center [41, 140] width 13 height 13
checkbox input "true"
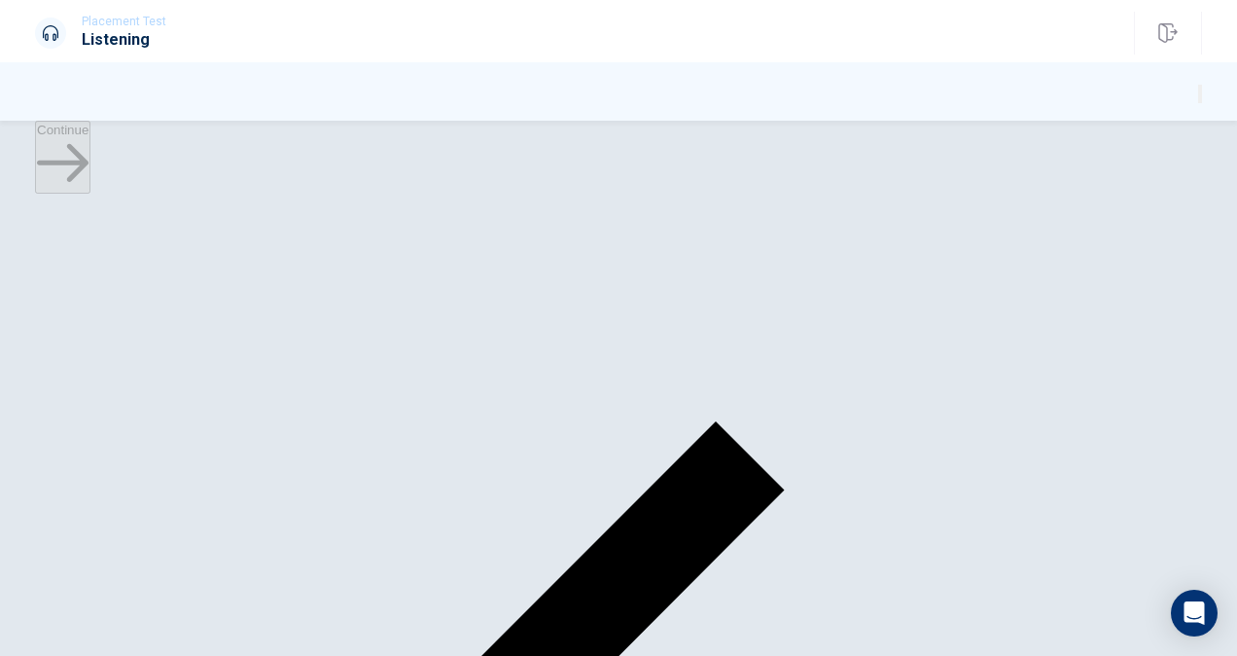
type input "7"
click at [48, 147] on input "checkbox" at bounding box center [41, 140] width 13 height 13
checkbox input "false"
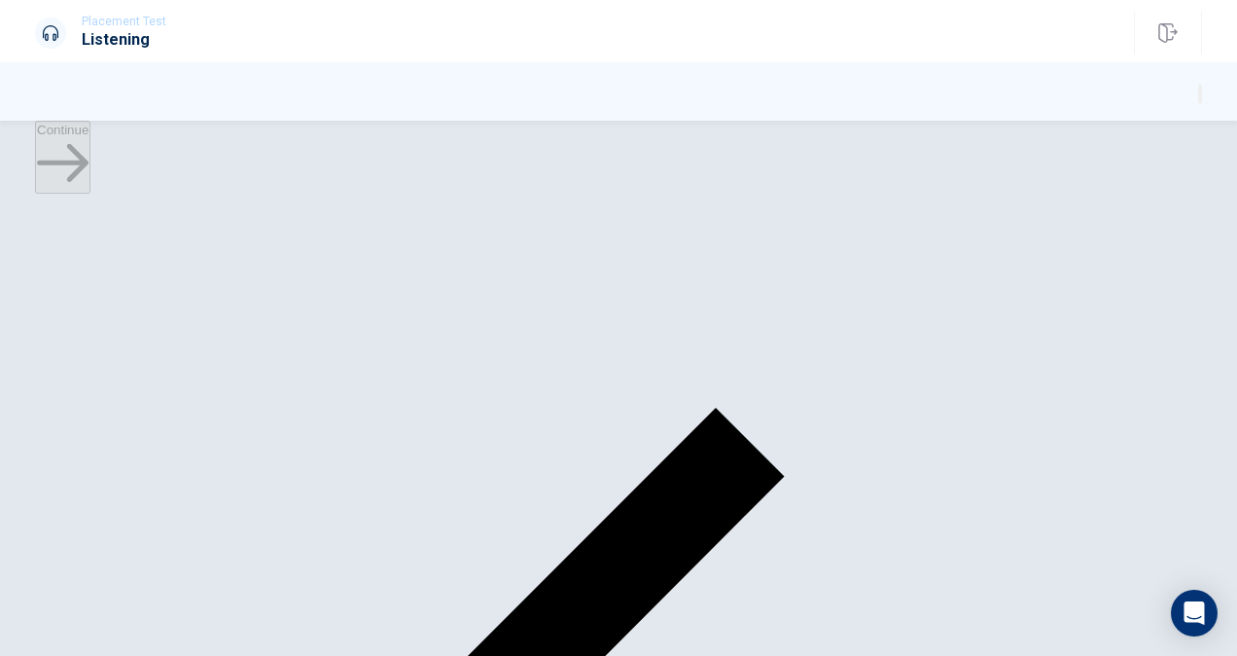
scroll to position [415, 0]
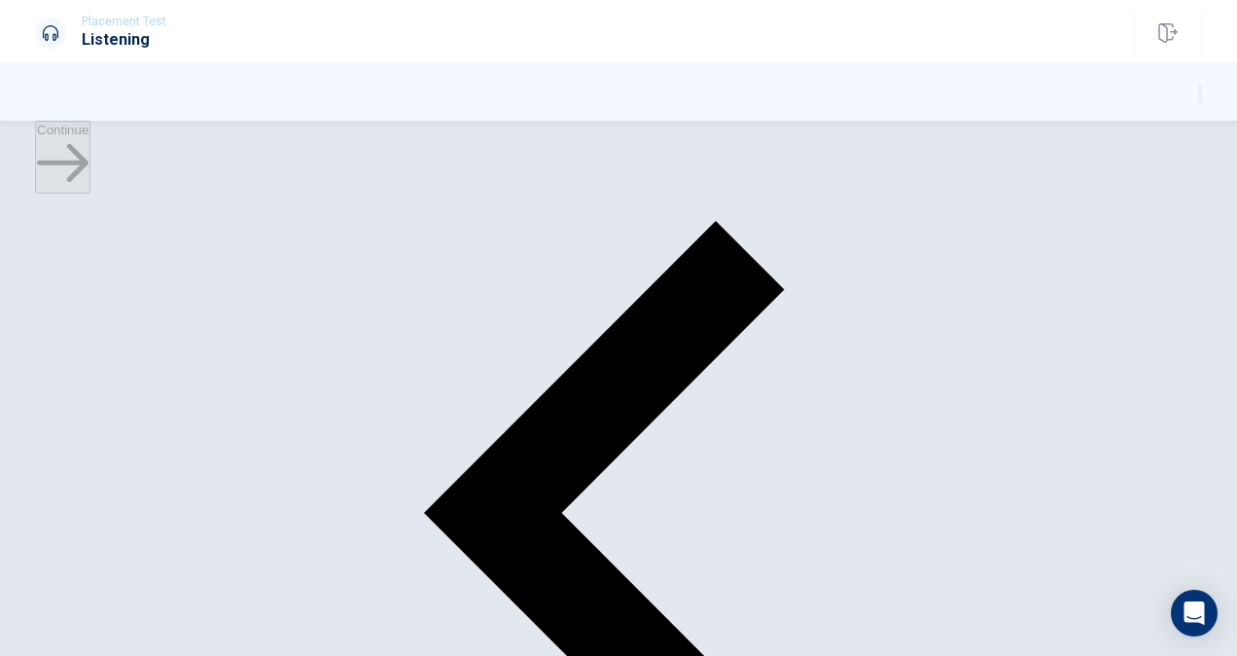
scroll to position [307, 0]
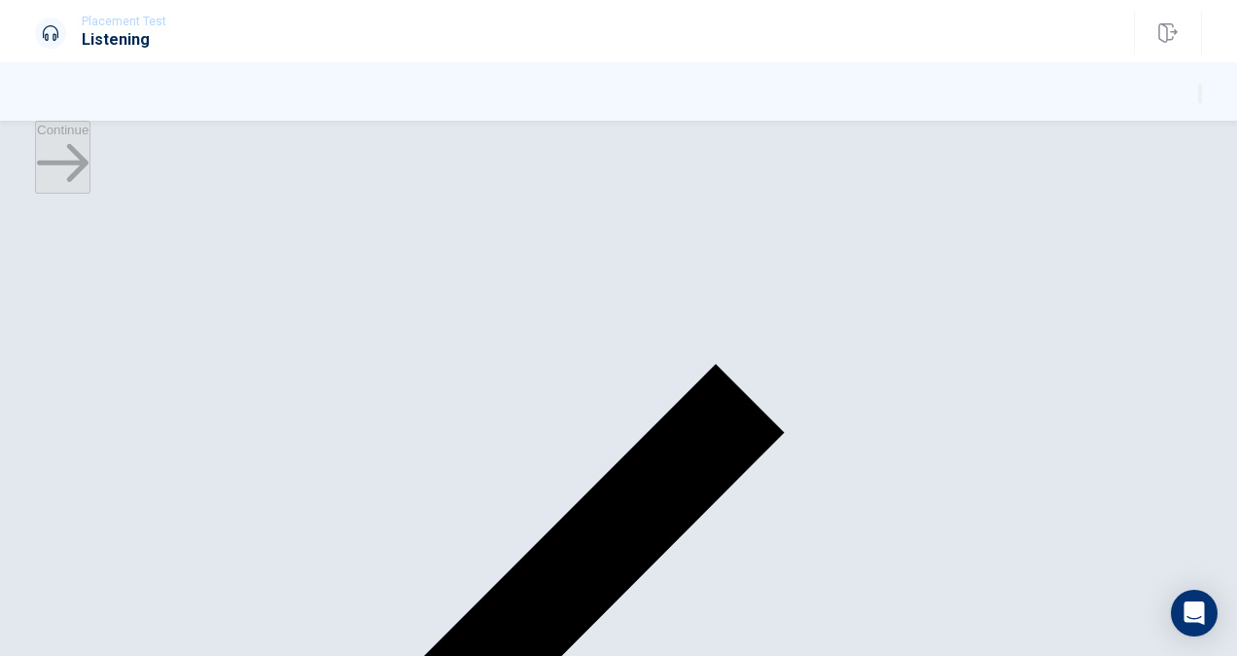
scroll to position [93, 0]
click at [90, 152] on button "Continue" at bounding box center [62, 157] width 55 height 73
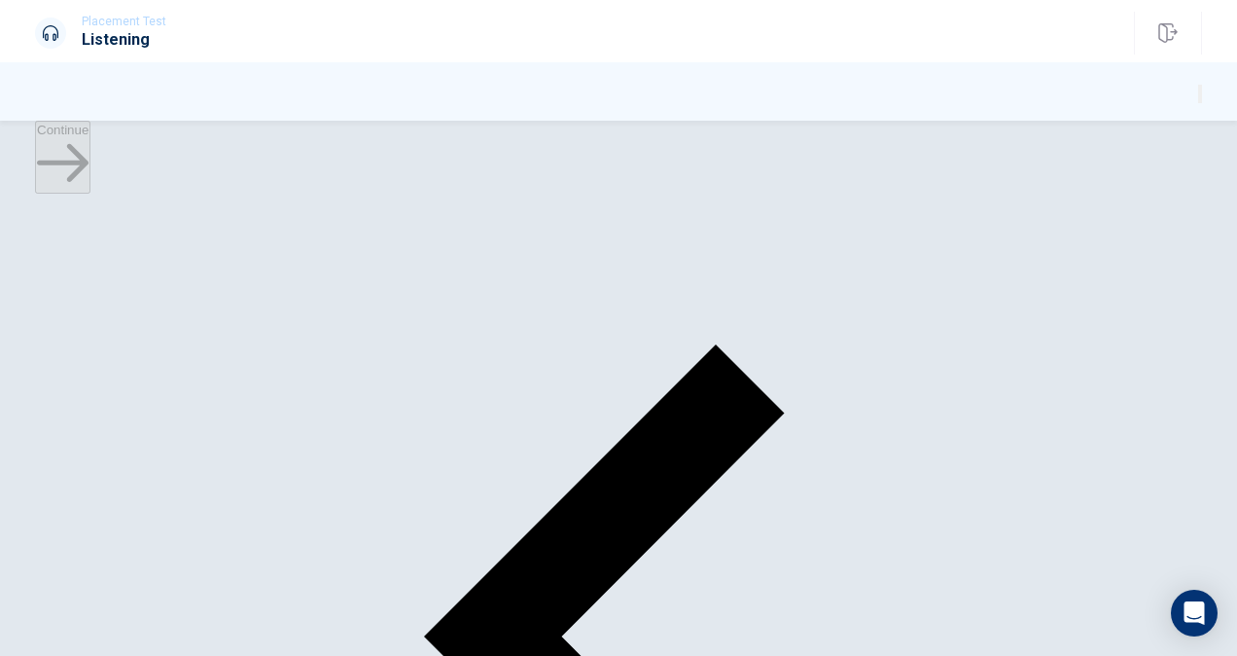
scroll to position [186, 0]
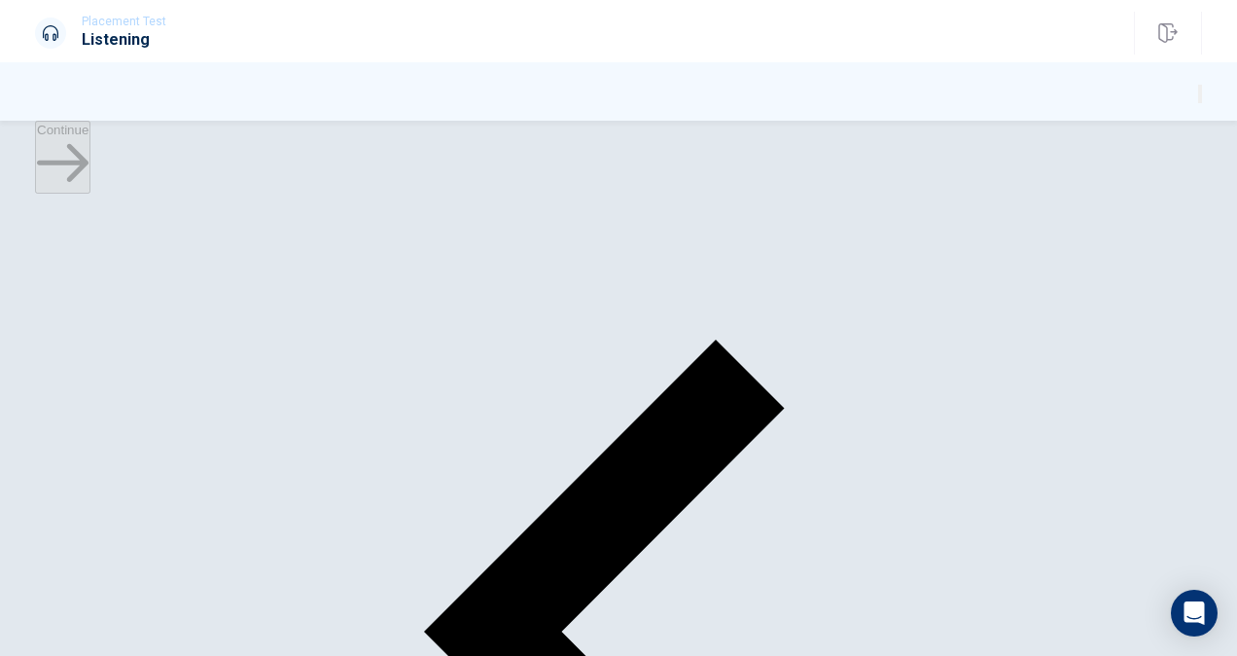
scroll to position [854, 0]
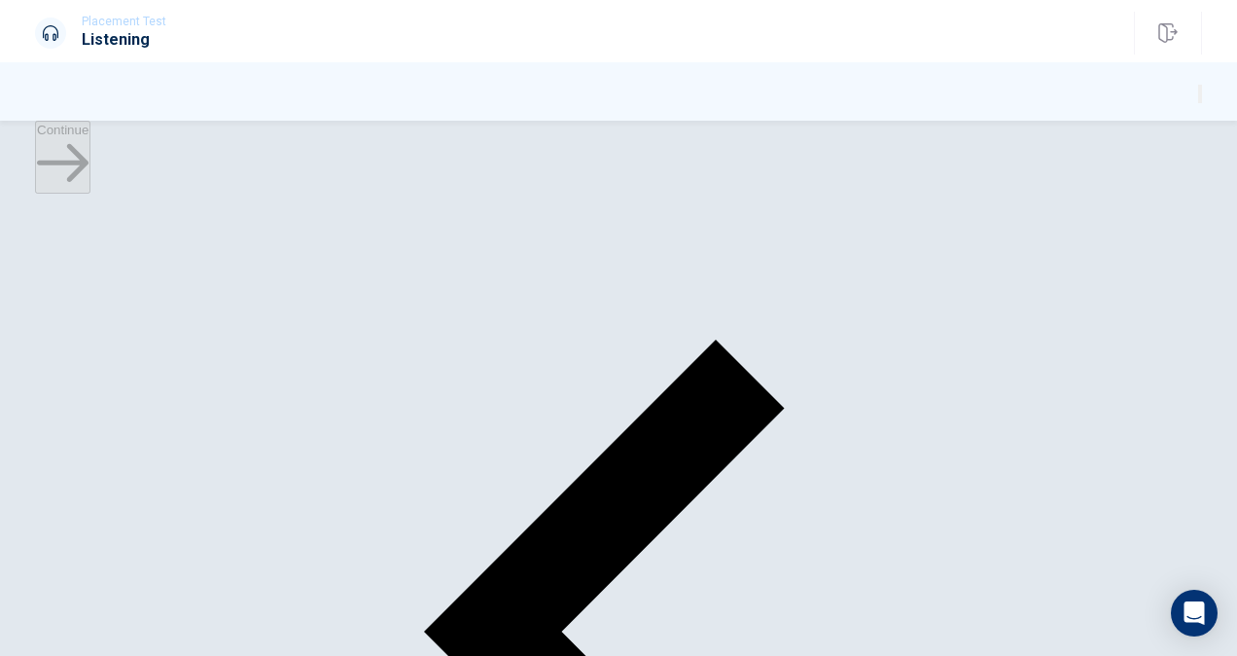
drag, startPoint x: 1154, startPoint y: 563, endPoint x: 1146, endPoint y: 660, distance: 97.6
click at [1146, 655] on html "This site uses cookies, as explained in our Privacy Policy . If you agree to th…" at bounding box center [618, 328] width 1237 height 656
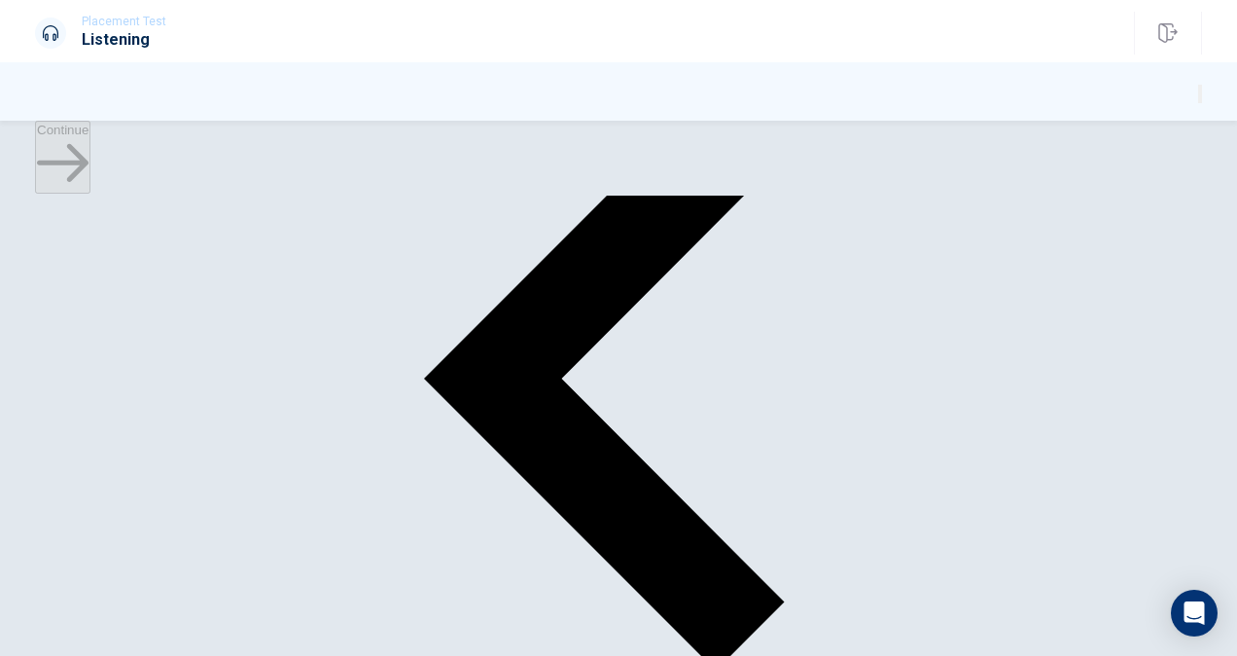
scroll to position [1551, 0]
click at [90, 150] on button "Continue" at bounding box center [62, 157] width 55 height 73
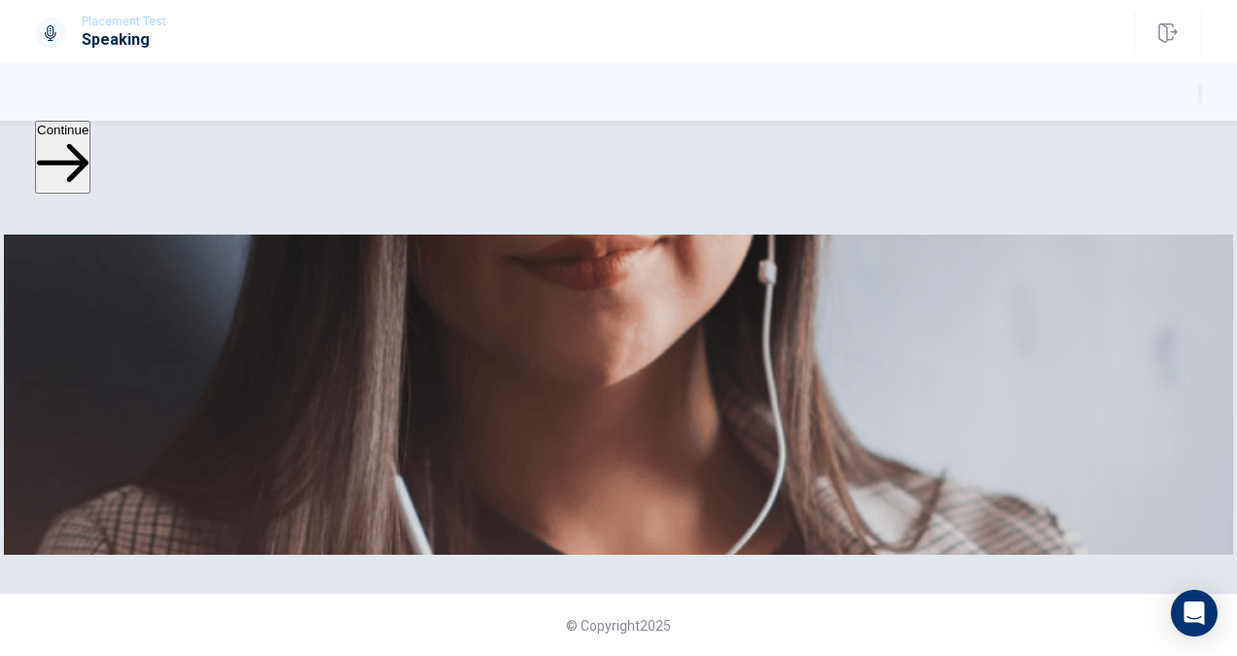
scroll to position [512, 0]
click at [89, 147] on icon "button" at bounding box center [63, 163] width 52 height 52
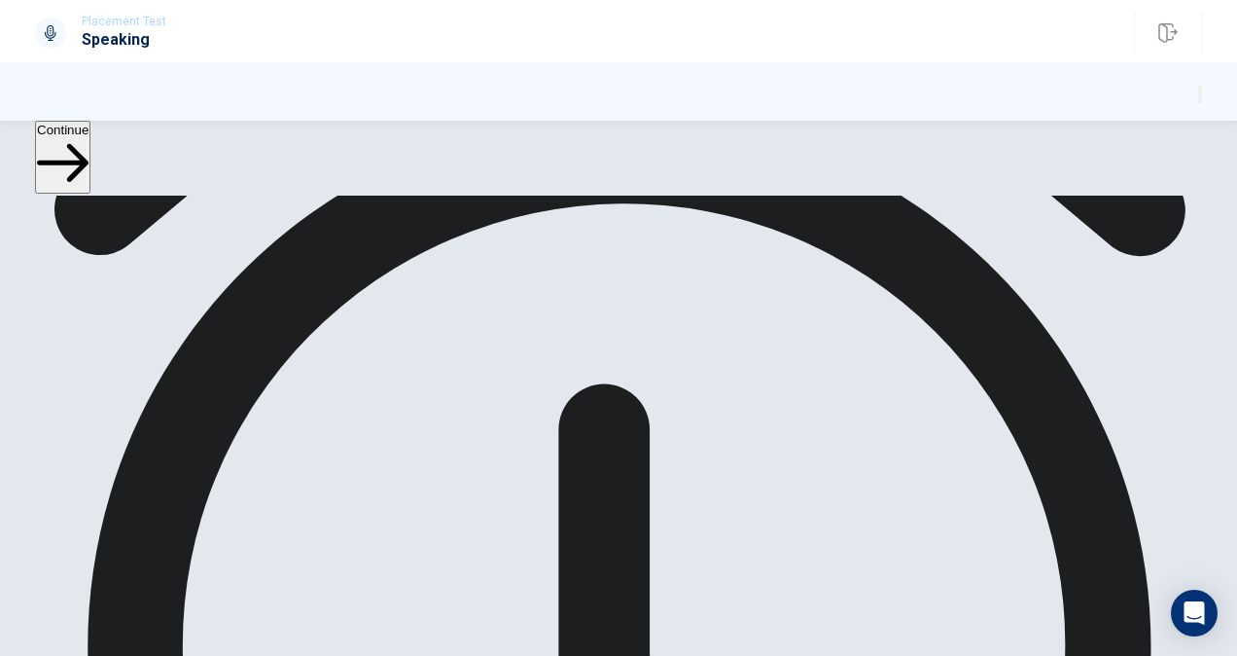
scroll to position [459, 0]
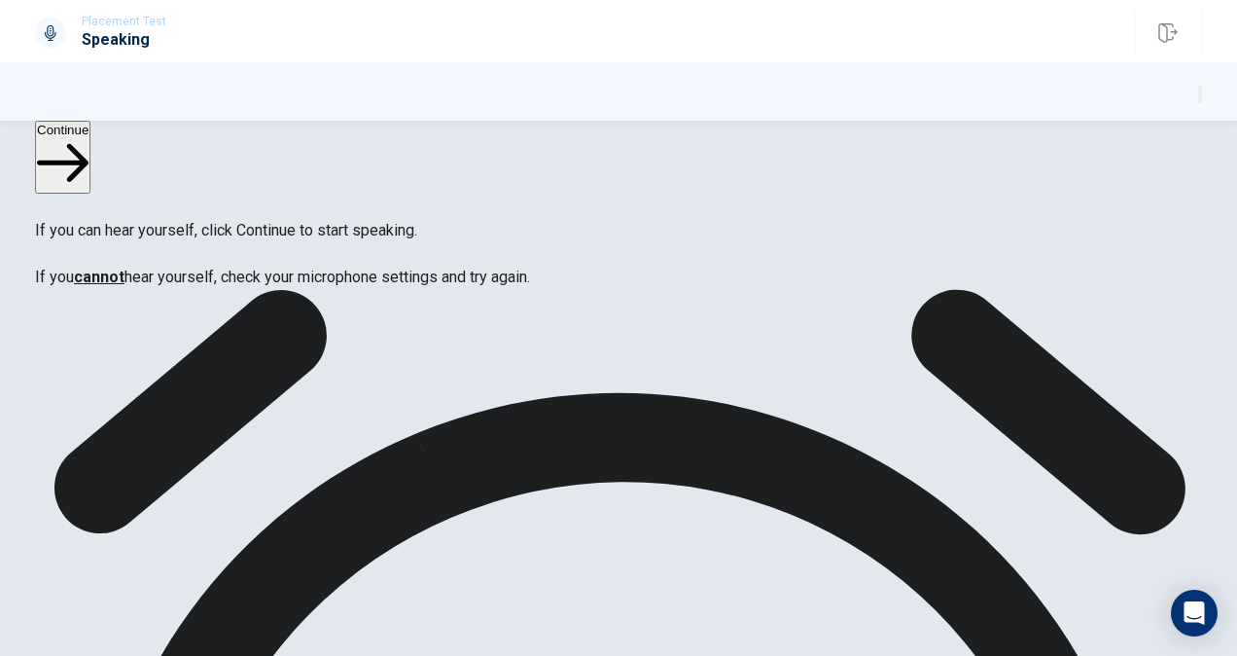
scroll to position [178, 0]
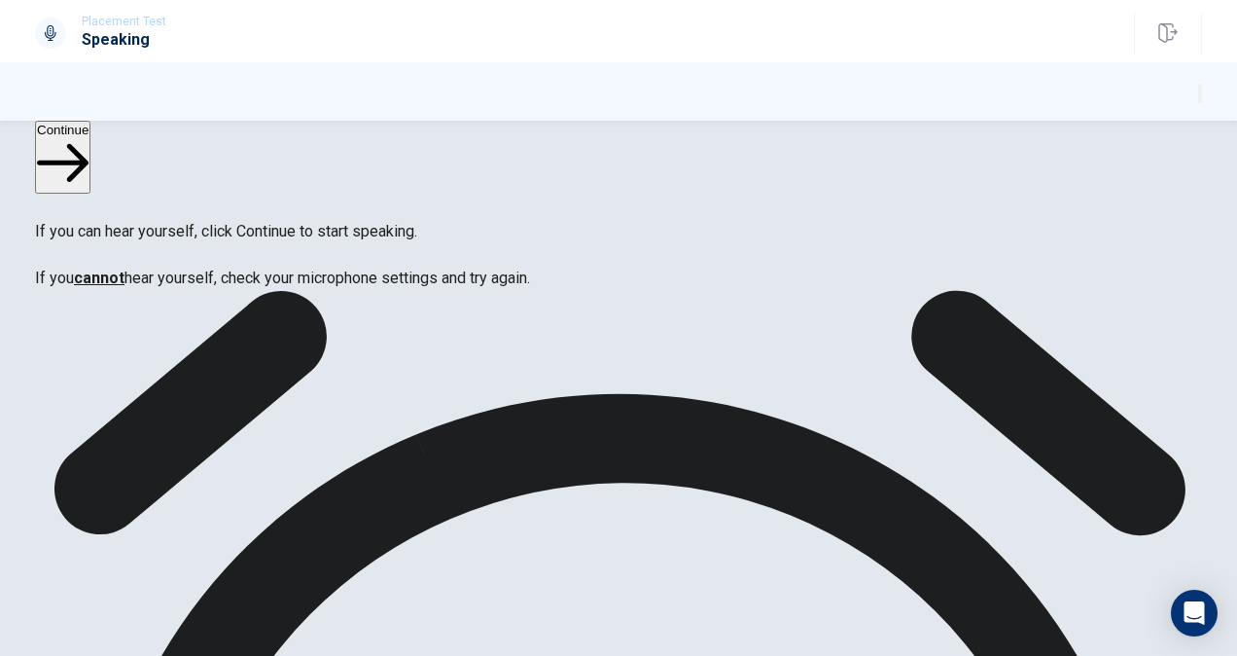
click at [67, 157] on button "Continue" at bounding box center [62, 157] width 55 height 73
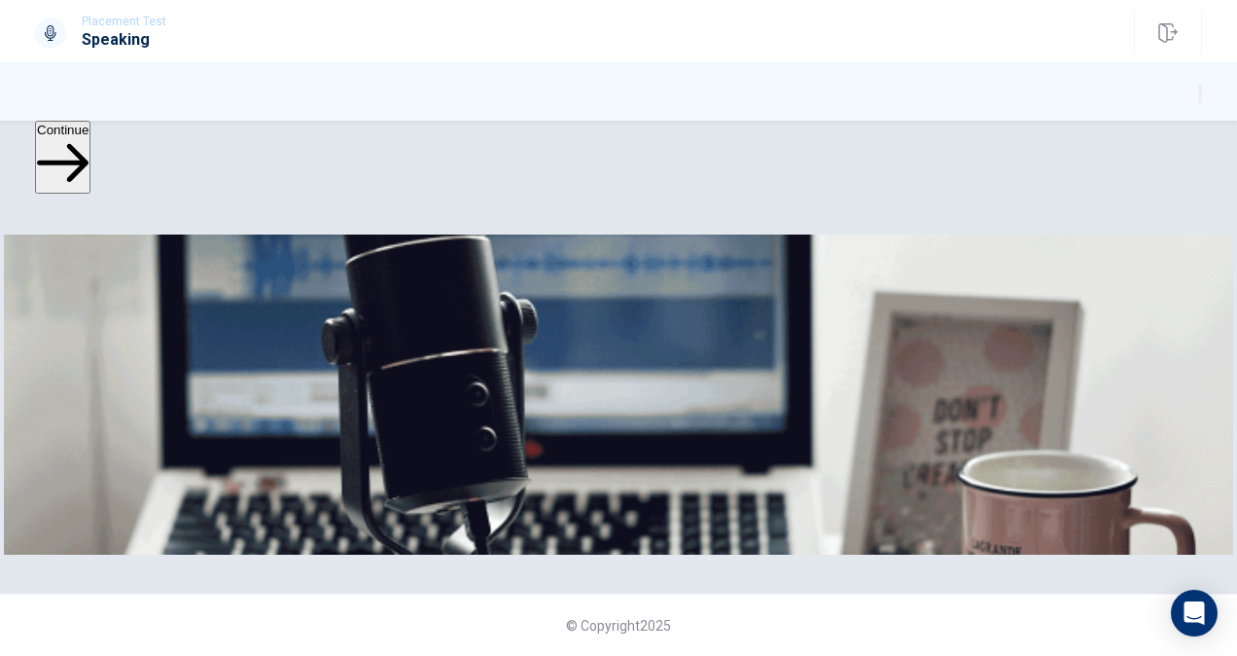
scroll to position [0, 0]
click at [88, 160] on button "Continue" at bounding box center [62, 157] width 55 height 73
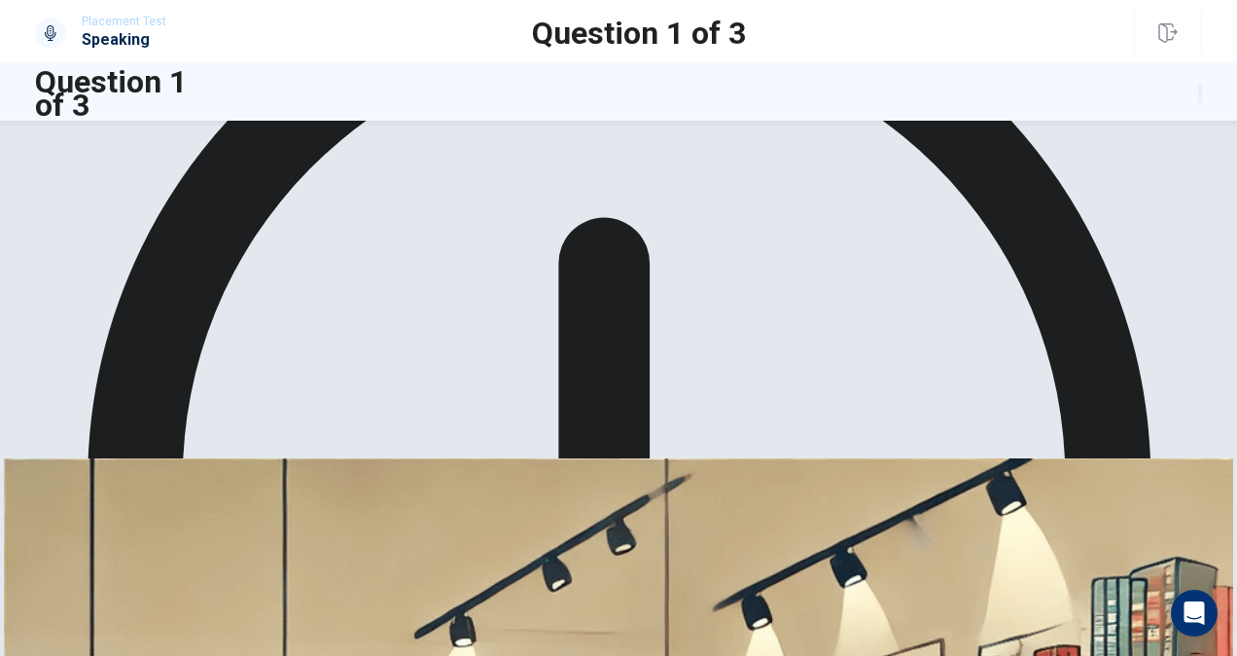
scroll to position [383, 0]
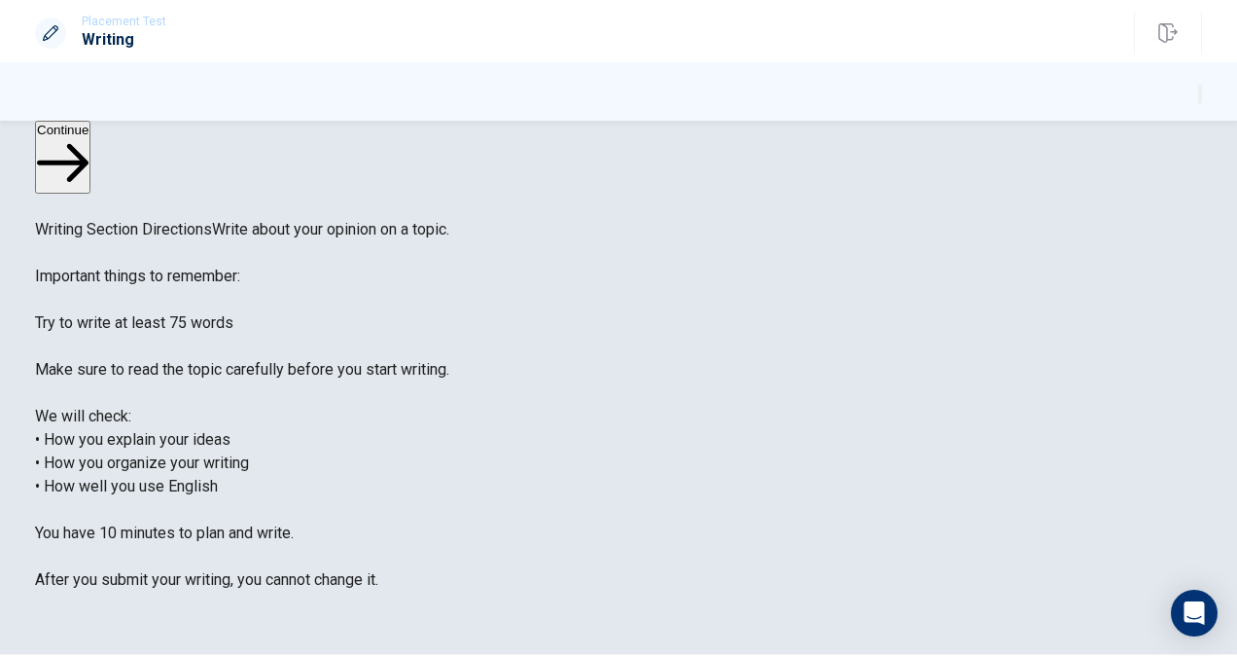
scroll to position [6, 0]
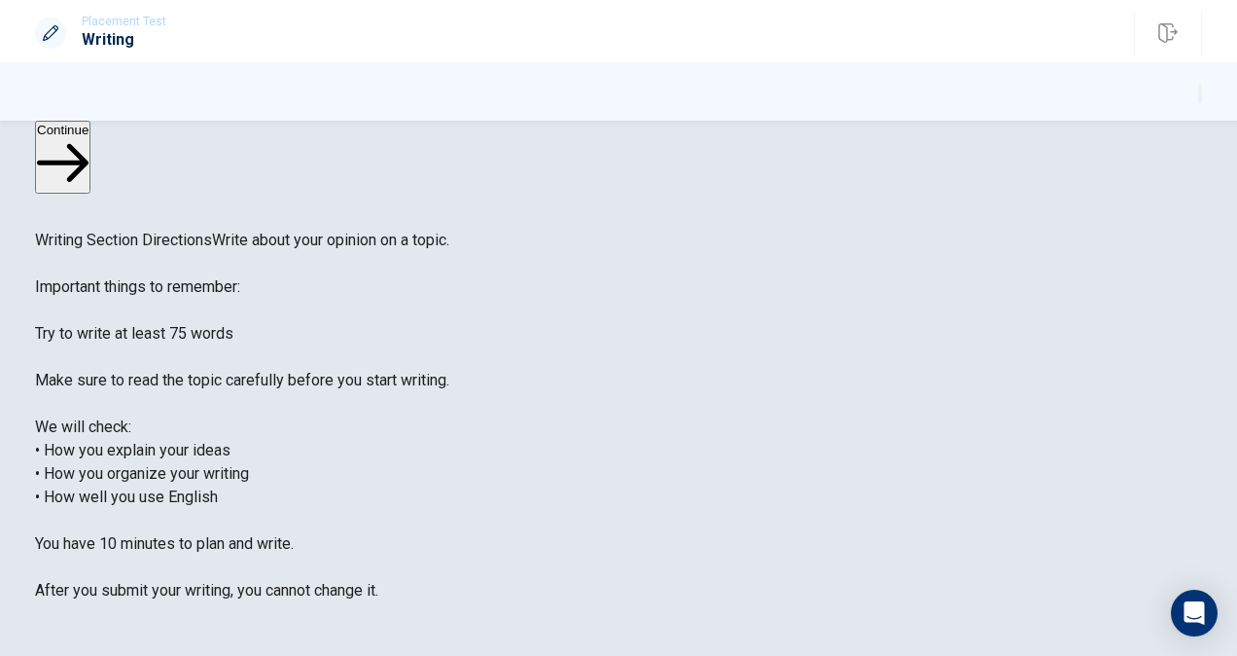
click at [90, 140] on button "Continue" at bounding box center [62, 157] width 55 height 73
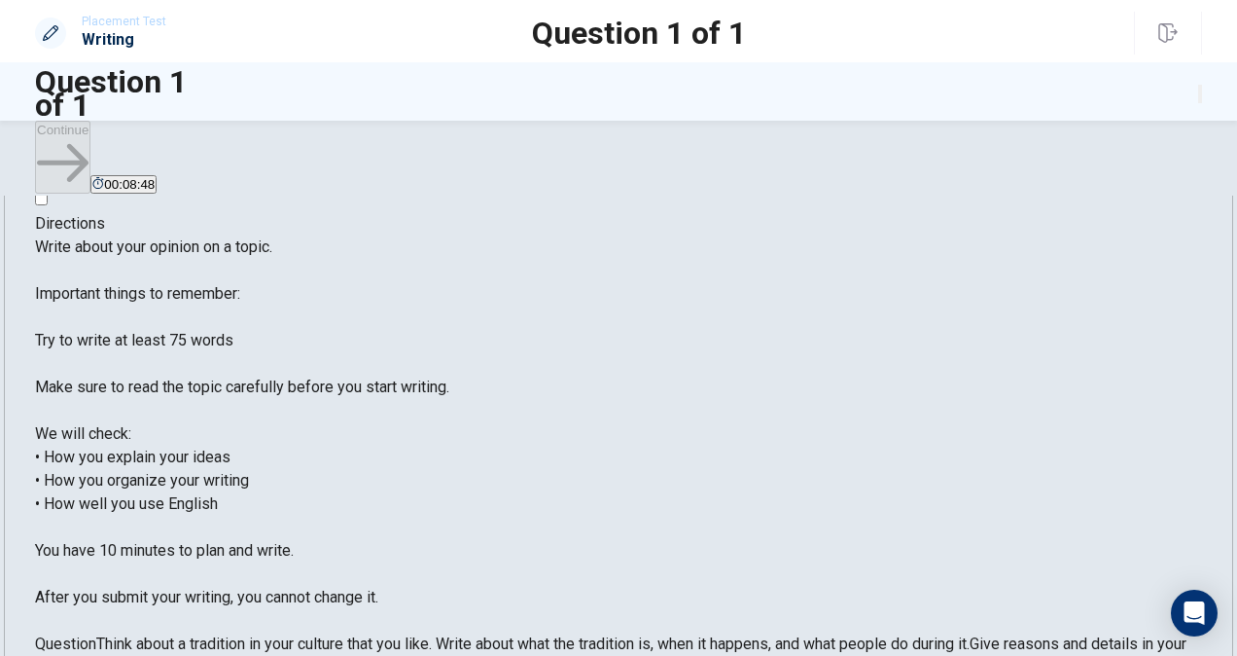
scroll to position [42, 0]
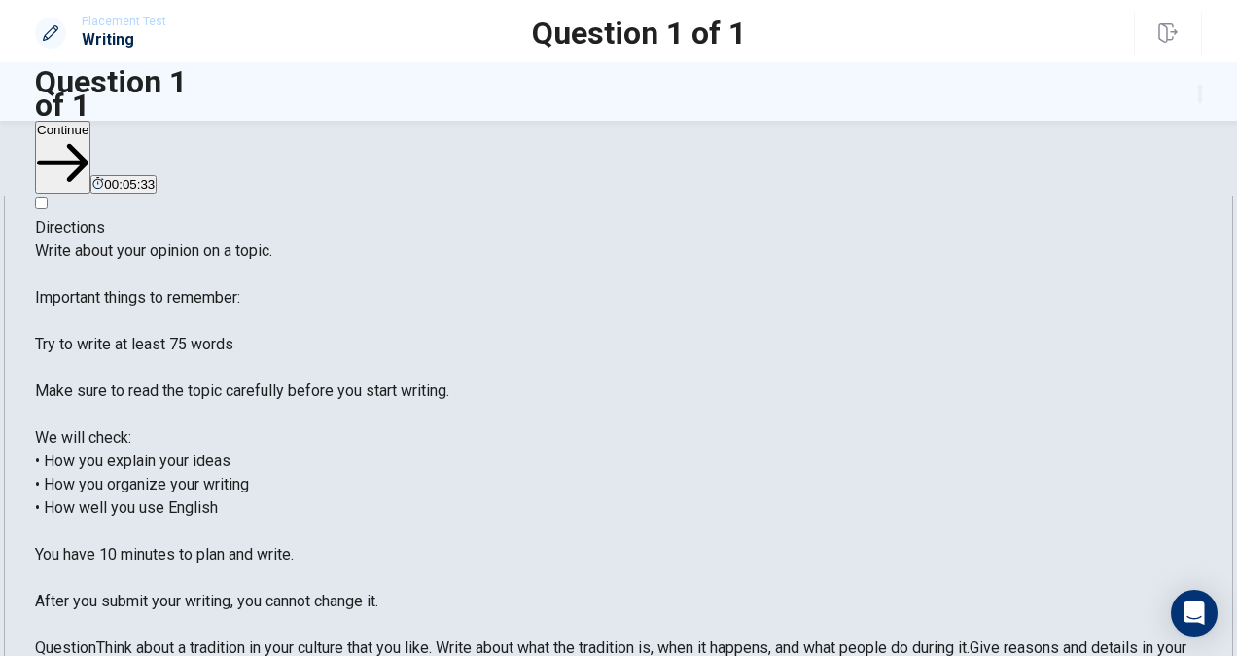
type textarea "I like some culuture in Japanese tradition. Because some [DEMOGRAPHIC_DATA] is …"
click at [90, 152] on button "Continue" at bounding box center [62, 157] width 55 height 73
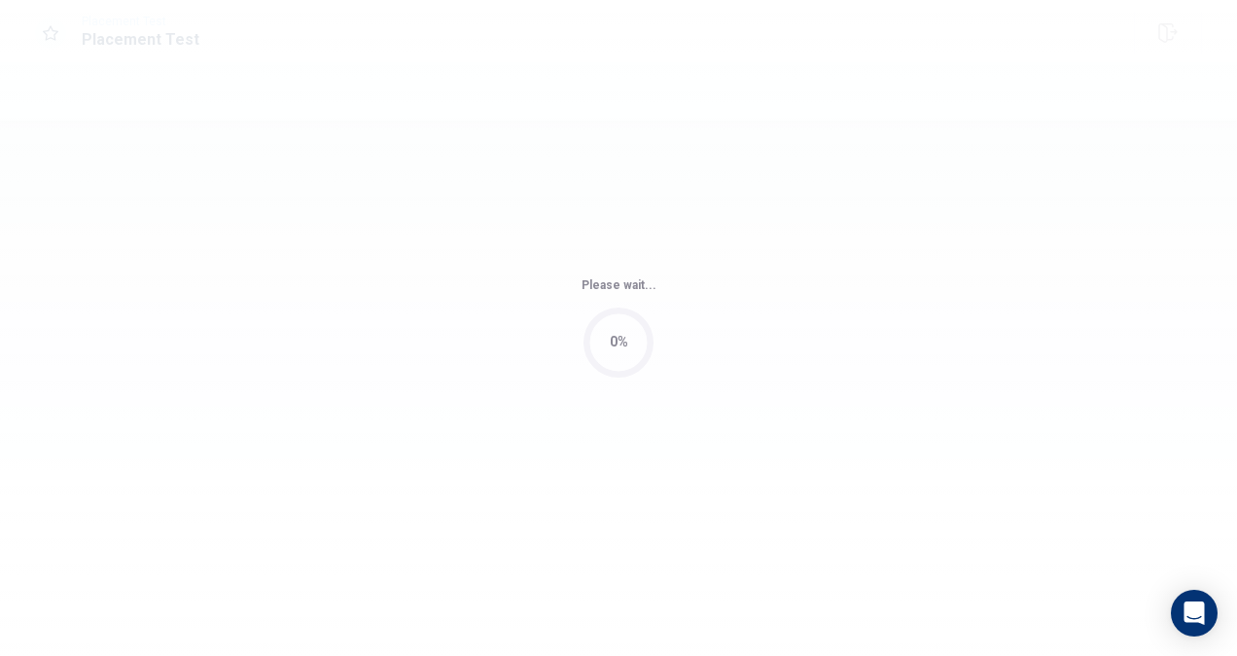
scroll to position [0, 0]
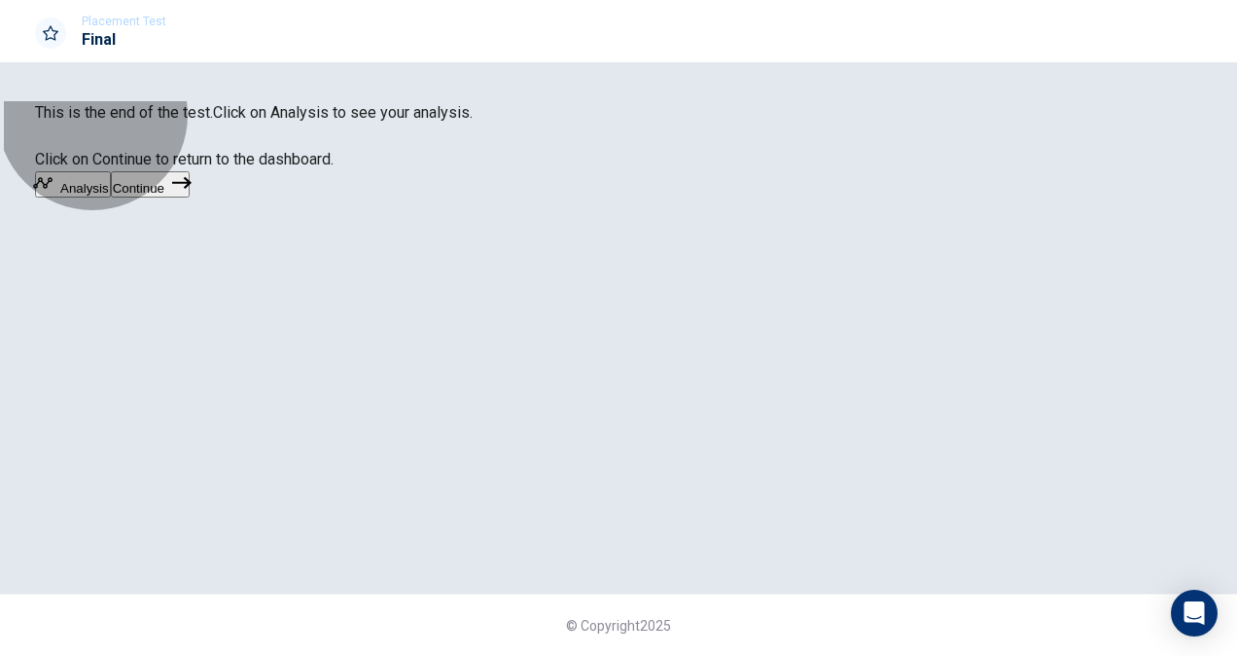
click at [190, 197] on button "Continue" at bounding box center [150, 184] width 79 height 26
